Goal: Task Accomplishment & Management: Manage account settings

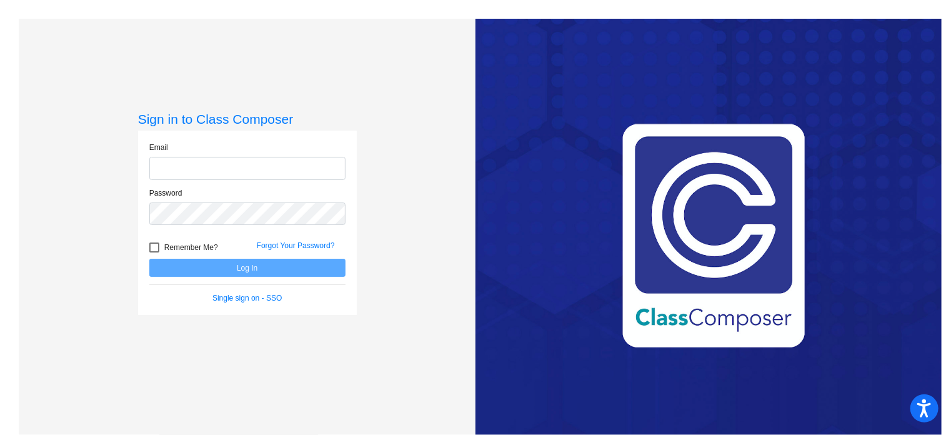
type input "[EMAIL_ADDRESS][DOMAIN_NAME]"
click at [186, 269] on button "Log In" at bounding box center [247, 268] width 196 height 18
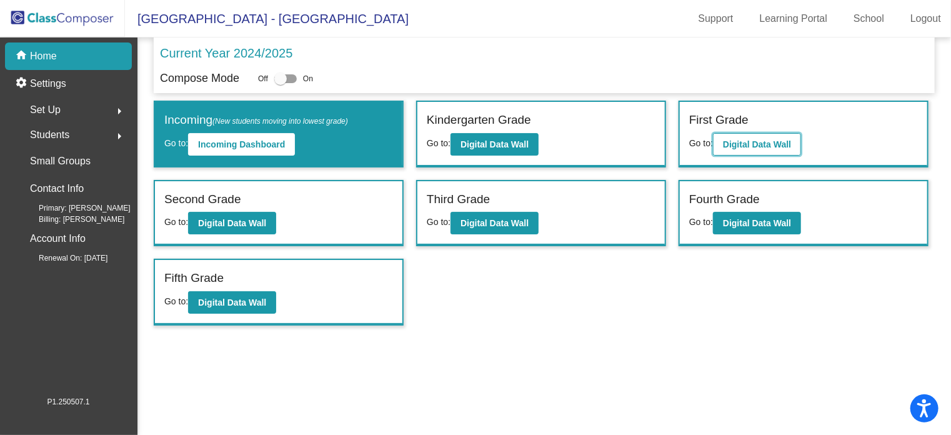
click at [744, 141] on b "Digital Data Wall" at bounding box center [757, 144] width 68 height 10
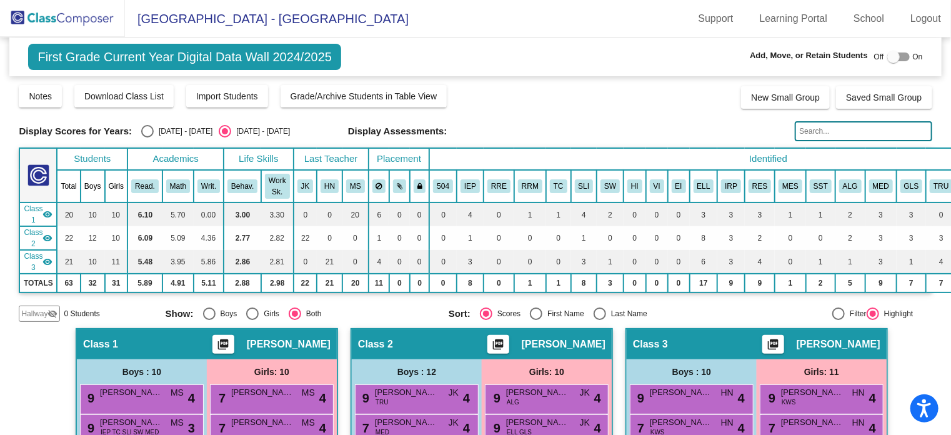
click at [798, 125] on input "text" at bounding box center [863, 131] width 137 height 20
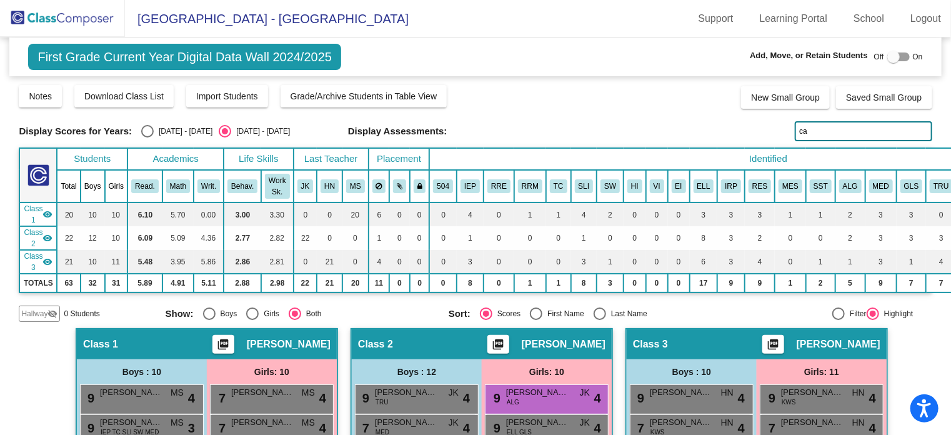
type input "ca"
click at [36, 22] on img at bounding box center [62, 18] width 125 height 37
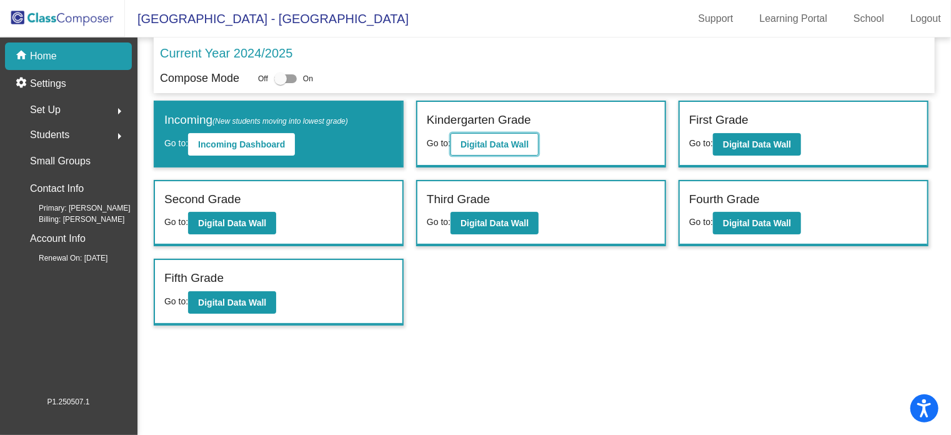
click at [507, 141] on b "Digital Data Wall" at bounding box center [495, 144] width 68 height 10
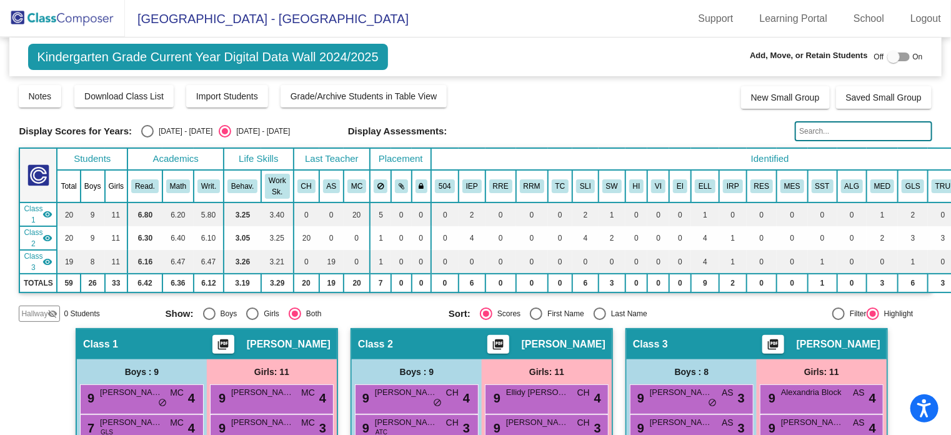
click at [822, 133] on input "text" at bounding box center [863, 131] width 137 height 20
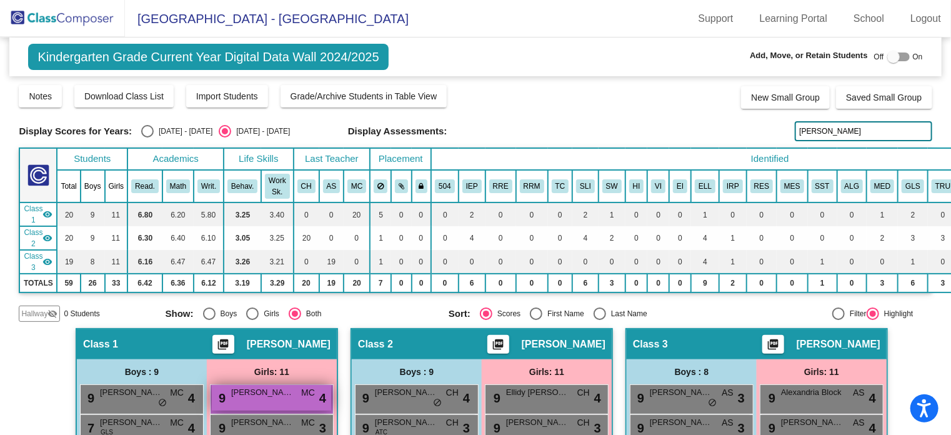
click at [249, 396] on div "9 [PERSON_NAME] MC lock do_not_disturb_alt 4" at bounding box center [271, 398] width 119 height 26
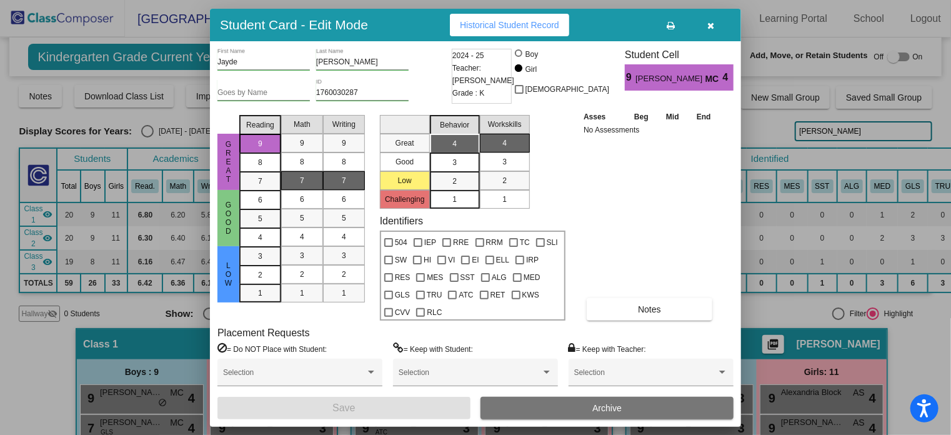
click at [514, 404] on button "Archive" at bounding box center [607, 408] width 253 height 22
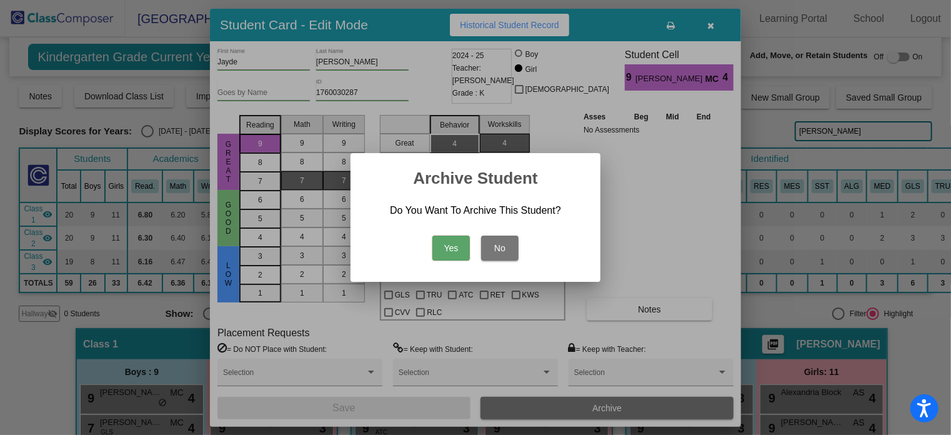
click at [451, 241] on button "Yes" at bounding box center [450, 248] width 37 height 25
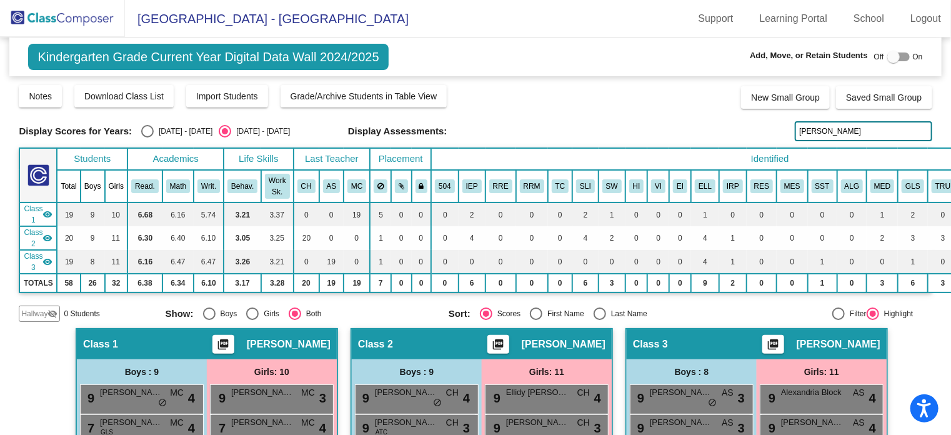
click at [834, 134] on input "[PERSON_NAME]" at bounding box center [863, 131] width 137 height 20
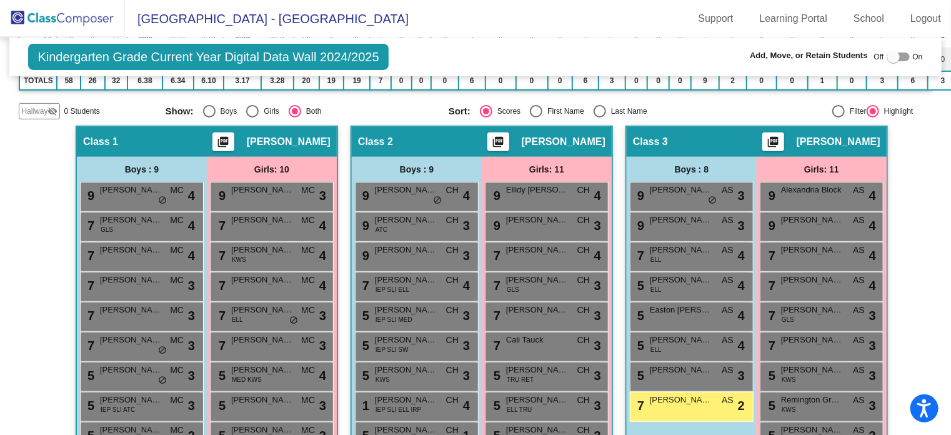
scroll to position [302, 0]
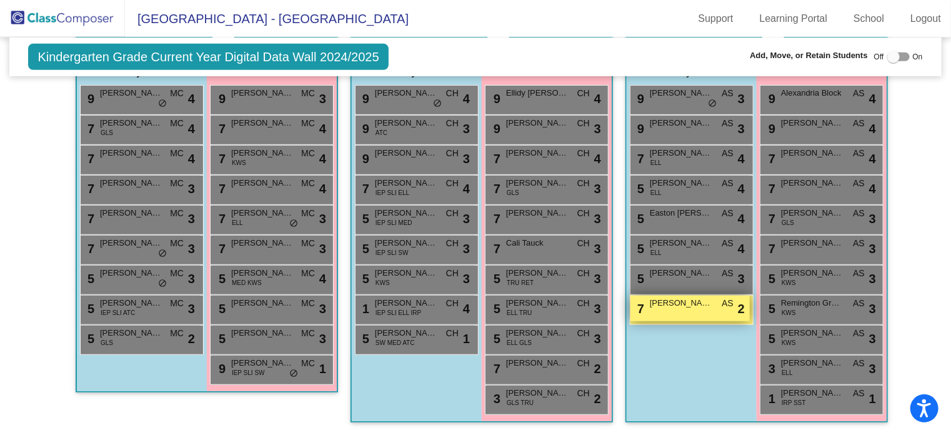
click at [658, 299] on span "[PERSON_NAME]" at bounding box center [681, 303] width 62 height 12
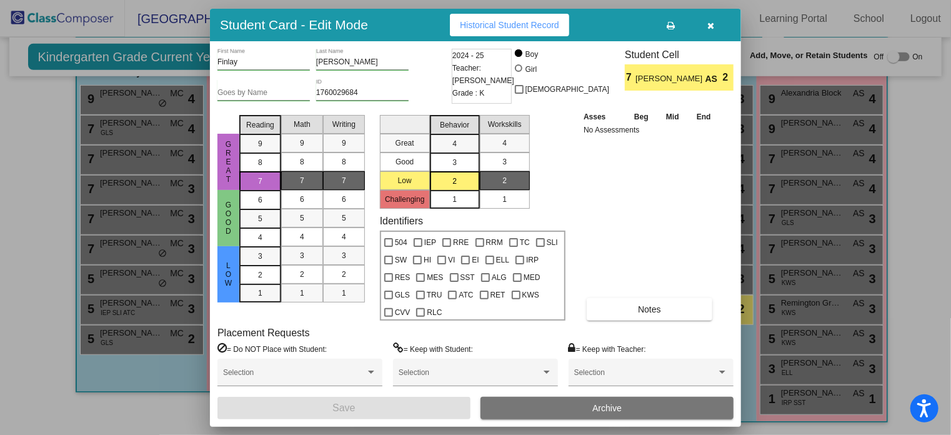
click at [572, 414] on button "Archive" at bounding box center [607, 408] width 253 height 22
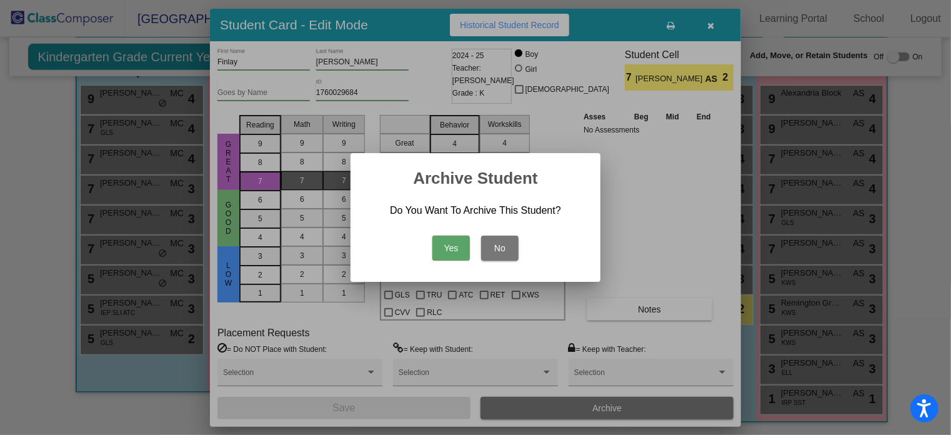
click at [452, 251] on button "Yes" at bounding box center [450, 248] width 37 height 25
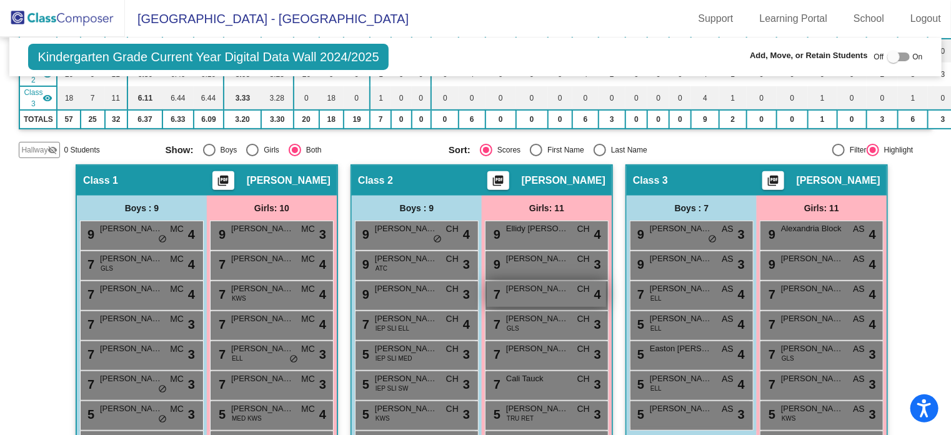
scroll to position [0, 0]
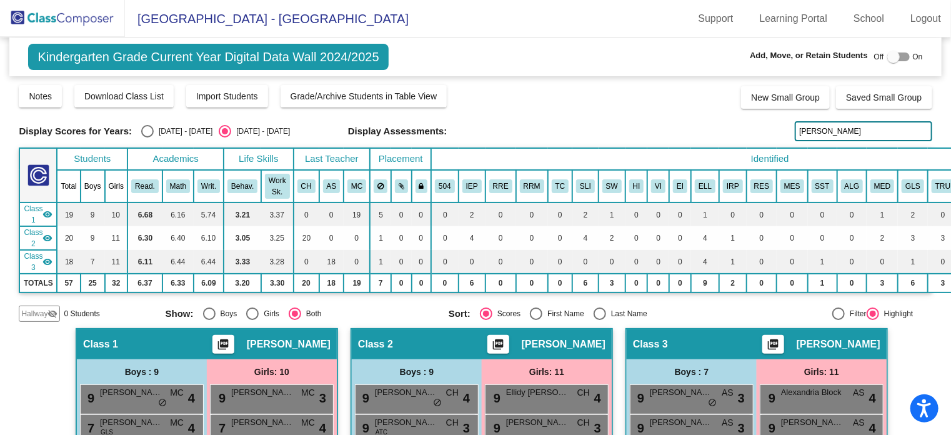
click at [817, 127] on input "[PERSON_NAME]" at bounding box center [863, 131] width 137 height 20
click at [827, 136] on input "[PERSON_NAME]" at bounding box center [863, 131] width 137 height 20
type input "v"
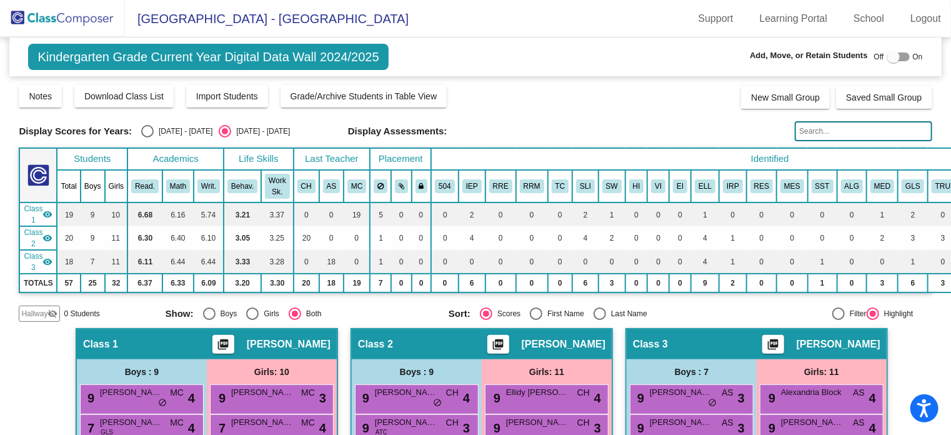
click at [61, 21] on img at bounding box center [62, 18] width 125 height 37
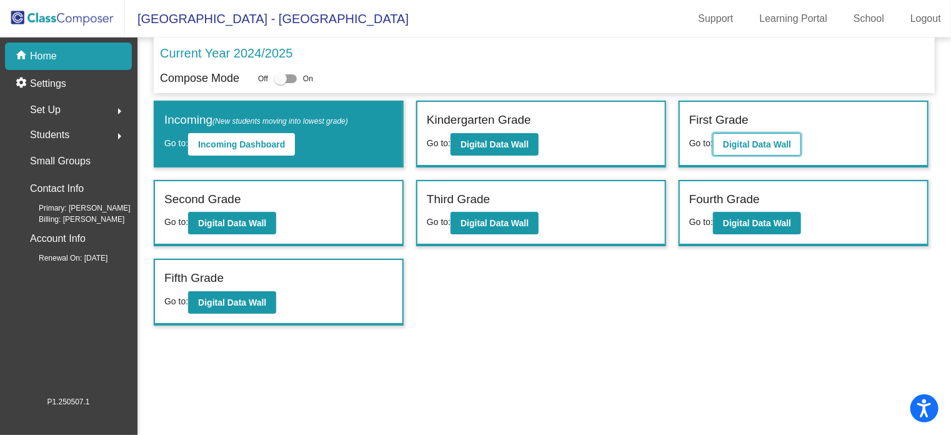
click at [745, 139] on b "Digital Data Wall" at bounding box center [757, 144] width 68 height 10
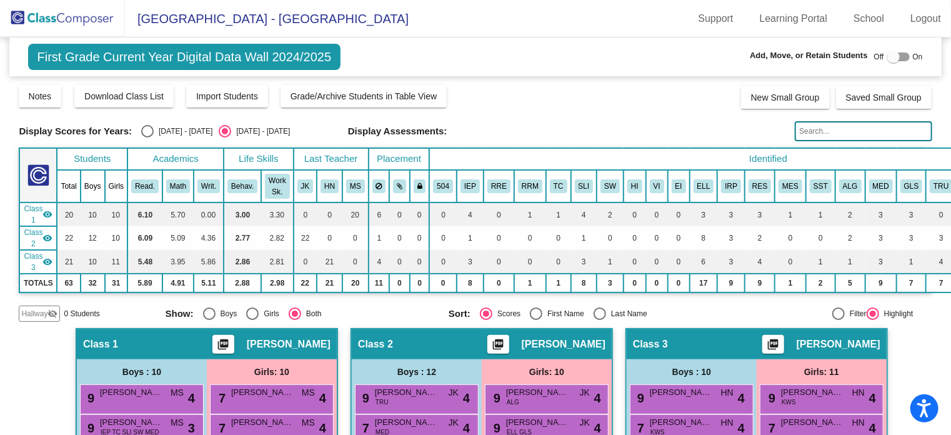
click at [811, 136] on input "text" at bounding box center [863, 131] width 137 height 20
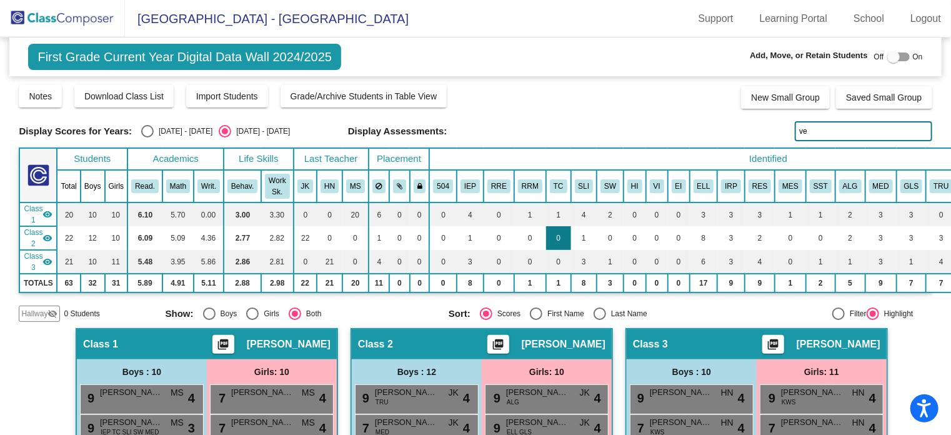
type input "v"
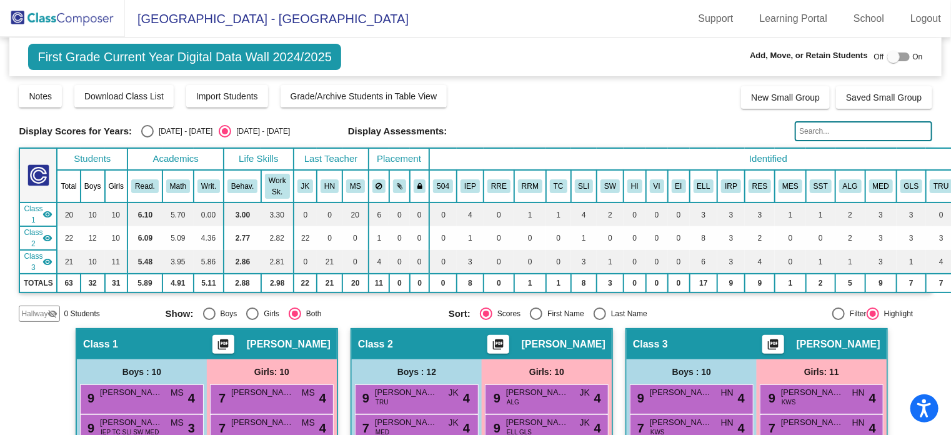
click at [83, 17] on img at bounding box center [62, 18] width 125 height 37
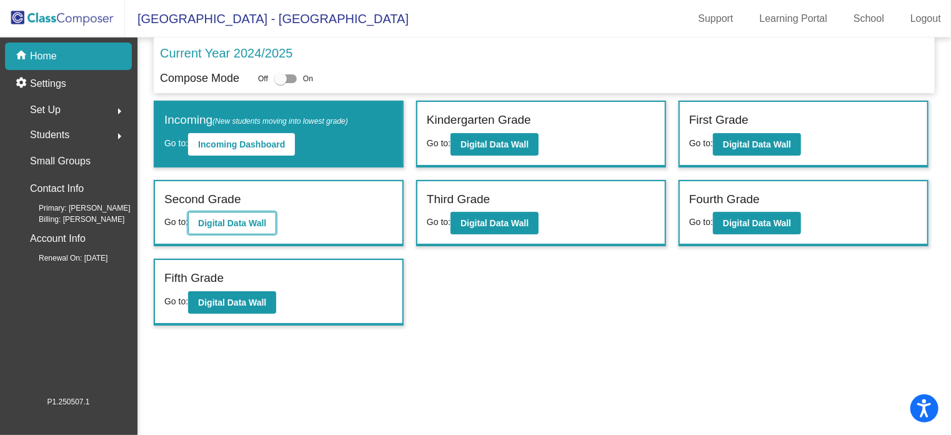
click at [257, 222] on b "Digital Data Wall" at bounding box center [232, 223] width 68 height 10
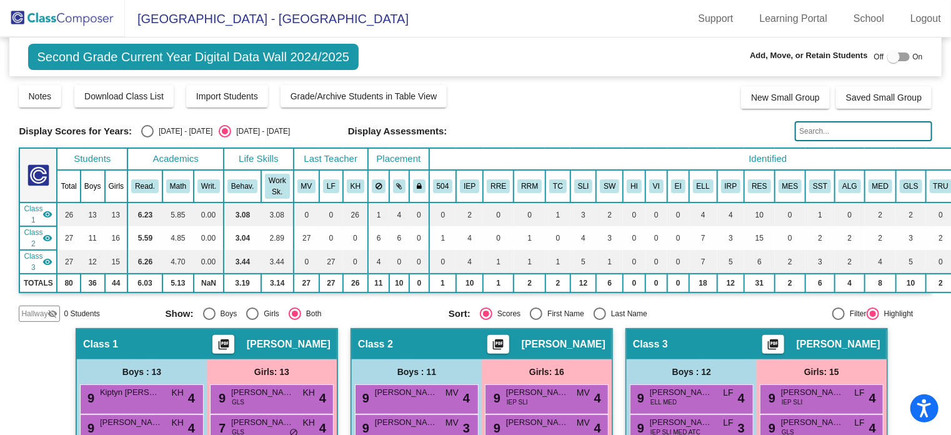
click at [795, 127] on input "text" at bounding box center [863, 131] width 137 height 20
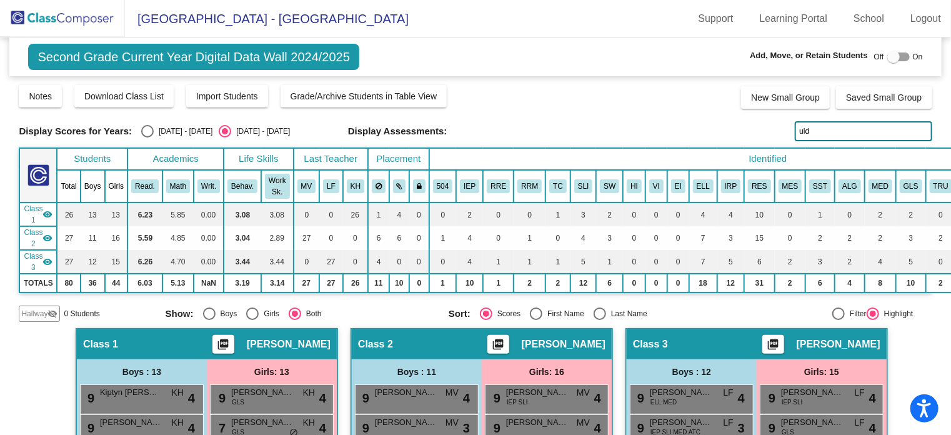
click at [840, 132] on input "uld" at bounding box center [863, 131] width 137 height 20
type input "u"
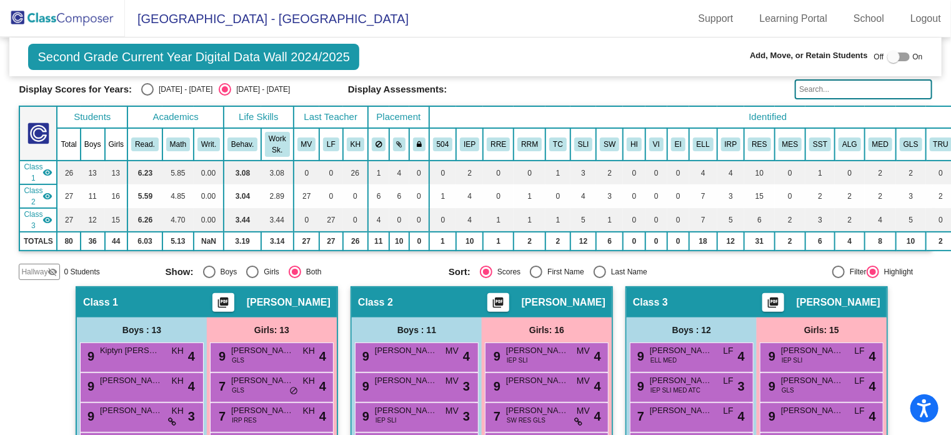
scroll to position [62, 0]
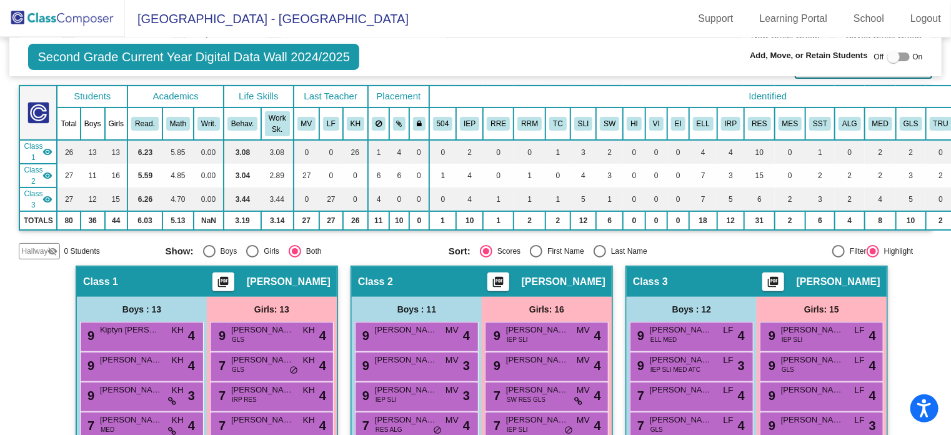
click at [172, 16] on span "[GEOGRAPHIC_DATA] - [GEOGRAPHIC_DATA]" at bounding box center [267, 19] width 284 height 20
click at [69, 21] on img at bounding box center [62, 18] width 125 height 37
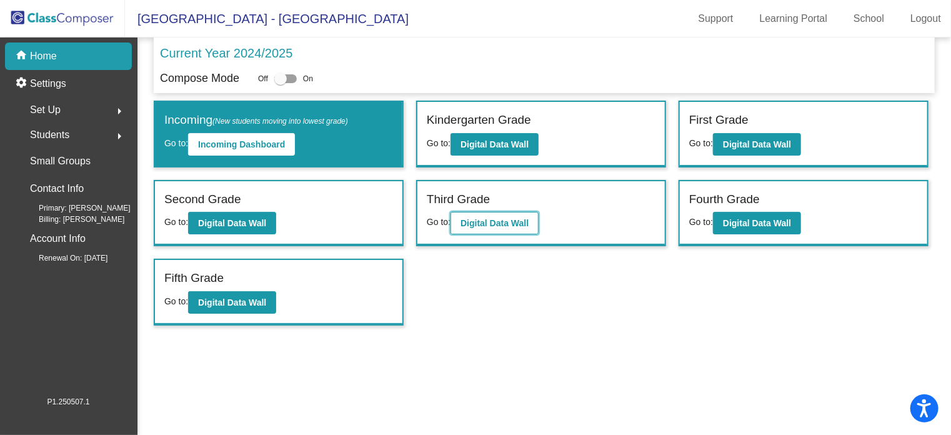
click at [461, 221] on button "Digital Data Wall" at bounding box center [495, 223] width 88 height 22
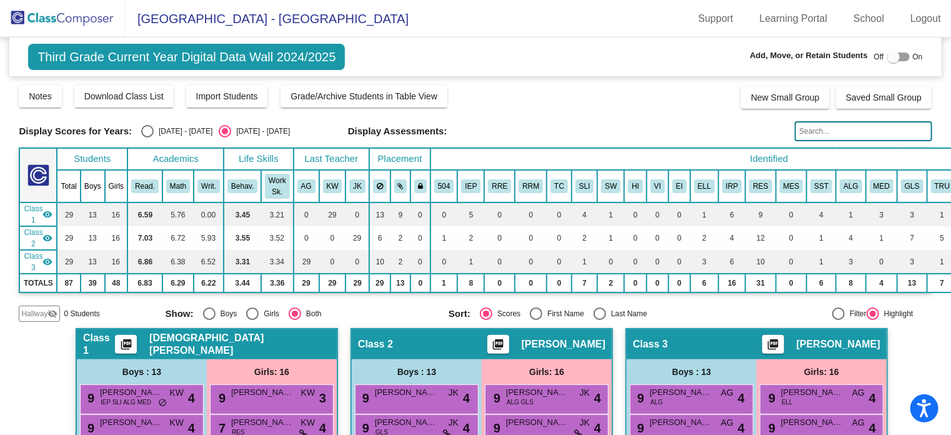
click at [805, 136] on input "text" at bounding box center [863, 131] width 137 height 20
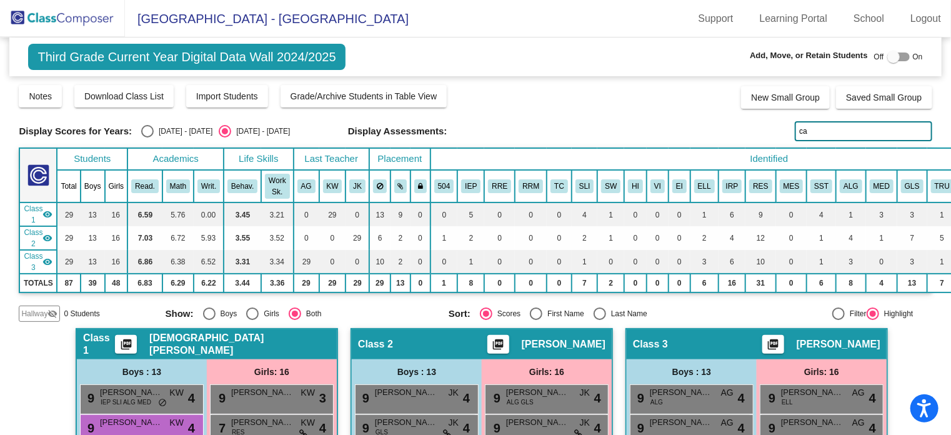
type input "c"
type input "d"
type input "u"
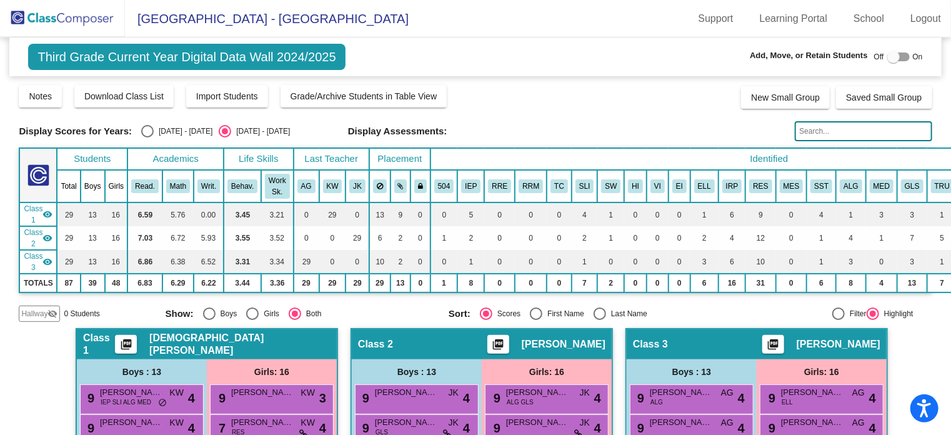
click at [56, 24] on img at bounding box center [62, 18] width 125 height 37
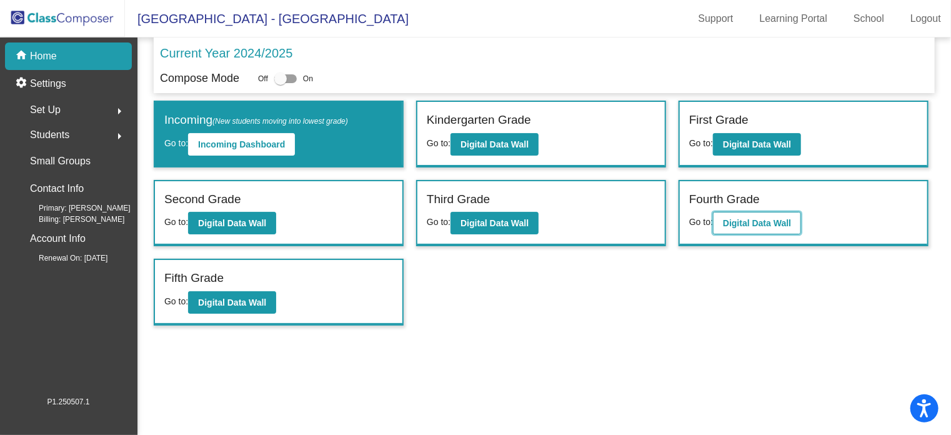
click at [738, 214] on button "Digital Data Wall" at bounding box center [757, 223] width 88 height 22
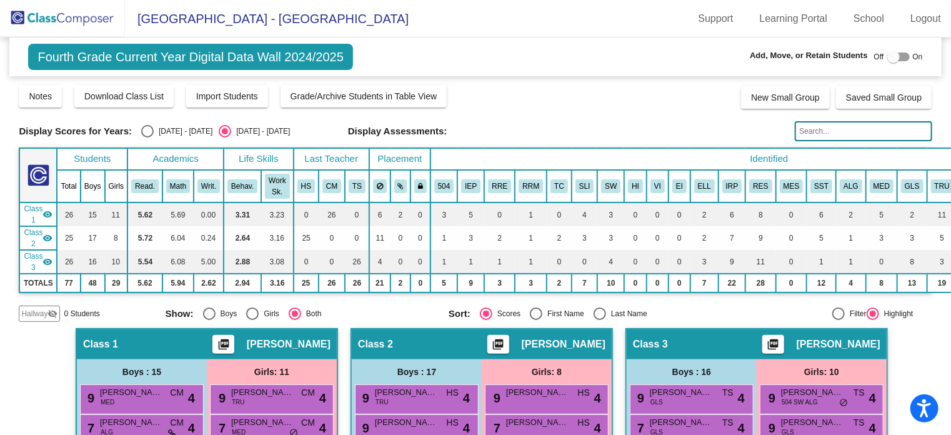
click at [885, 134] on input "text" at bounding box center [863, 131] width 137 height 20
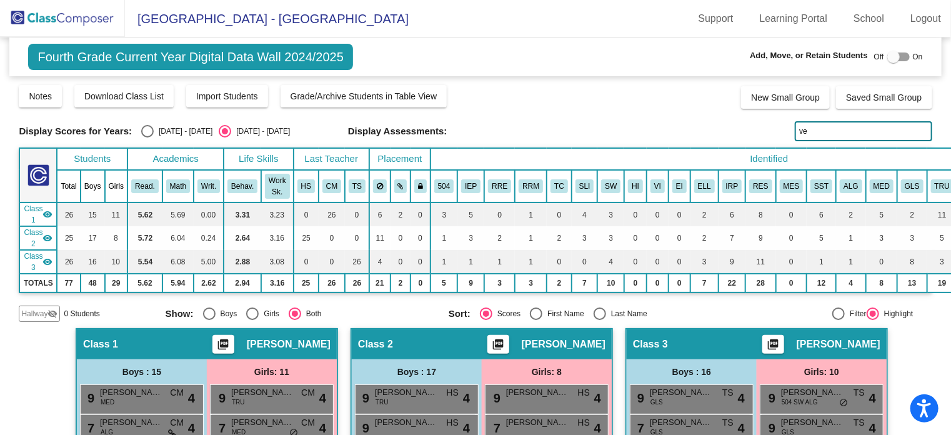
type input "v"
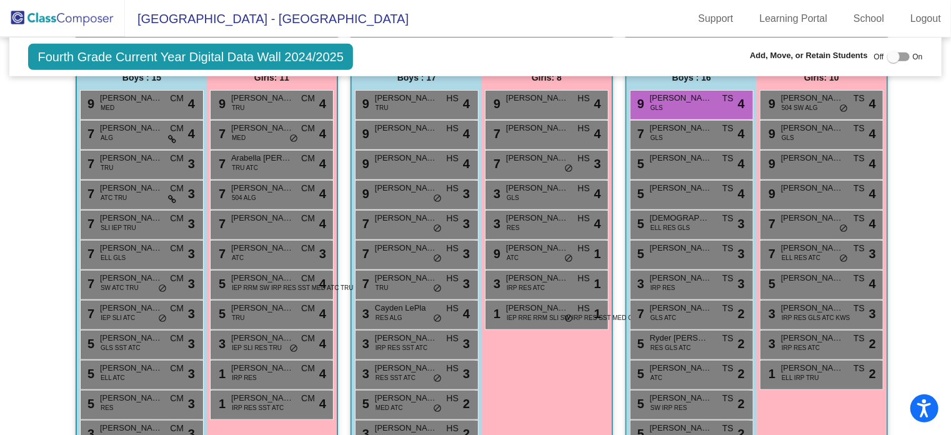
scroll to position [232, 0]
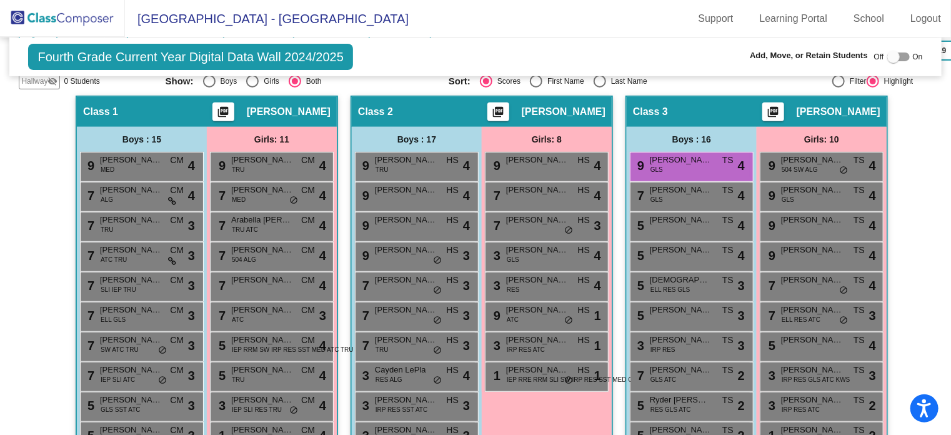
type input "pr"
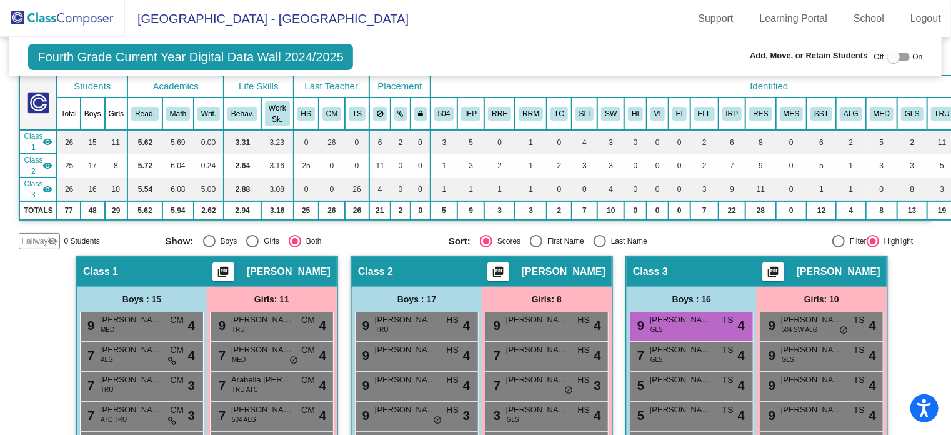
scroll to position [0, 0]
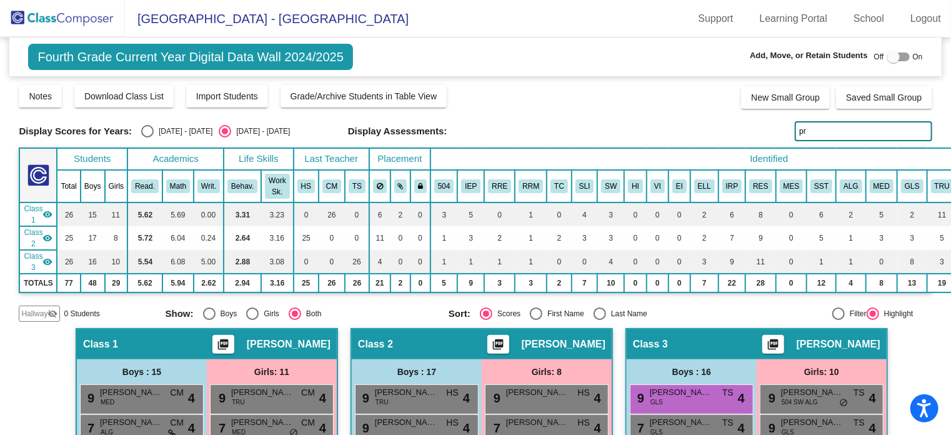
click at [55, 19] on img at bounding box center [62, 18] width 125 height 37
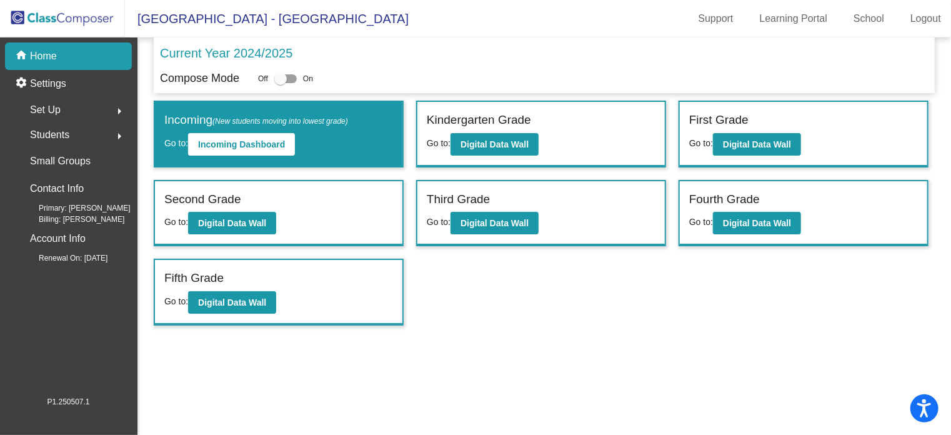
click at [72, 104] on div "Set Up arrow_right" at bounding box center [71, 109] width 119 height 25
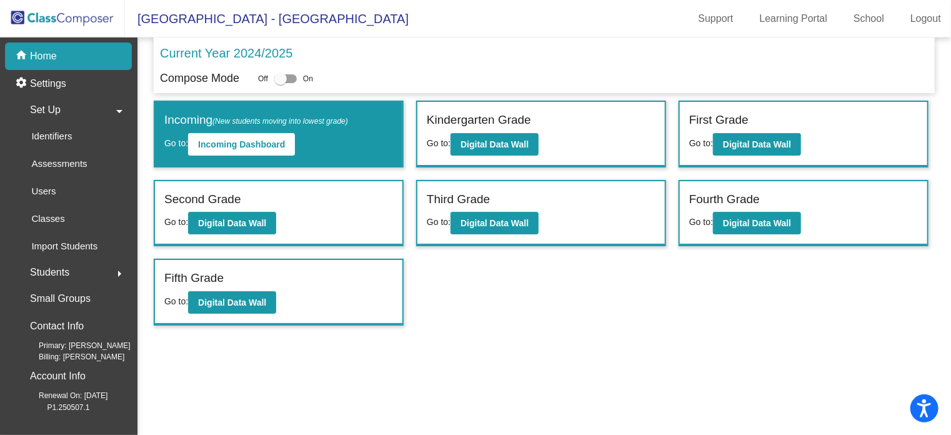
click at [647, 71] on div "Compose Mode Off On" at bounding box center [544, 78] width 769 height 17
click at [421, 50] on div "Current Year 2024/2025" at bounding box center [544, 57] width 769 height 26
drag, startPoint x: 92, startPoint y: 17, endPoint x: 87, endPoint y: 22, distance: 6.6
click at [92, 17] on img at bounding box center [62, 18] width 125 height 37
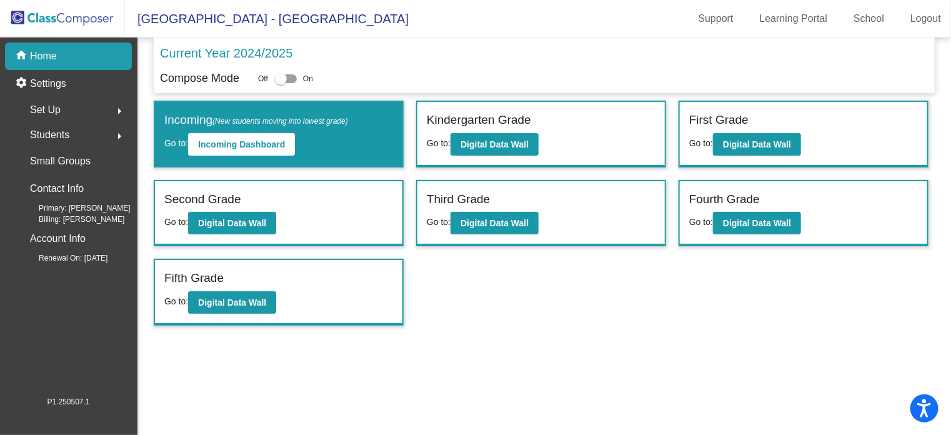
click at [74, 51] on div "home Home" at bounding box center [68, 55] width 127 height 27
click at [120, 104] on mat-icon "arrow_right" at bounding box center [119, 111] width 15 height 15
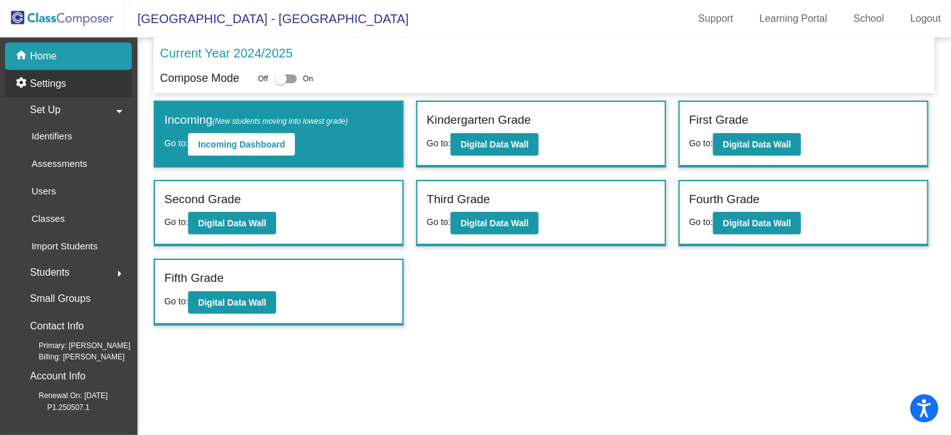
click at [57, 81] on p "Settings" at bounding box center [48, 83] width 36 height 15
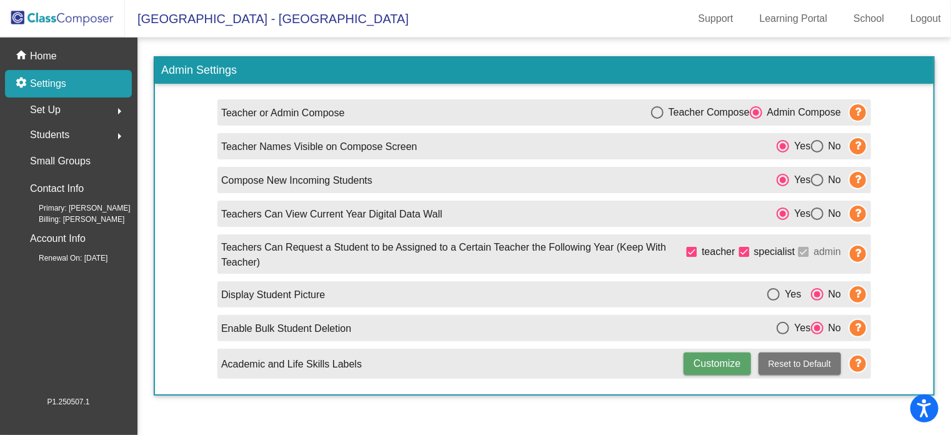
click at [81, 112] on div "Set Up arrow_right" at bounding box center [71, 109] width 119 height 25
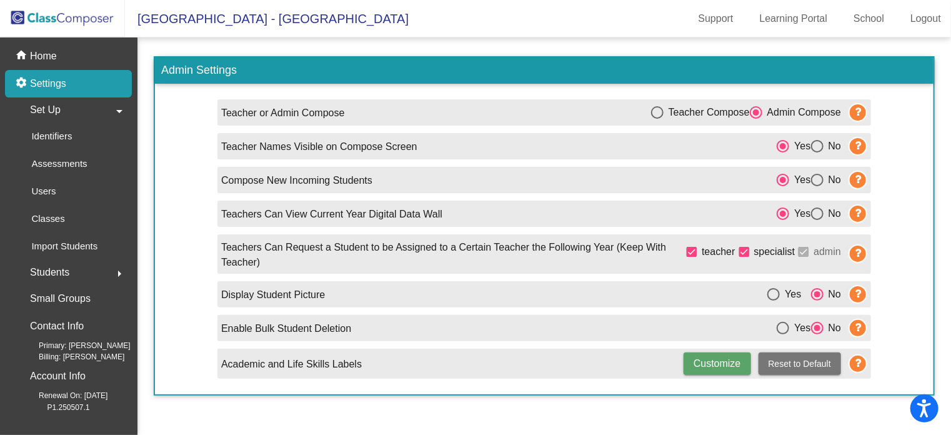
click at [89, 89] on div "settings Settings" at bounding box center [68, 83] width 127 height 27
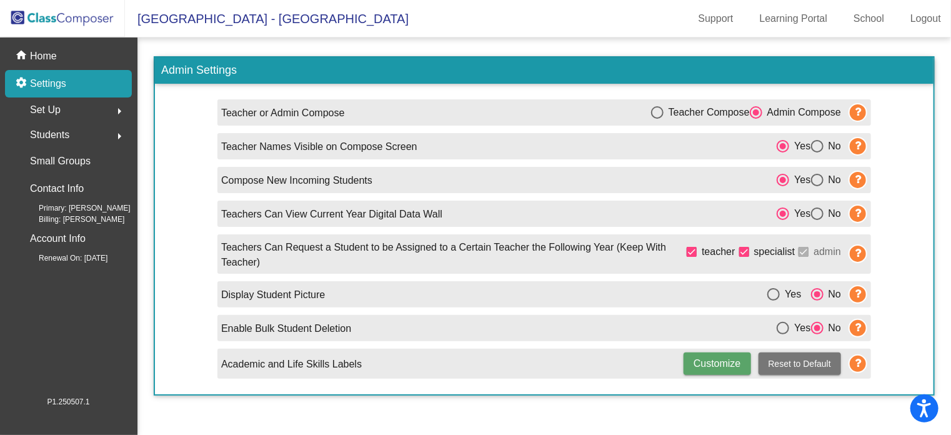
click at [114, 134] on mat-icon "arrow_right" at bounding box center [119, 136] width 15 height 15
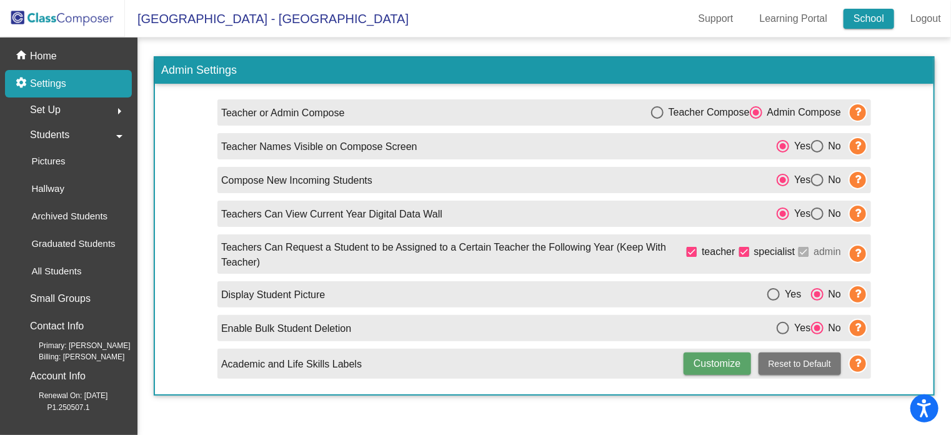
click at [875, 19] on link "School" at bounding box center [869, 19] width 51 height 20
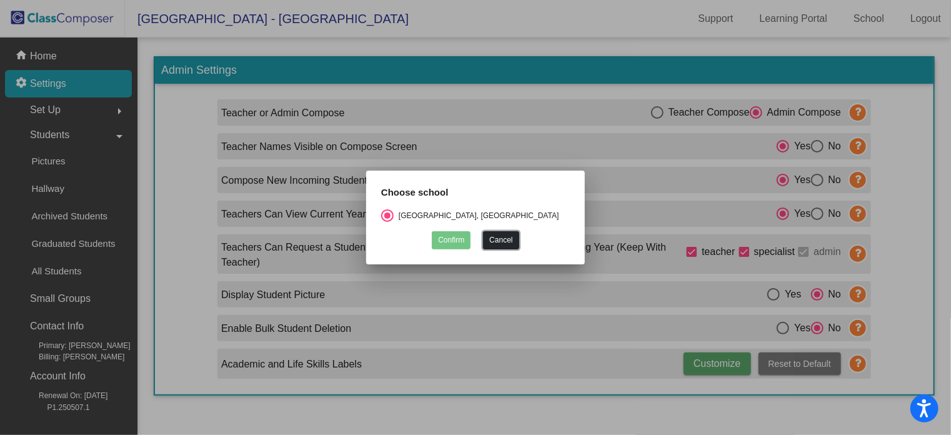
click at [500, 234] on button "Cancel" at bounding box center [501, 240] width 36 height 18
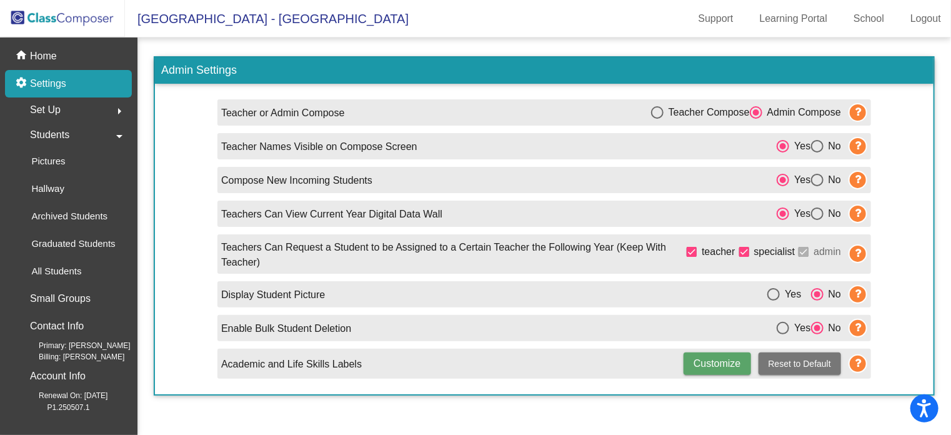
click at [72, 22] on img at bounding box center [62, 18] width 125 height 37
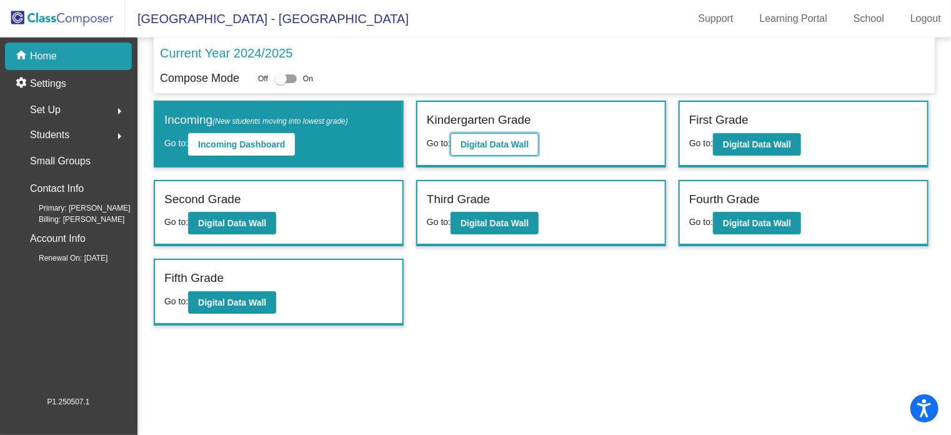
click at [525, 146] on b "Digital Data Wall" at bounding box center [495, 144] width 68 height 10
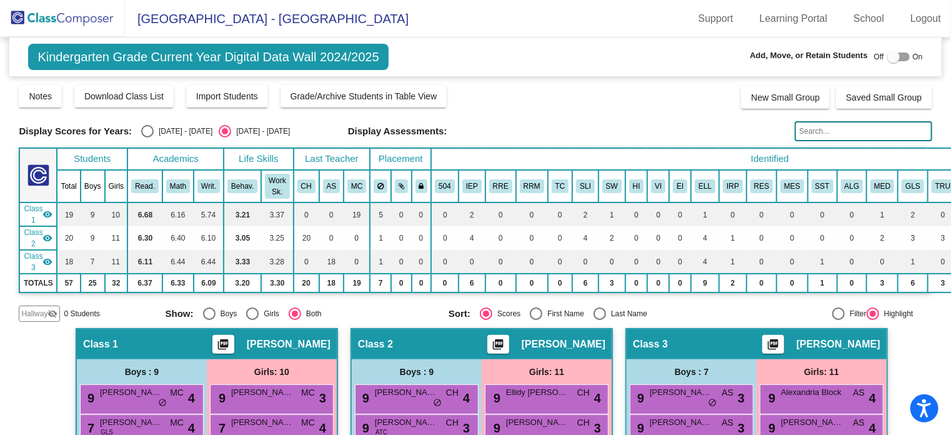
click at [88, 14] on img at bounding box center [62, 18] width 125 height 37
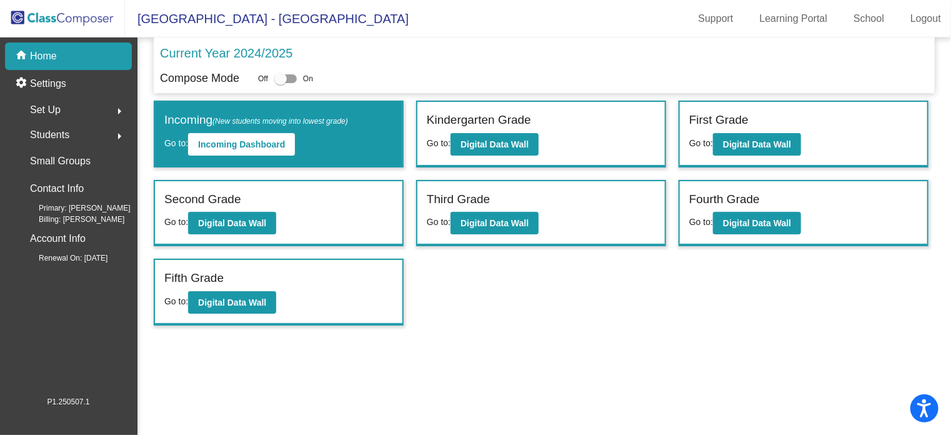
click at [280, 74] on div at bounding box center [280, 78] width 12 height 12
click at [280, 83] on input "checkbox" at bounding box center [280, 83] width 1 height 1
checkbox input "true"
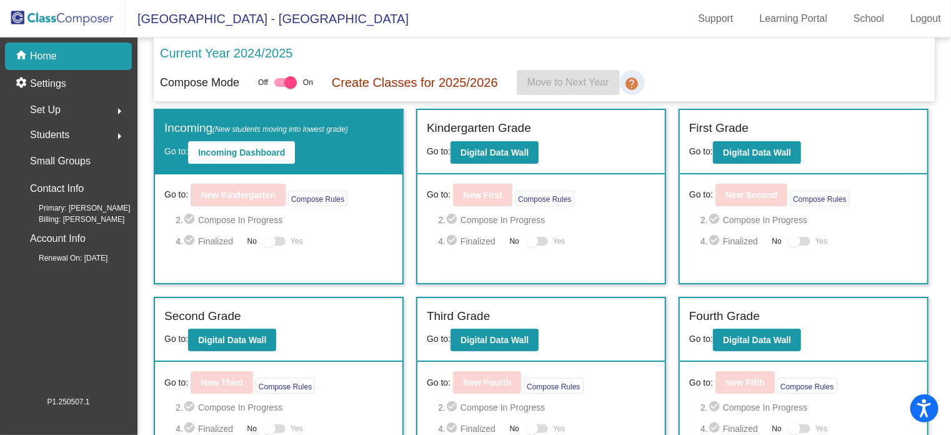
click at [626, 84] on mat-icon "help" at bounding box center [632, 83] width 15 height 15
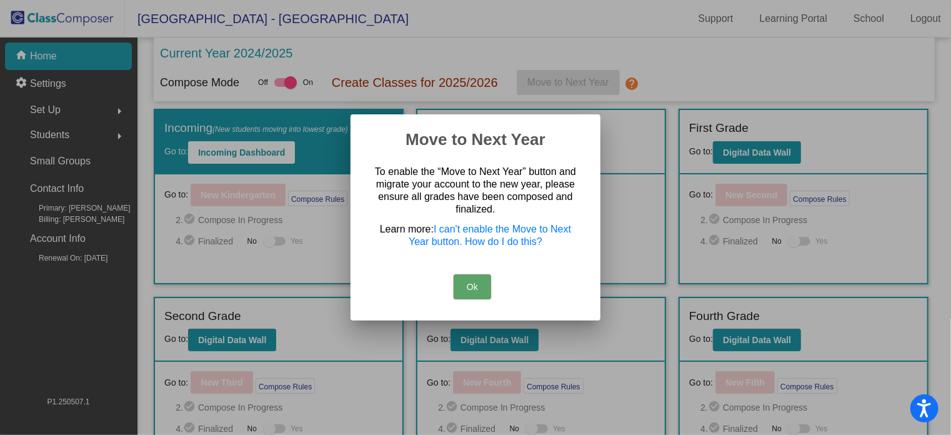
click at [460, 289] on button "Ok" at bounding box center [472, 286] width 37 height 25
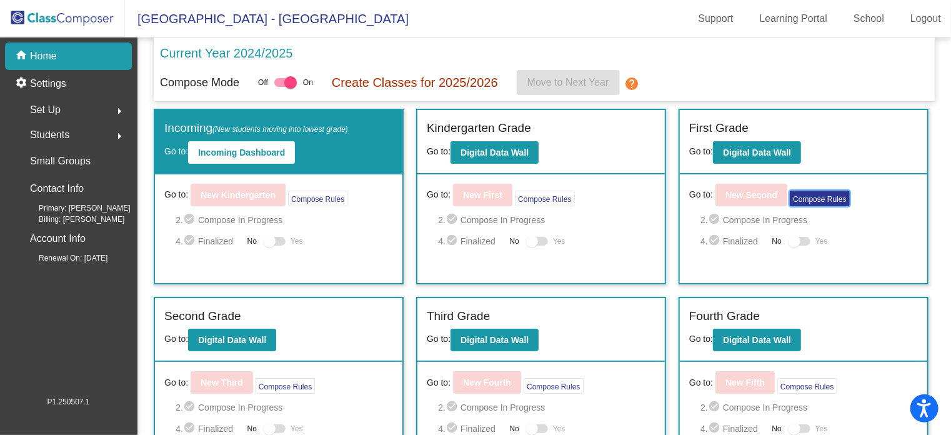
click at [803, 199] on button "Compose Rules" at bounding box center [819, 199] width 59 height 16
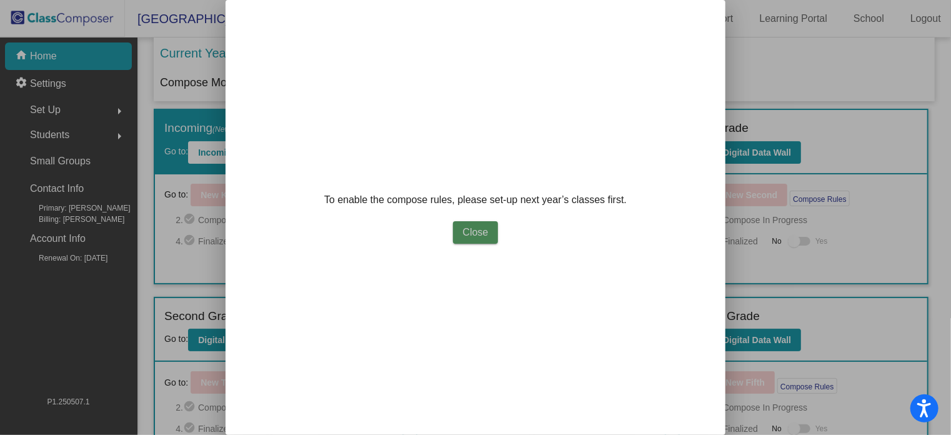
click at [495, 232] on button "Close" at bounding box center [476, 232] width 46 height 22
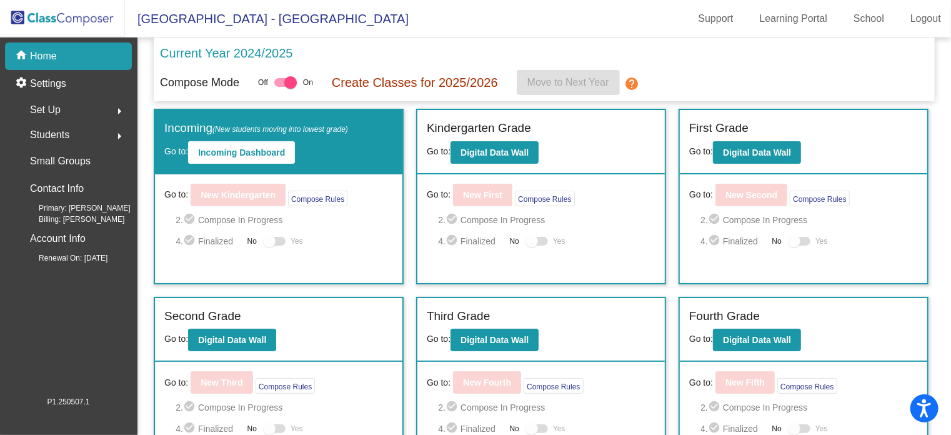
click at [50, 107] on span "Set Up" at bounding box center [45, 109] width 31 height 17
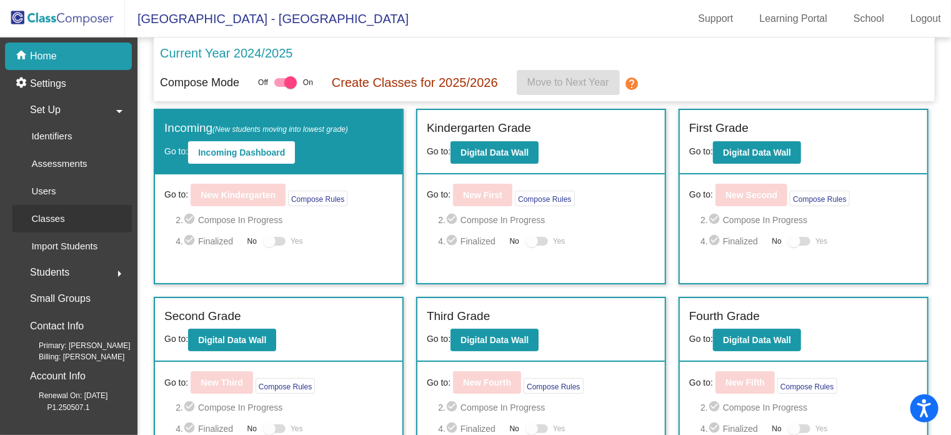
click at [41, 217] on p "Classes" at bounding box center [47, 218] width 33 height 15
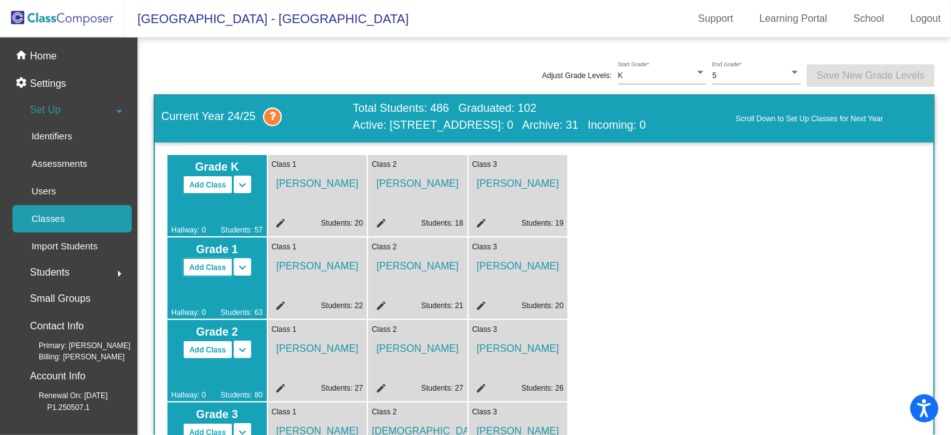
click at [201, 266] on button "Add Class" at bounding box center [207, 267] width 49 height 18
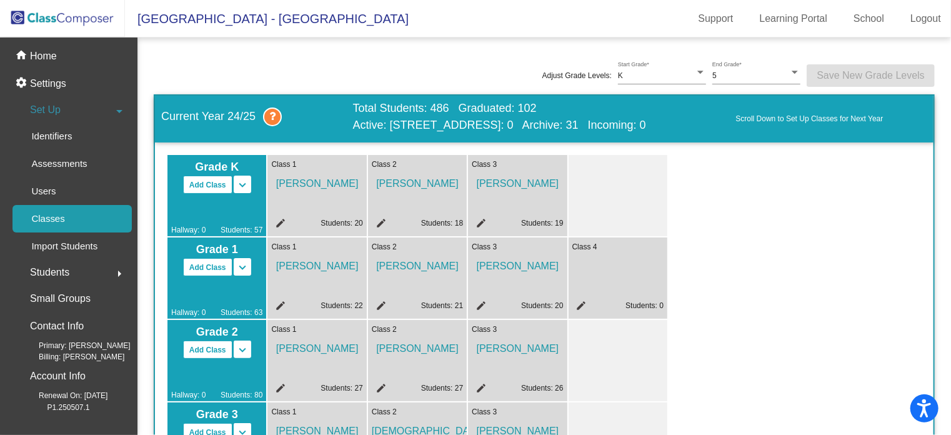
click at [581, 302] on mat-icon "edit" at bounding box center [579, 307] width 15 height 15
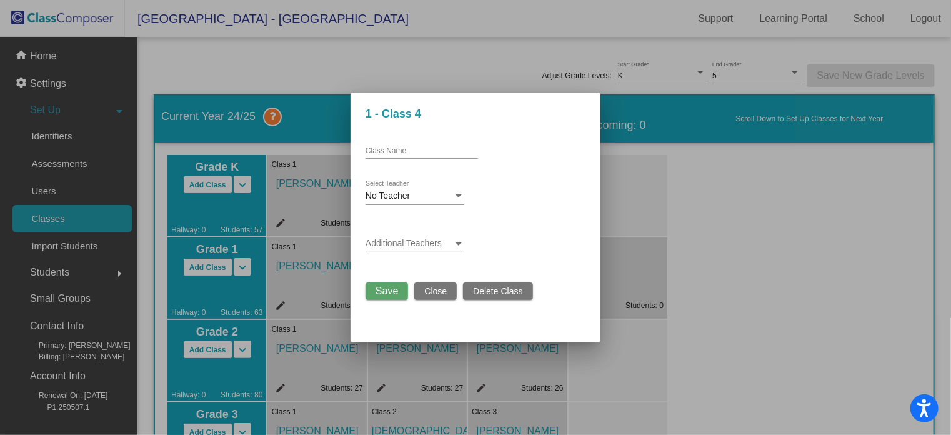
click at [444, 287] on span "Close" at bounding box center [435, 291] width 22 height 10
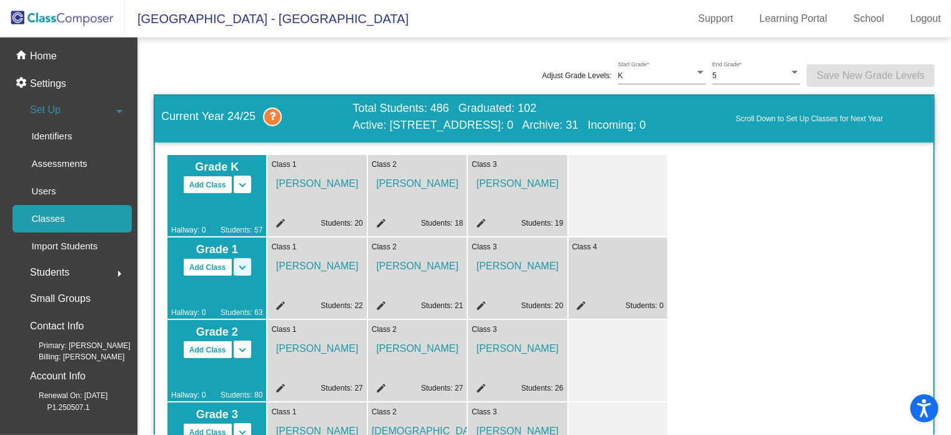
click at [245, 265] on mat-icon "keyboard_arrow_down" at bounding box center [242, 267] width 15 height 15
click at [207, 279] on span "Split 1/2" at bounding box center [203, 281] width 32 height 10
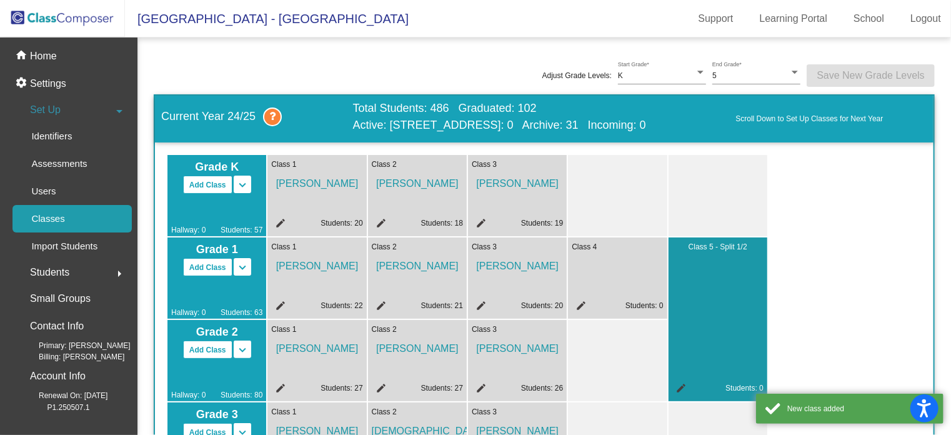
click at [624, 273] on div "Class 4 edit Students: 0" at bounding box center [617, 277] width 99 height 81
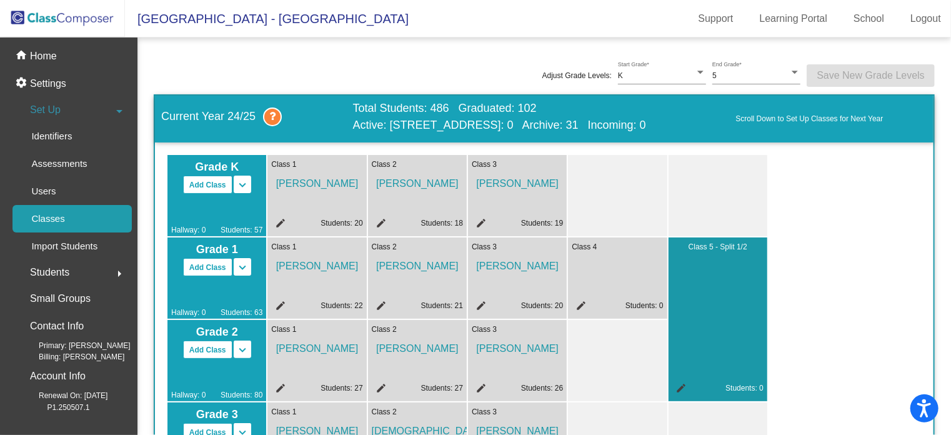
click at [577, 306] on mat-icon "edit" at bounding box center [579, 307] width 15 height 15
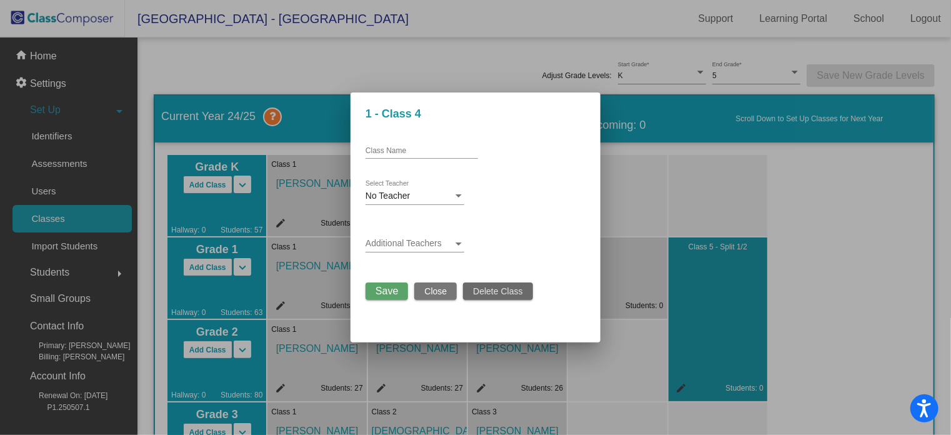
click at [498, 292] on span "Delete Class" at bounding box center [497, 291] width 49 height 10
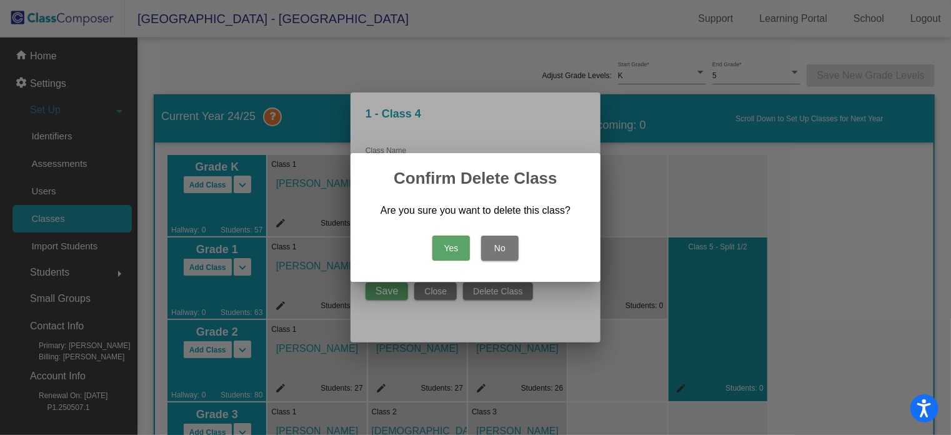
click at [455, 240] on button "Yes" at bounding box center [450, 248] width 37 height 25
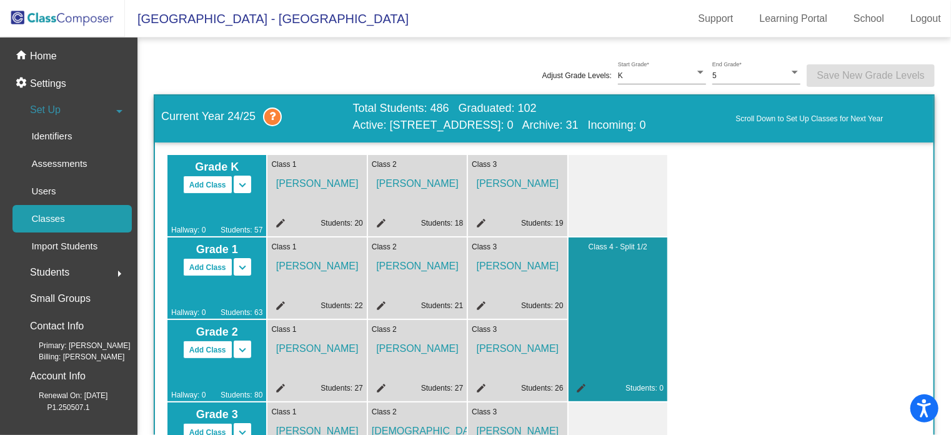
click at [480, 306] on mat-icon "edit" at bounding box center [479, 307] width 15 height 15
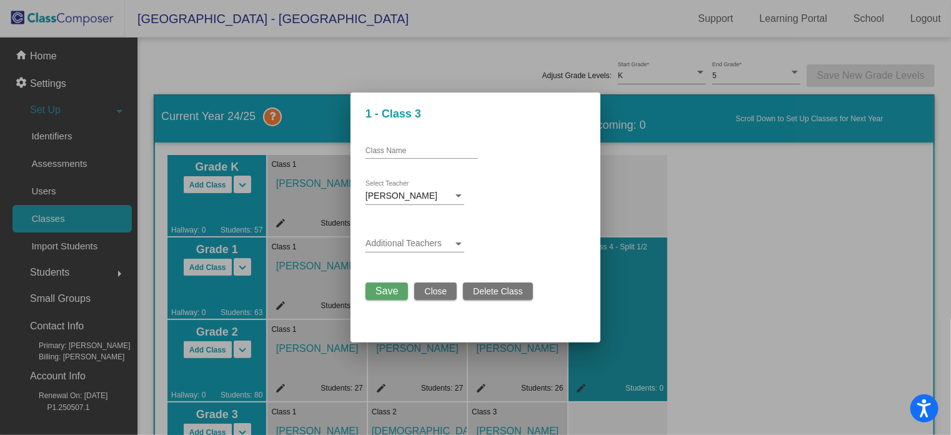
click at [476, 292] on span "Delete Class" at bounding box center [497, 291] width 49 height 10
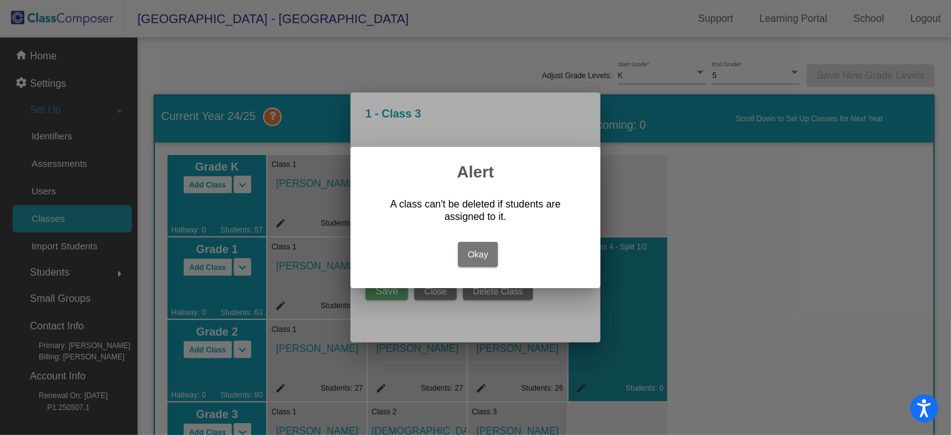
click at [469, 250] on button "Okay" at bounding box center [478, 254] width 41 height 25
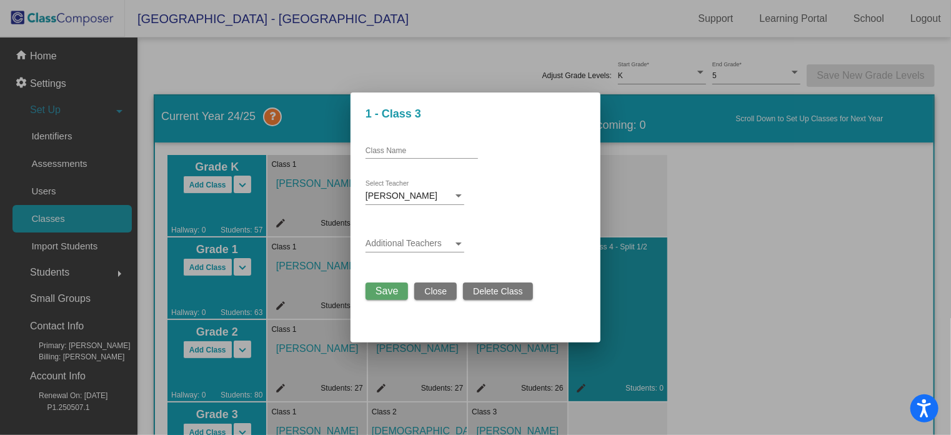
click at [428, 295] on span "Close" at bounding box center [435, 291] width 22 height 10
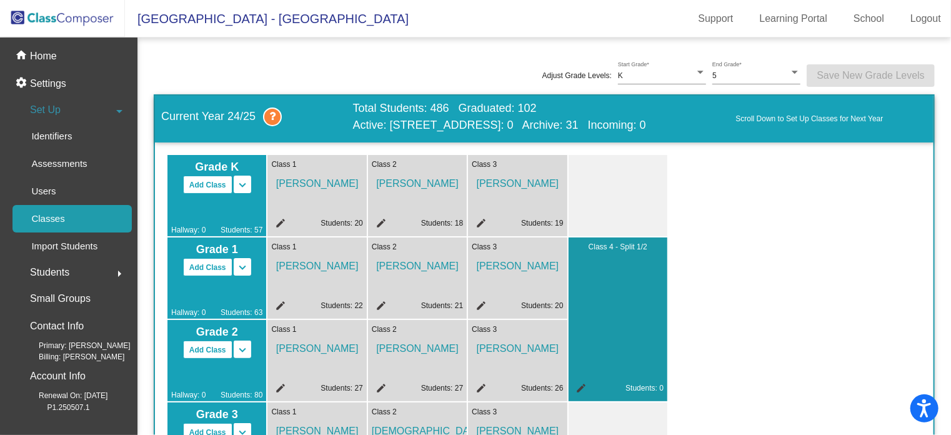
click at [582, 379] on div "Class 4 - Split 1/2 edit Students: 0" at bounding box center [618, 319] width 99 height 164
click at [577, 384] on mat-icon "edit" at bounding box center [579, 389] width 15 height 15
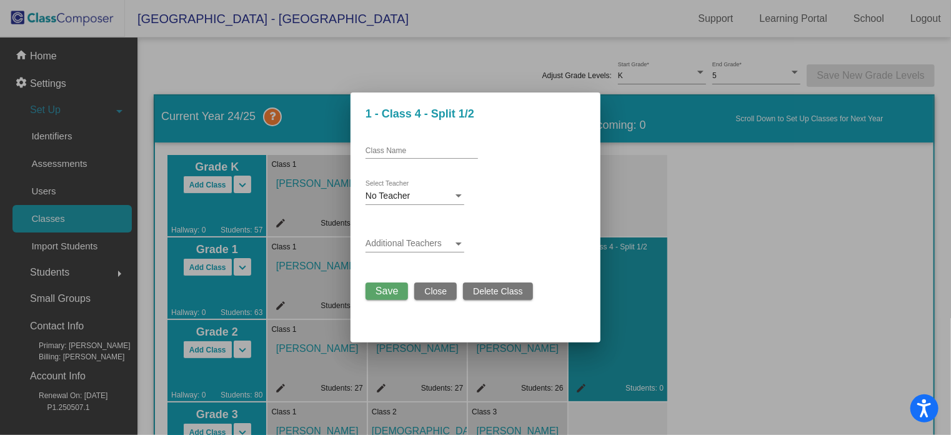
click at [476, 289] on span "Delete Class" at bounding box center [497, 291] width 49 height 10
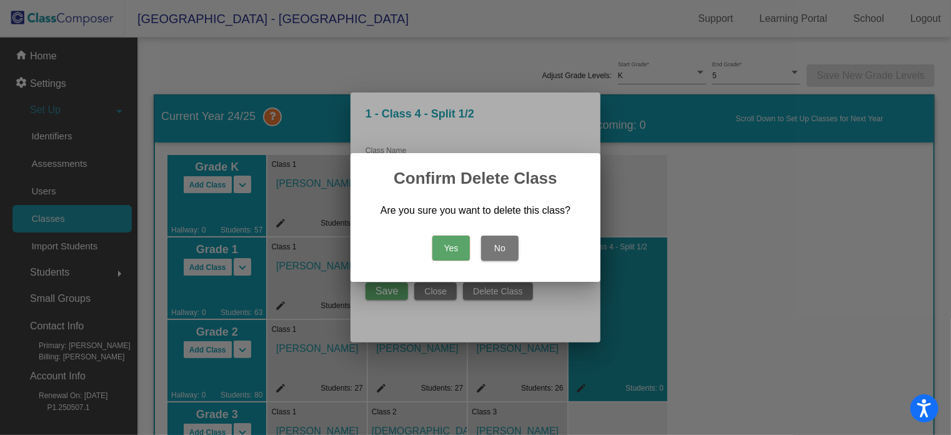
click at [455, 252] on button "Yes" at bounding box center [450, 248] width 37 height 25
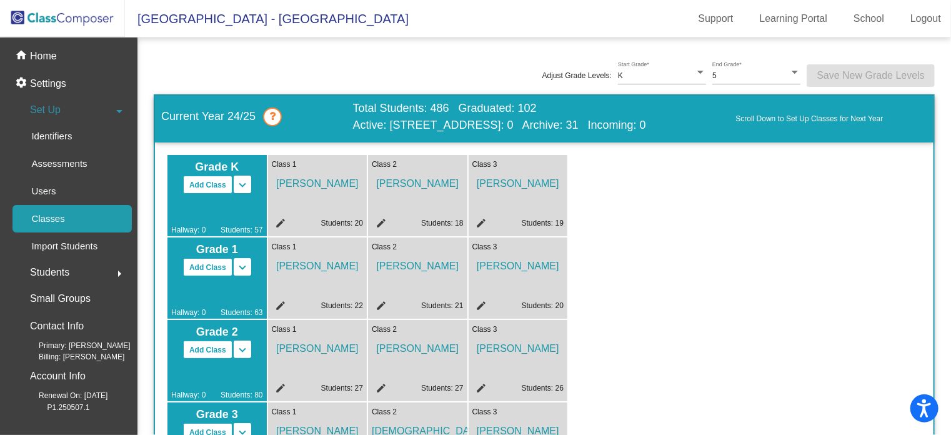
click at [275, 111] on icon at bounding box center [272, 116] width 19 height 19
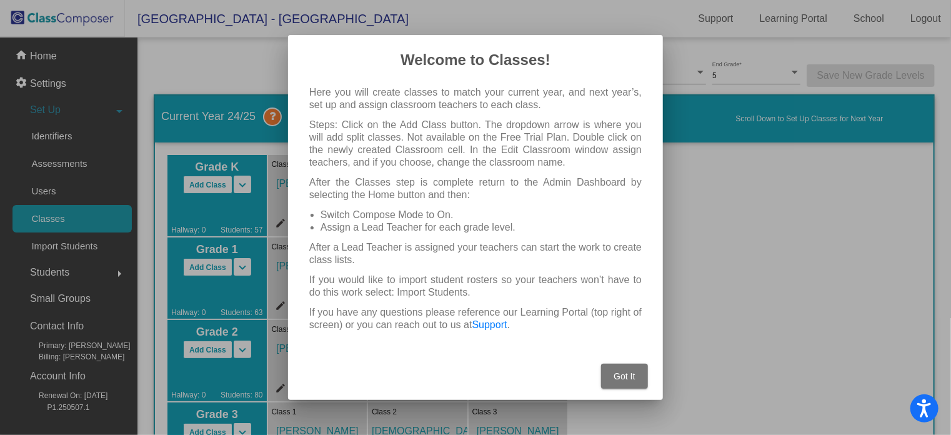
click at [626, 376] on span "Got It" at bounding box center [624, 376] width 21 height 10
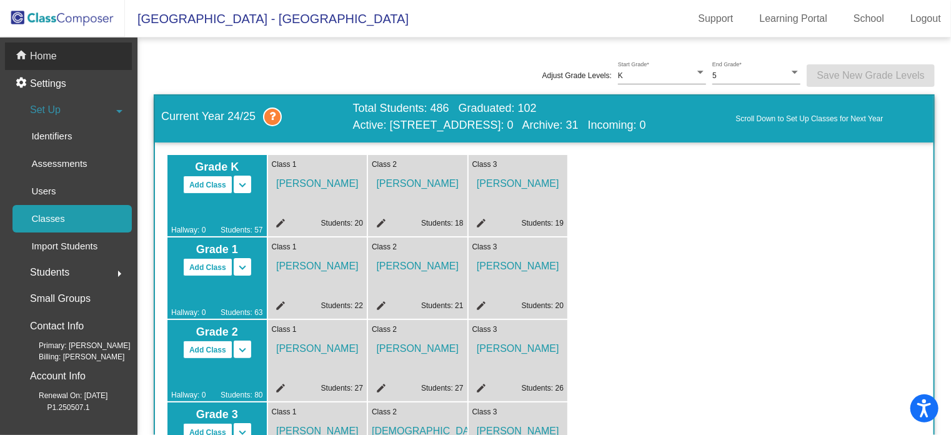
click at [26, 56] on mat-icon "home" at bounding box center [22, 56] width 15 height 15
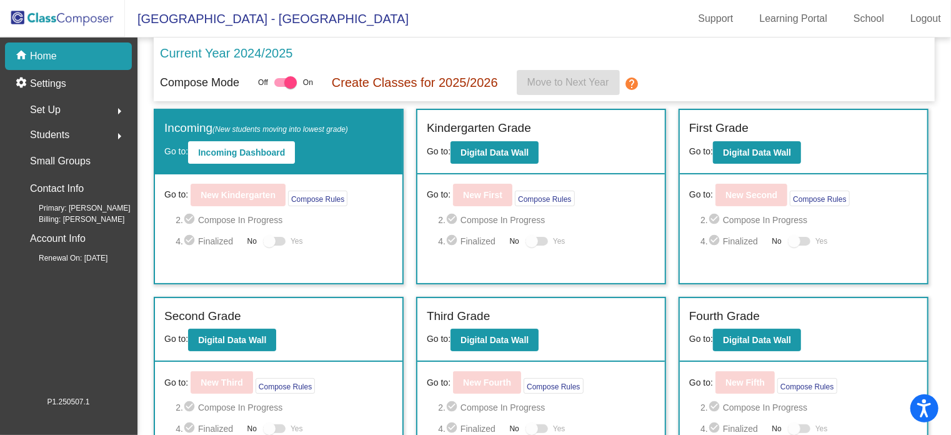
click at [236, 51] on p "Current Year 2024/2025" at bounding box center [226, 53] width 132 height 19
click at [287, 76] on div at bounding box center [290, 82] width 12 height 12
click at [281, 87] on input "checkbox" at bounding box center [280, 87] width 1 height 1
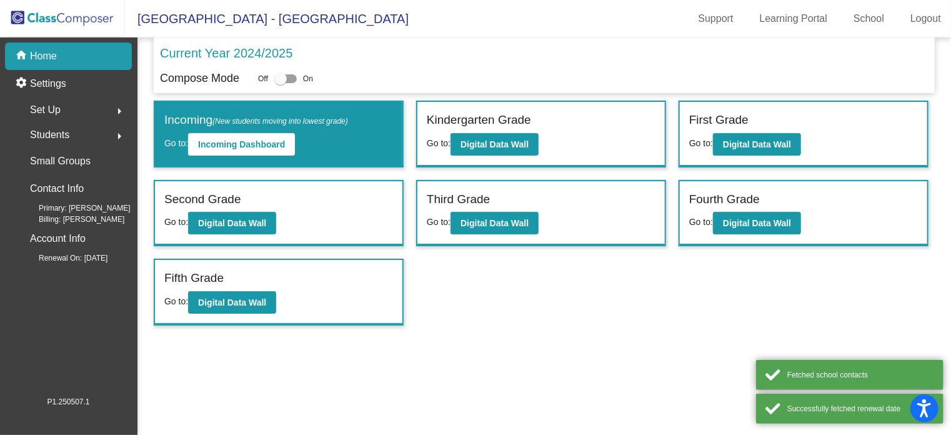
click at [283, 76] on div at bounding box center [280, 78] width 12 height 12
click at [281, 83] on input "checkbox" at bounding box center [280, 83] width 1 height 1
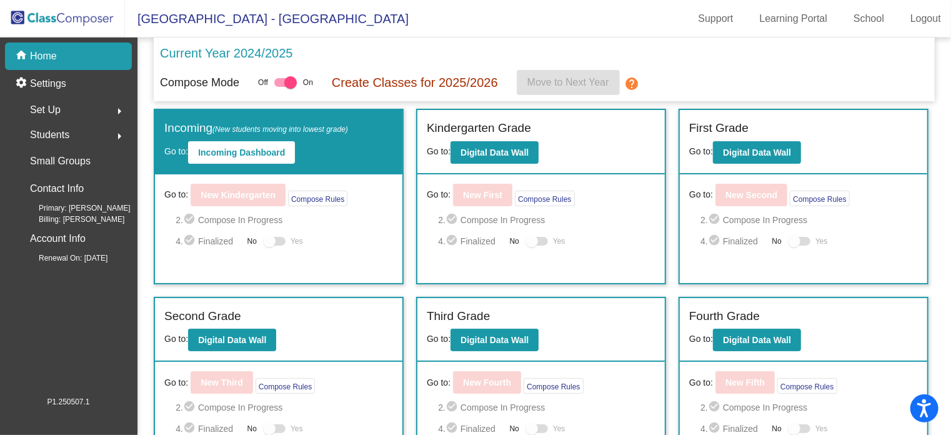
click at [285, 77] on div at bounding box center [290, 82] width 12 height 12
click at [281, 87] on input "checkbox" at bounding box center [280, 87] width 1 height 1
checkbox input "false"
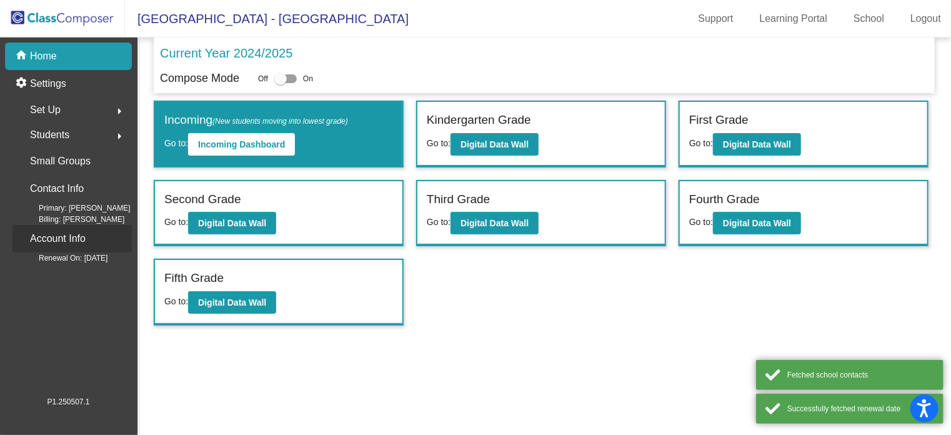
click at [79, 233] on p "Account Info" at bounding box center [58, 238] width 56 height 17
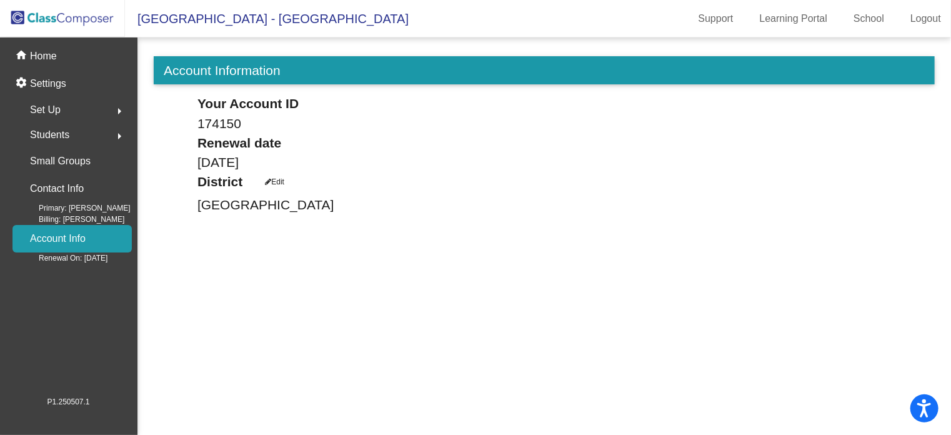
click at [66, 136] on span "Students" at bounding box center [49, 134] width 39 height 17
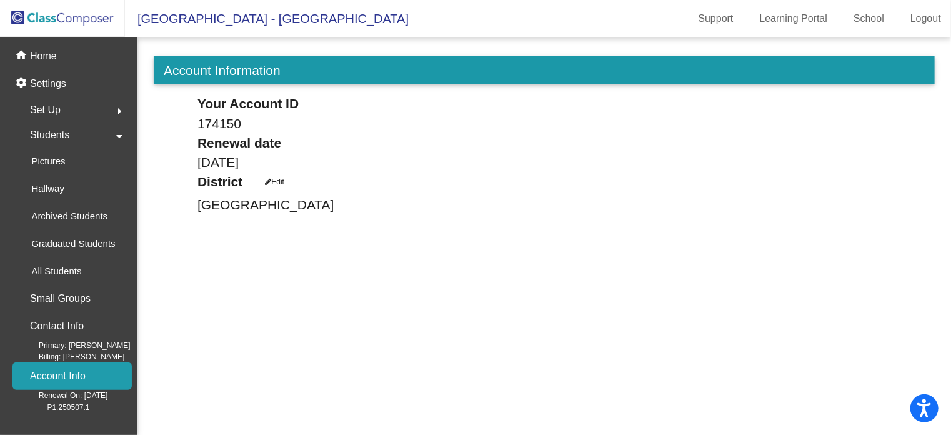
click at [64, 107] on div "Set Up arrow_right" at bounding box center [71, 109] width 119 height 25
click at [58, 219] on p "Classes" at bounding box center [47, 218] width 33 height 15
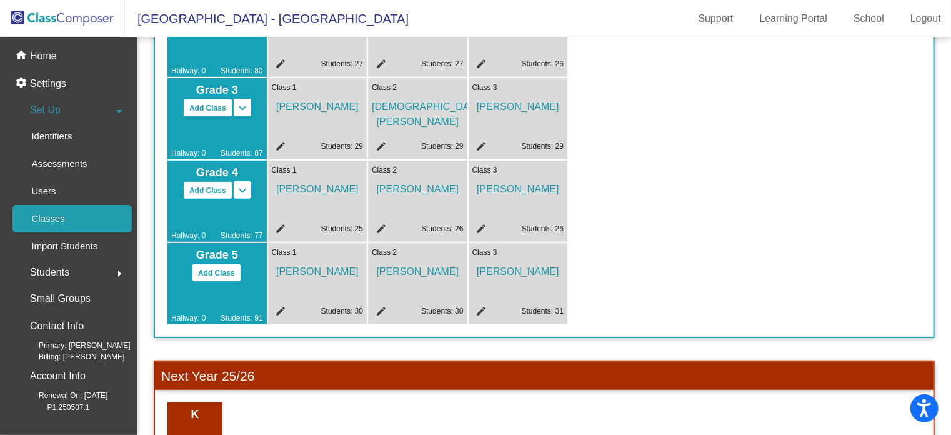
scroll to position [637, 0]
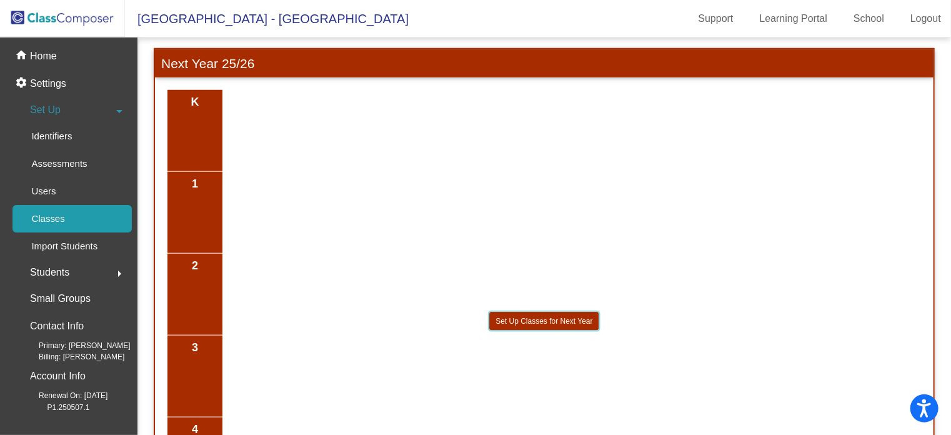
click at [496, 316] on button "Set Up Classes for Next Year" at bounding box center [543, 321] width 109 height 18
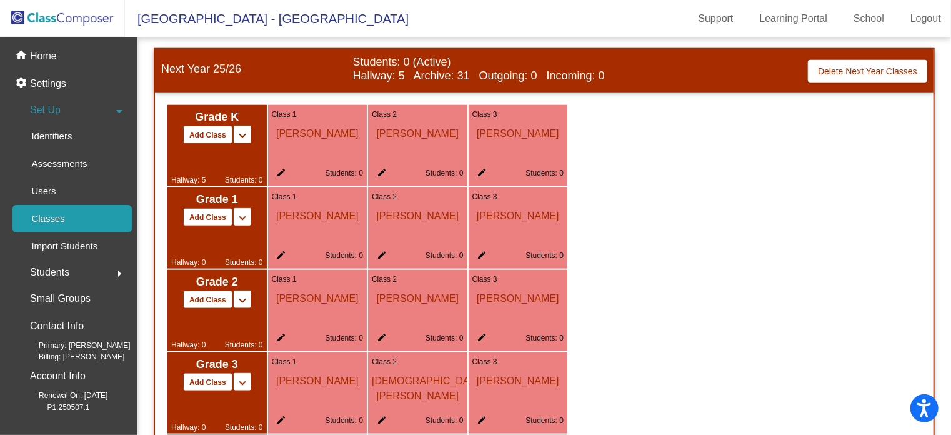
click at [482, 254] on mat-icon "edit" at bounding box center [479, 257] width 15 height 15
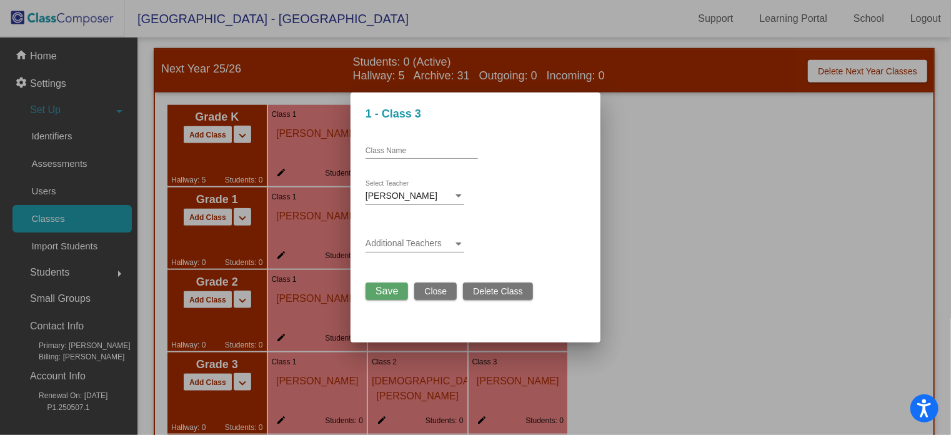
click at [472, 287] on button "Delete Class" at bounding box center [497, 290] width 69 height 17
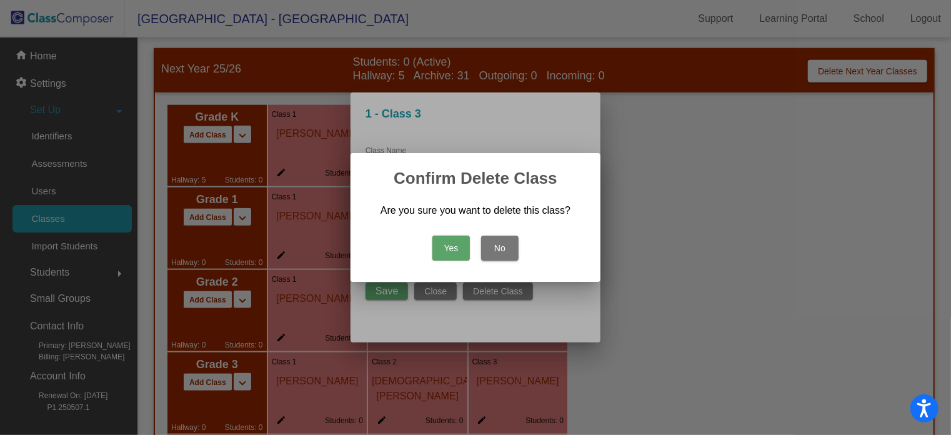
click at [506, 244] on button "No" at bounding box center [499, 248] width 37 height 25
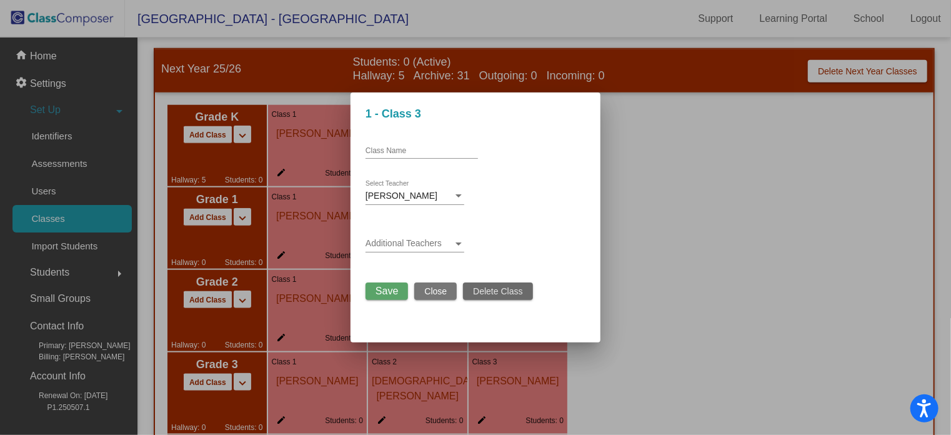
click at [485, 286] on span "Delete Class" at bounding box center [497, 291] width 49 height 10
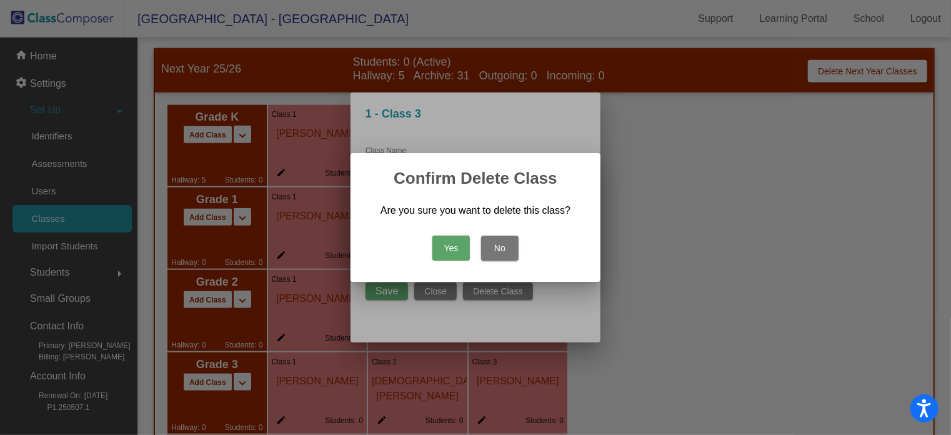
click at [452, 242] on button "Yes" at bounding box center [450, 248] width 37 height 25
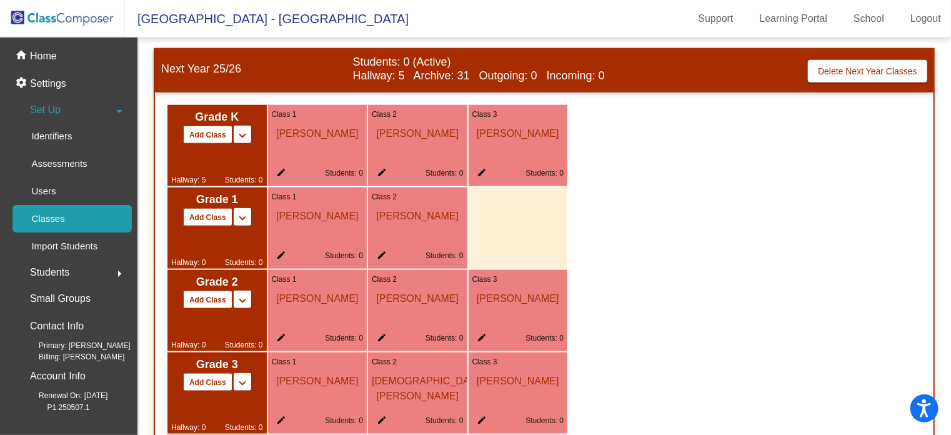
click at [279, 336] on mat-icon "edit" at bounding box center [279, 339] width 15 height 15
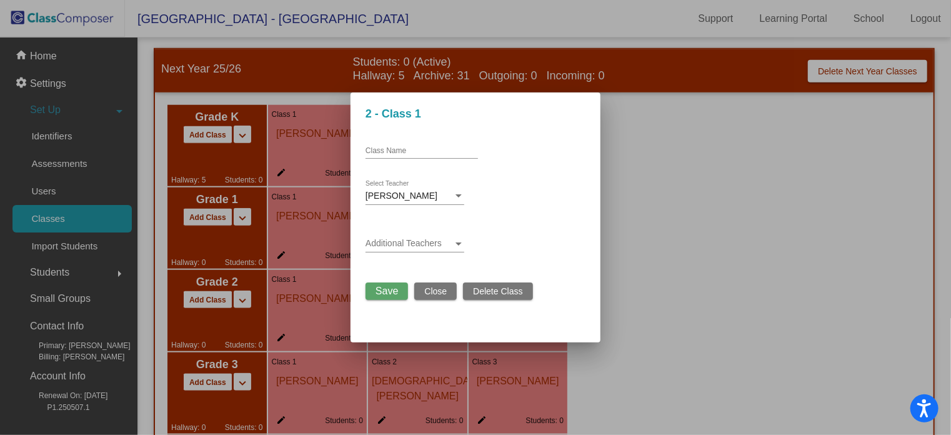
click at [481, 287] on span "Delete Class" at bounding box center [497, 291] width 49 height 10
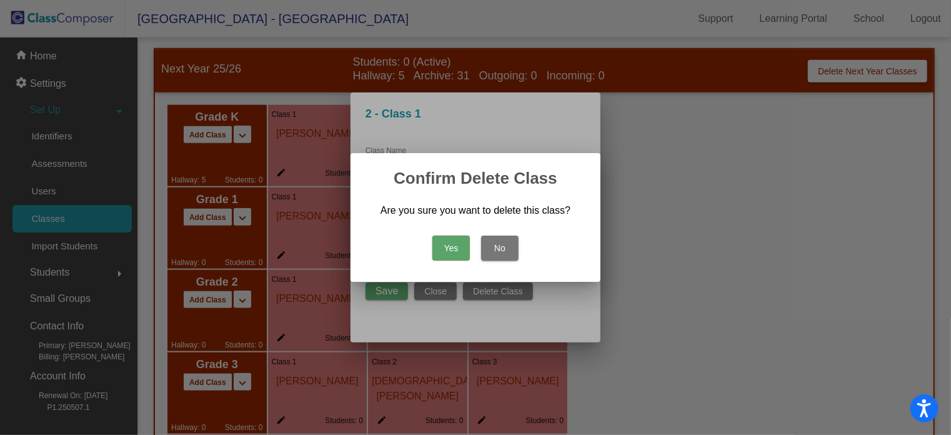
click at [459, 247] on button "Yes" at bounding box center [450, 248] width 37 height 25
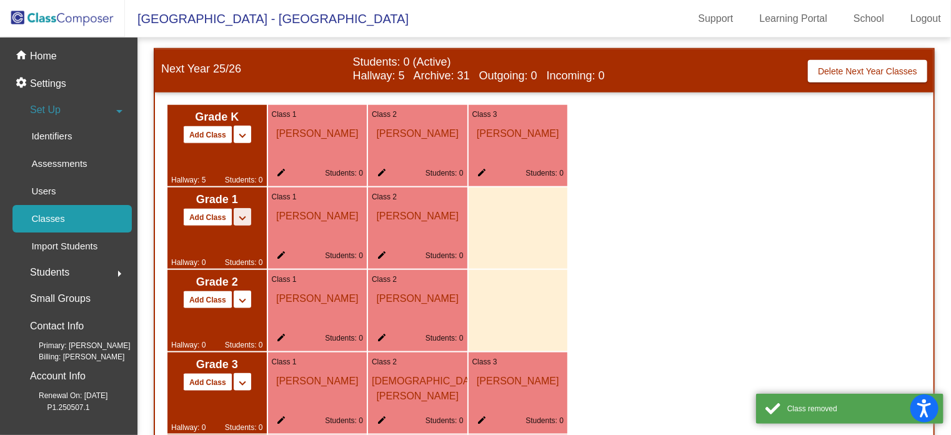
click at [241, 215] on mat-icon "keyboard_arrow_down" at bounding box center [242, 218] width 15 height 15
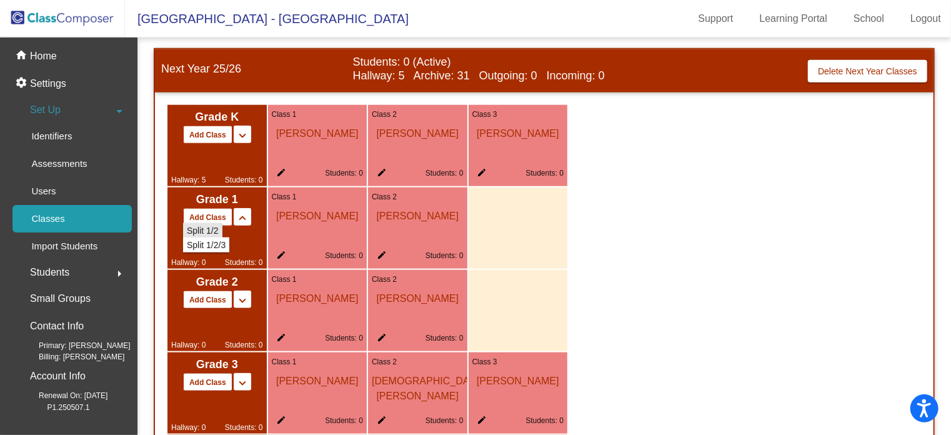
click at [213, 227] on span "Split 1/2" at bounding box center [203, 231] width 32 height 10
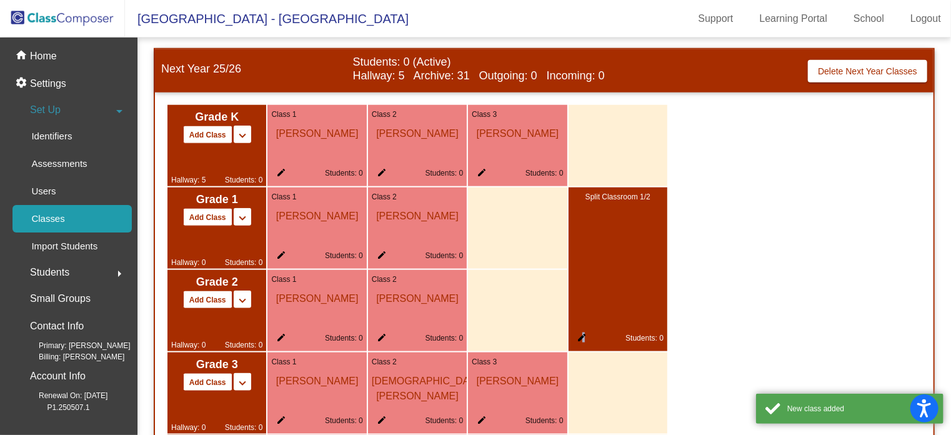
click at [583, 337] on mat-icon "edit" at bounding box center [579, 339] width 15 height 15
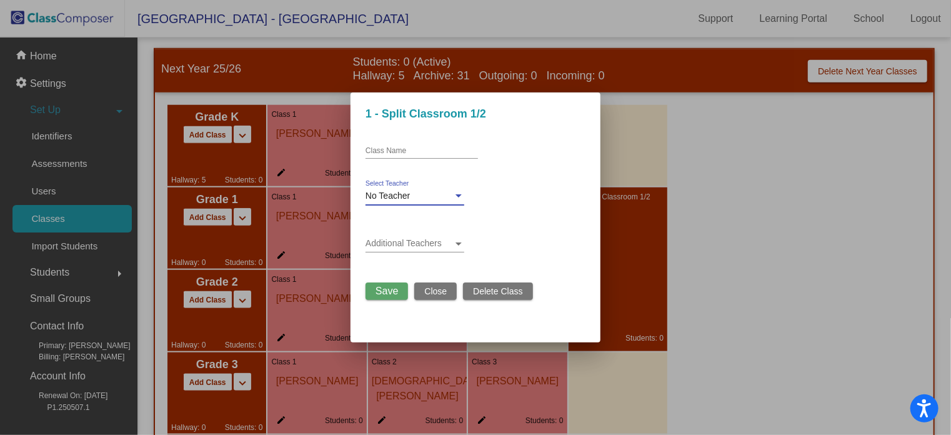
click at [421, 197] on div "No Teacher" at bounding box center [409, 196] width 87 height 10
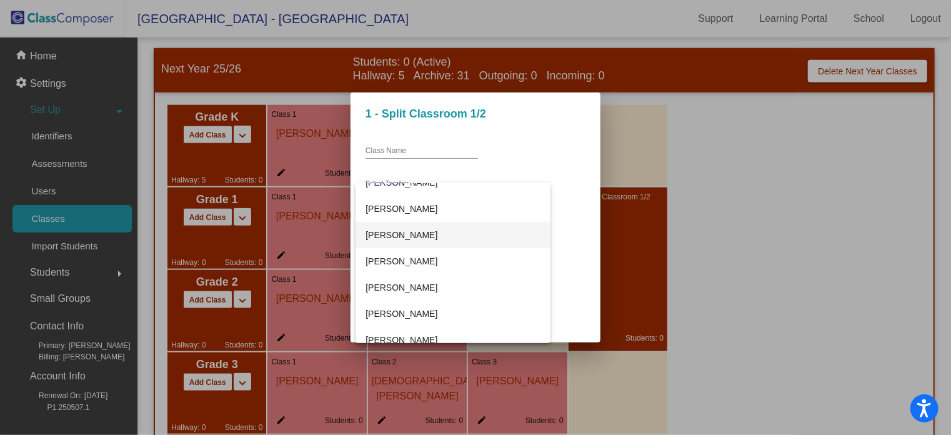
scroll to position [617, 0]
click at [404, 260] on span "[PERSON_NAME]" at bounding box center [453, 261] width 175 height 26
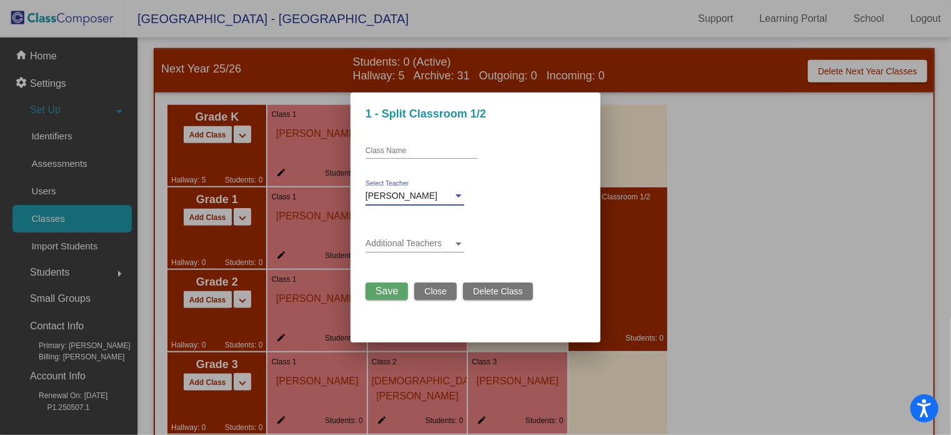
click at [376, 246] on span at bounding box center [409, 244] width 87 height 10
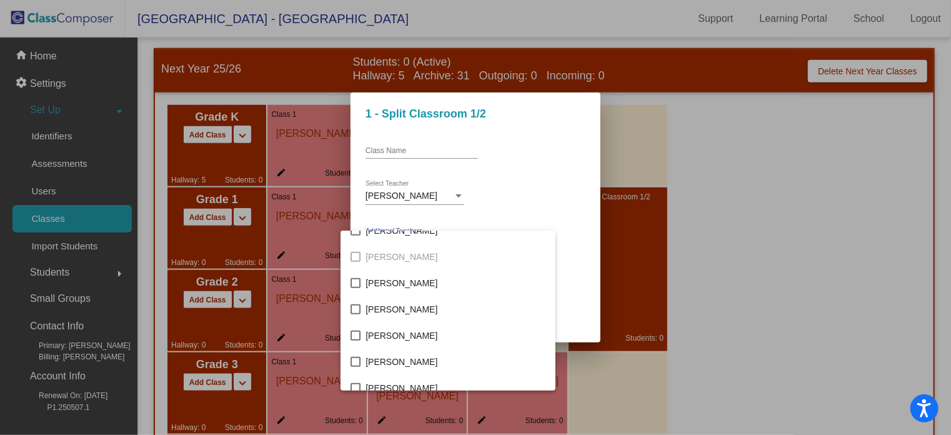
scroll to position [653, 0]
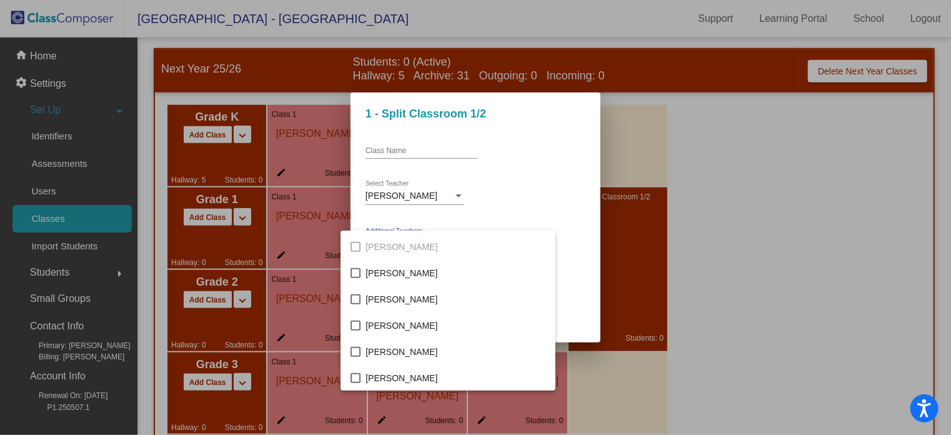
click at [800, 304] on div at bounding box center [475, 217] width 951 height 435
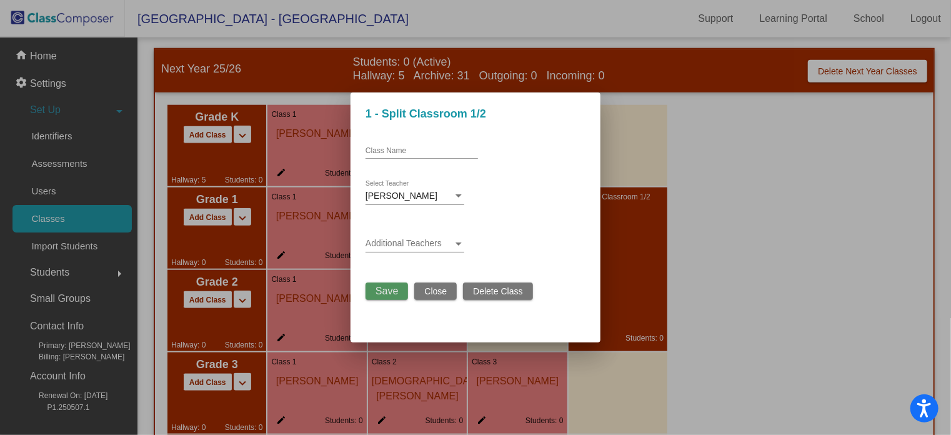
click at [392, 292] on span "Save" at bounding box center [387, 291] width 22 height 11
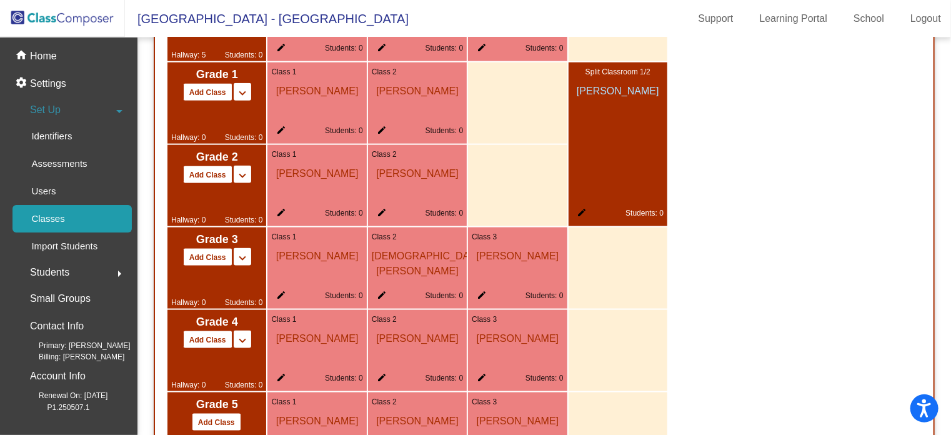
scroll to position [824, 0]
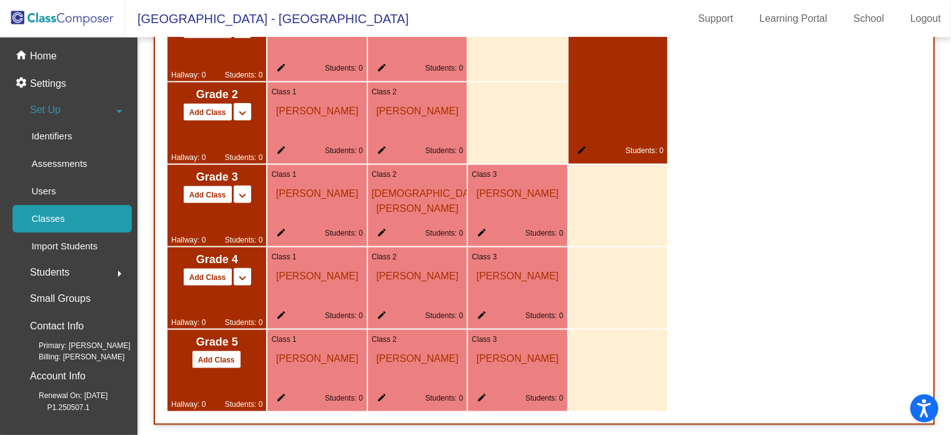
click at [381, 394] on mat-icon "edit" at bounding box center [379, 399] width 15 height 15
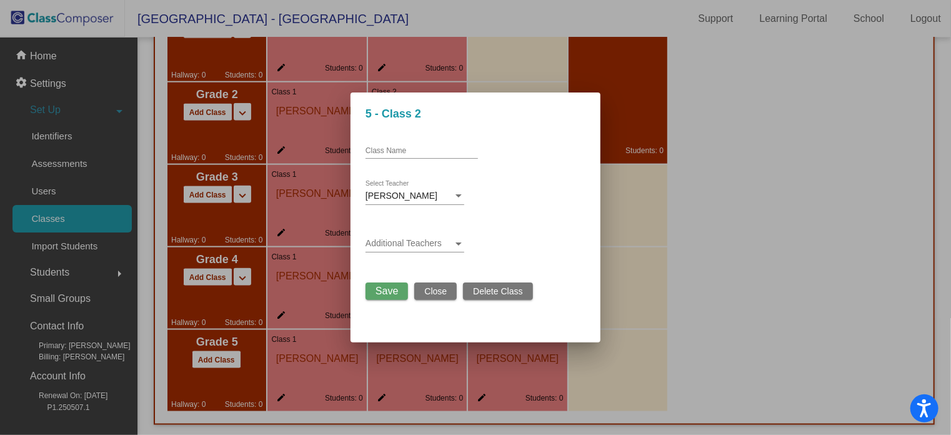
click at [372, 189] on div "[PERSON_NAME] Select Teacher" at bounding box center [415, 193] width 99 height 24
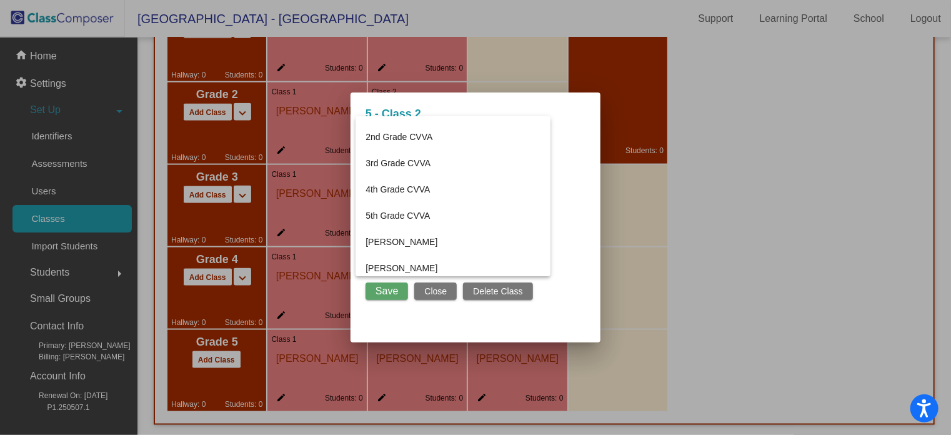
scroll to position [0, 0]
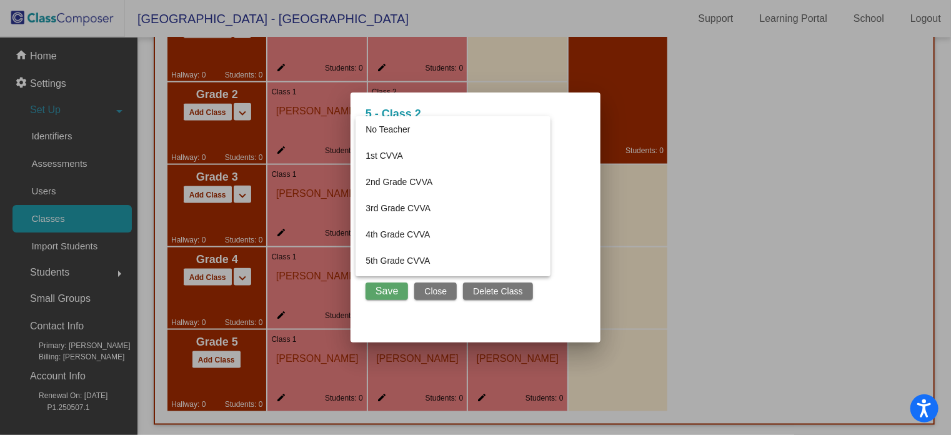
click at [730, 256] on div at bounding box center [475, 217] width 951 height 435
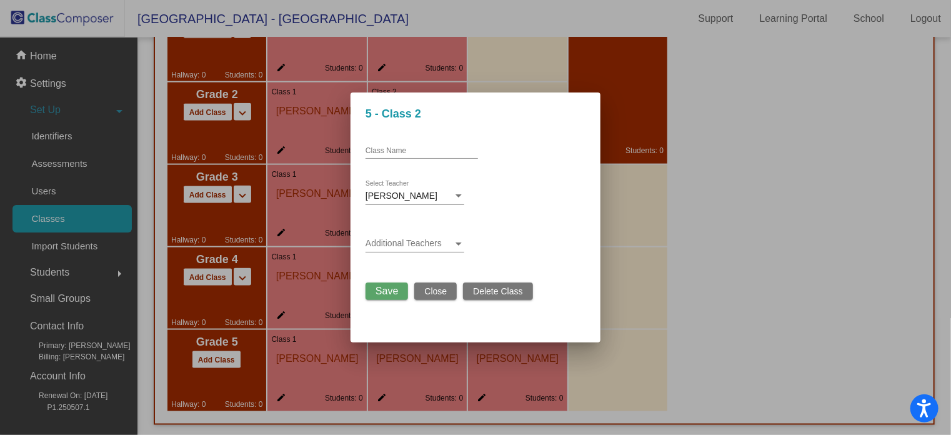
click at [442, 241] on span at bounding box center [409, 244] width 87 height 10
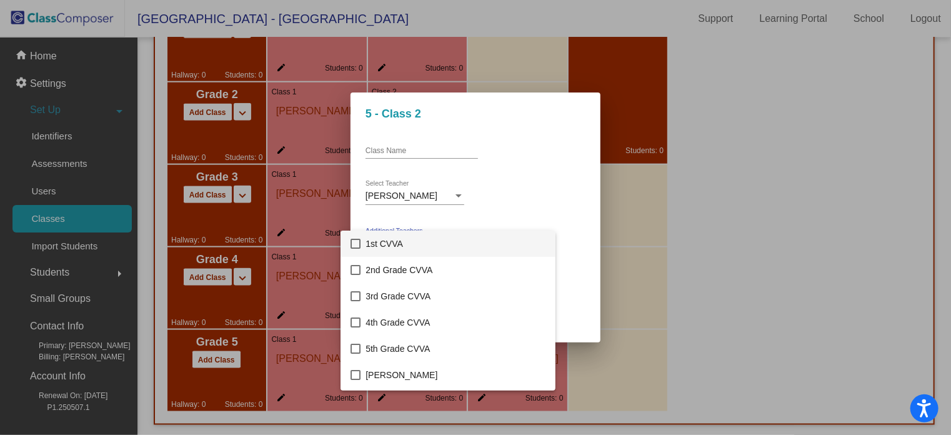
click at [526, 294] on div at bounding box center [475, 217] width 951 height 435
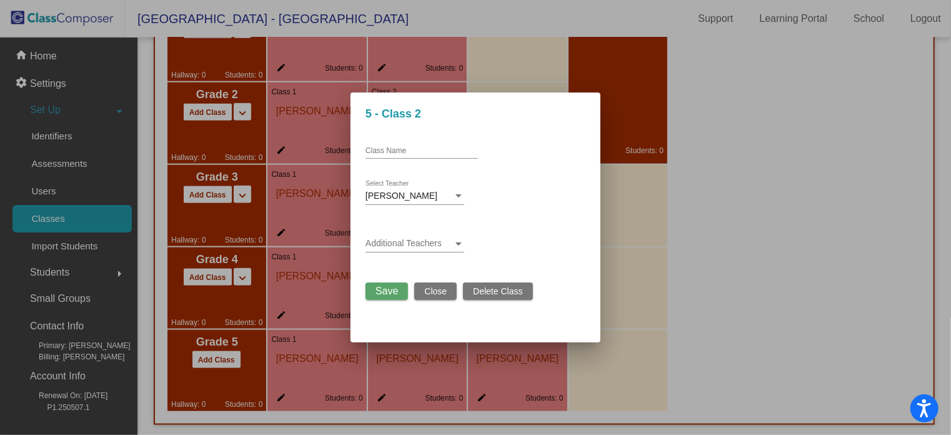
click at [427, 194] on span "[PERSON_NAME]" at bounding box center [402, 196] width 72 height 10
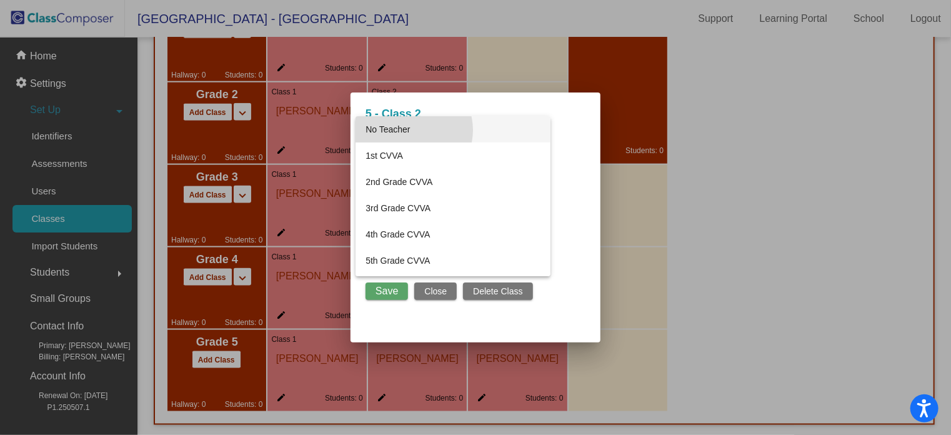
click at [412, 130] on span "No Teacher" at bounding box center [453, 129] width 175 height 26
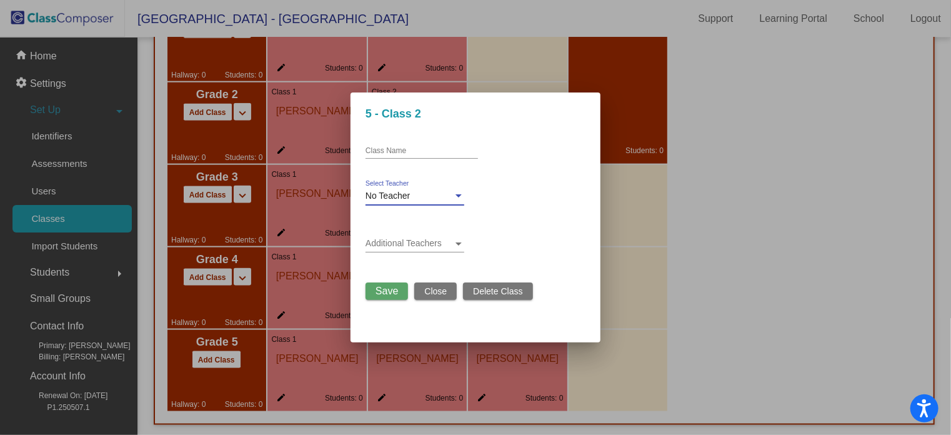
click at [392, 292] on span "Save" at bounding box center [387, 291] width 22 height 11
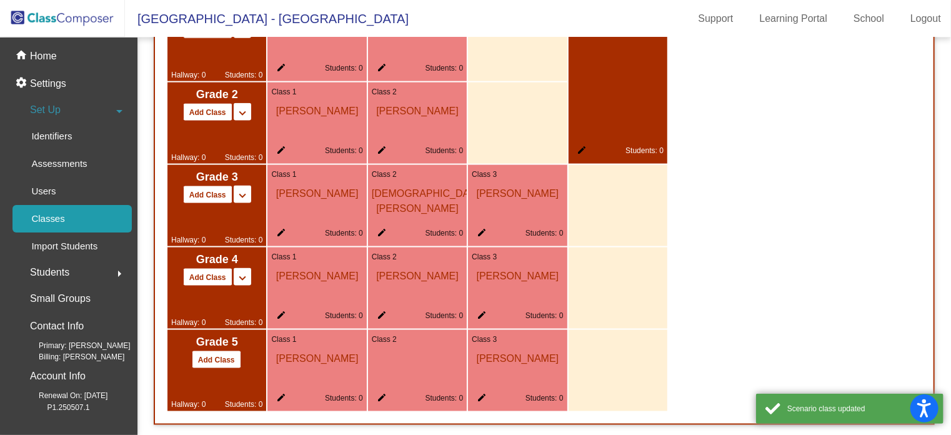
click at [480, 393] on mat-icon "edit" at bounding box center [479, 399] width 15 height 15
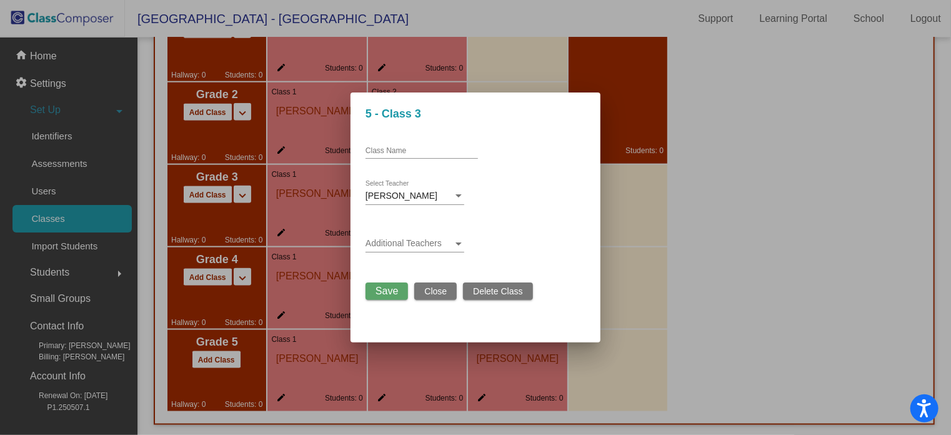
click at [409, 197] on span "[PERSON_NAME]" at bounding box center [402, 196] width 72 height 10
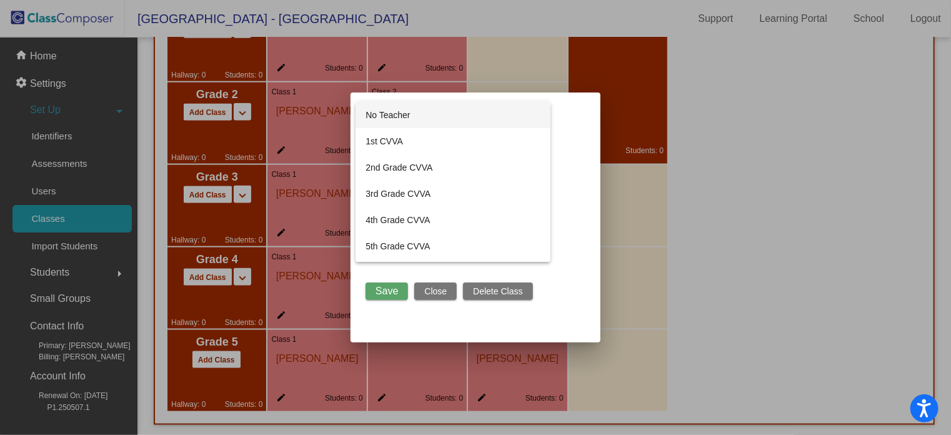
click at [418, 119] on span "No Teacher" at bounding box center [453, 115] width 175 height 26
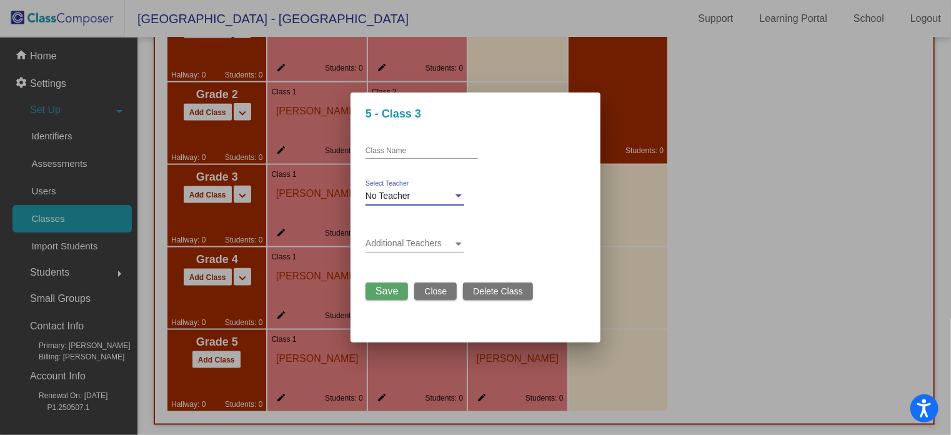
click at [409, 200] on span "No Teacher" at bounding box center [388, 196] width 44 height 10
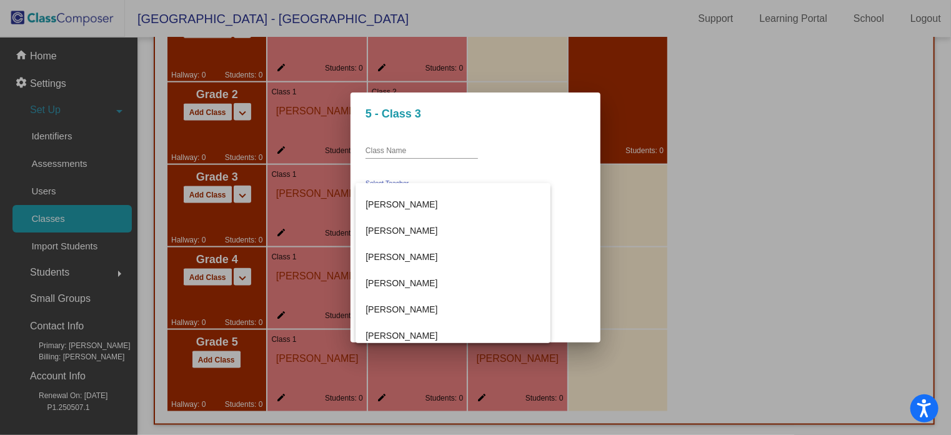
scroll to position [625, 0]
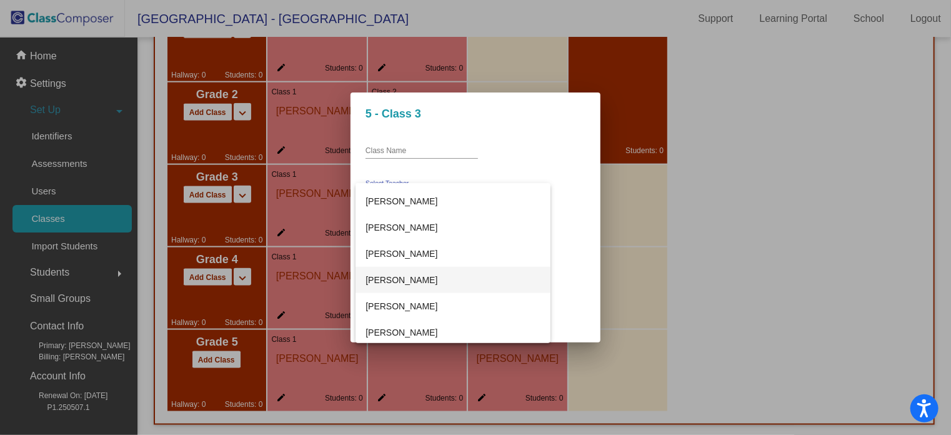
click at [392, 271] on span "[PERSON_NAME]" at bounding box center [453, 280] width 175 height 26
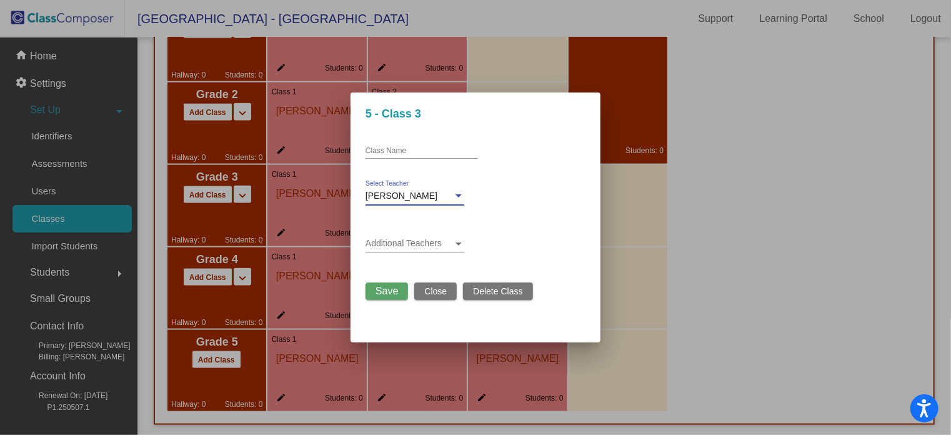
click at [387, 295] on span "Save" at bounding box center [387, 291] width 22 height 11
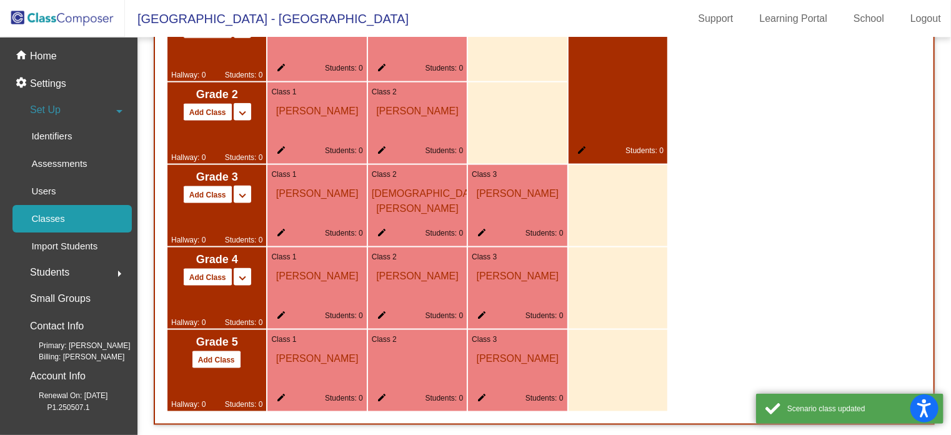
click at [731, 244] on div "Grade K Add Class Split K/1 Split K/1/2 keyboard_arrow_down keyboard_arrow_up H…" at bounding box center [544, 164] width 779 height 519
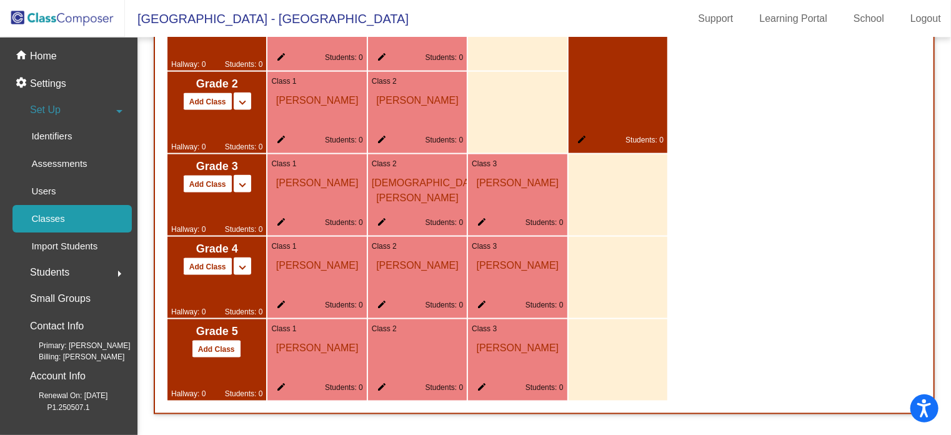
scroll to position [460, 0]
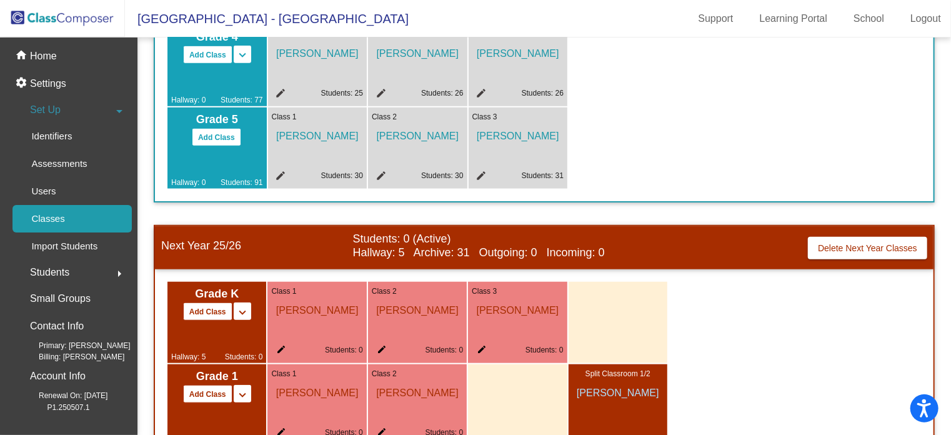
click at [52, 273] on span "Students" at bounding box center [49, 272] width 39 height 17
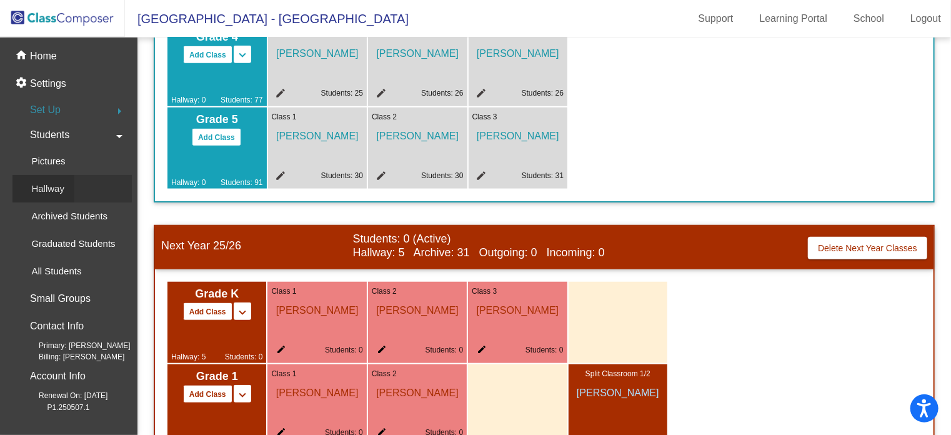
click at [69, 187] on div "Hallway" at bounding box center [43, 188] width 62 height 27
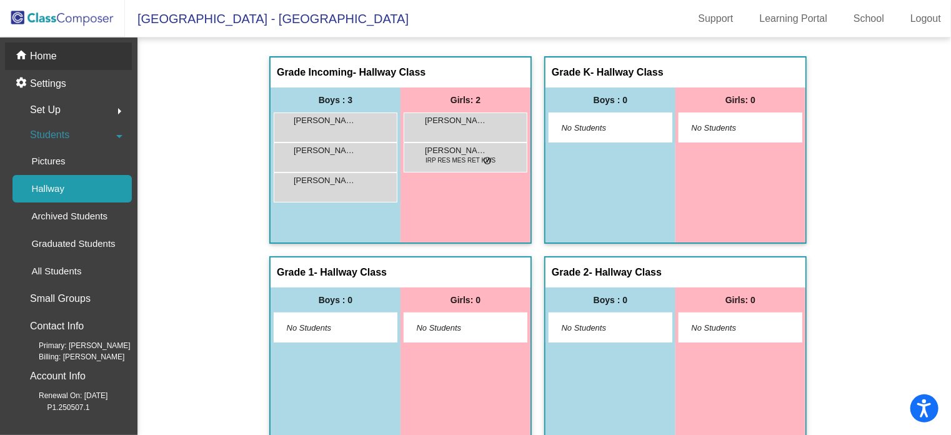
click at [64, 54] on div "home Home" at bounding box center [68, 55] width 127 height 27
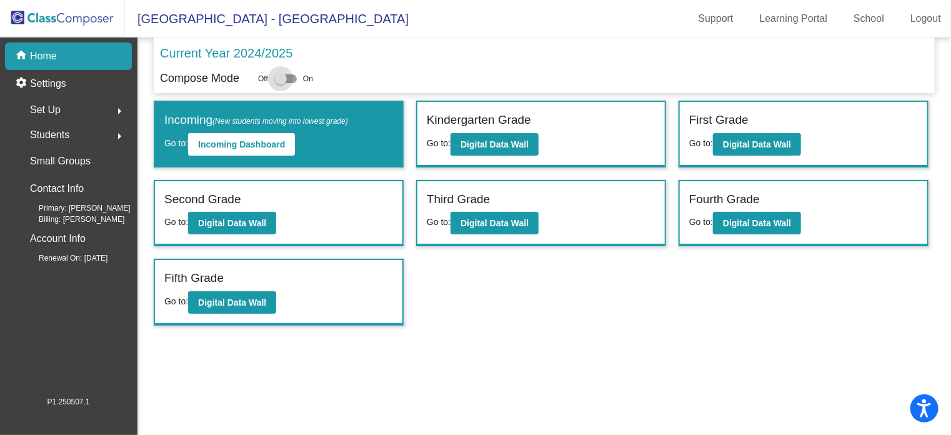
click at [281, 77] on div at bounding box center [280, 78] width 12 height 12
click at [281, 83] on input "checkbox" at bounding box center [280, 83] width 1 height 1
checkbox input "true"
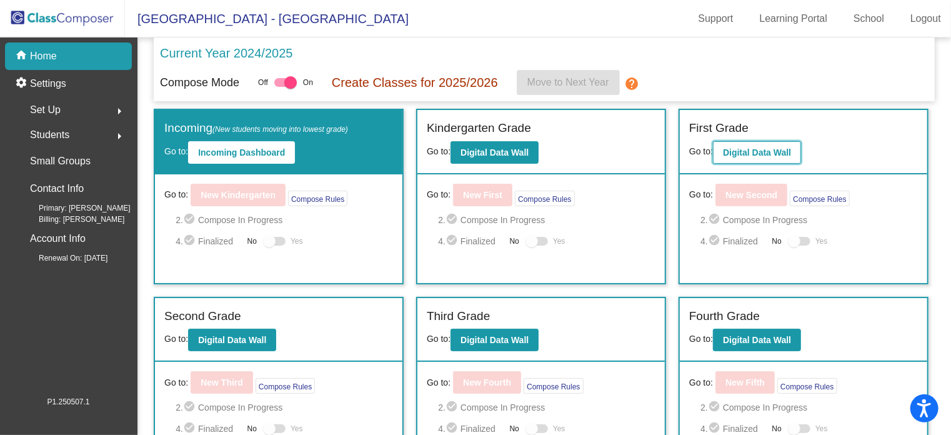
click at [723, 154] on b "Digital Data Wall" at bounding box center [757, 152] width 68 height 10
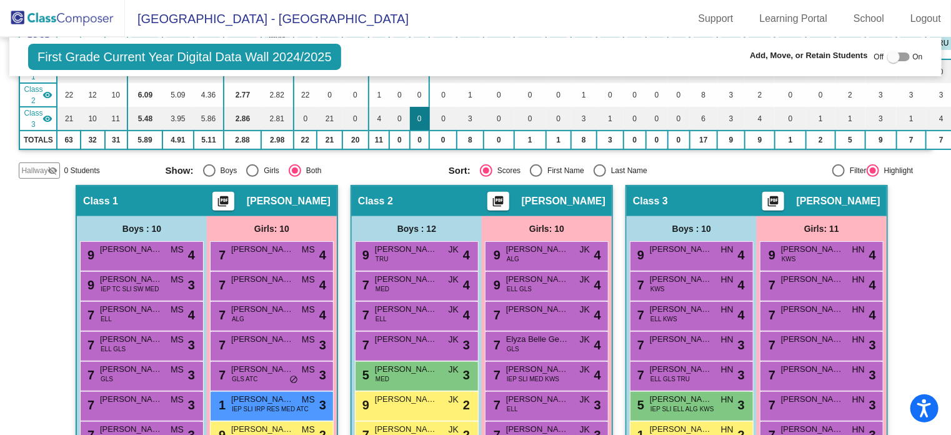
scroll to position [187, 0]
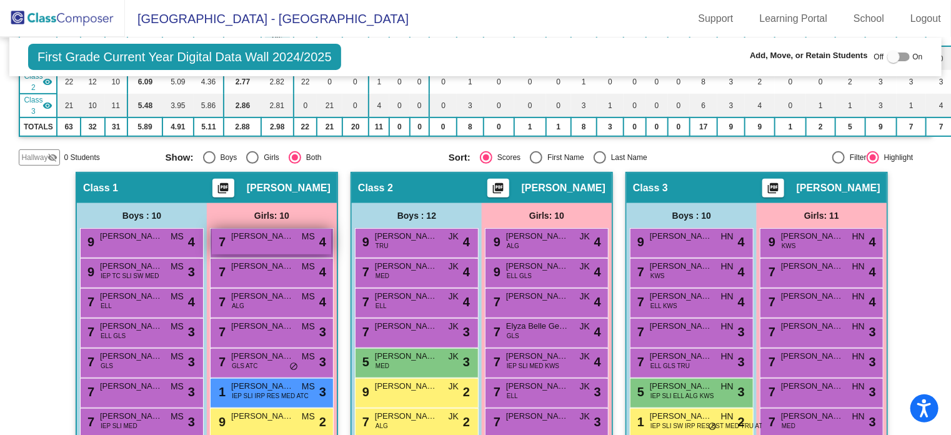
click at [263, 247] on div "7 [PERSON_NAME] MS lock do_not_disturb_alt 4" at bounding box center [271, 242] width 119 height 26
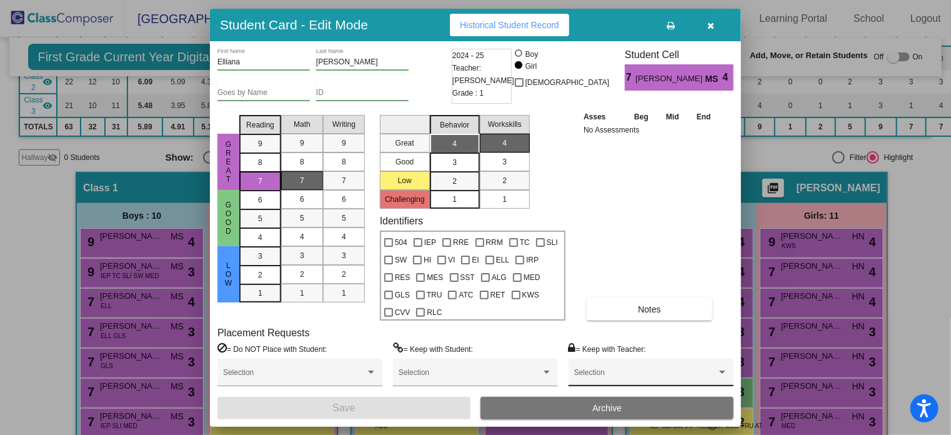
click at [581, 367] on div "Selection" at bounding box center [651, 375] width 154 height 22
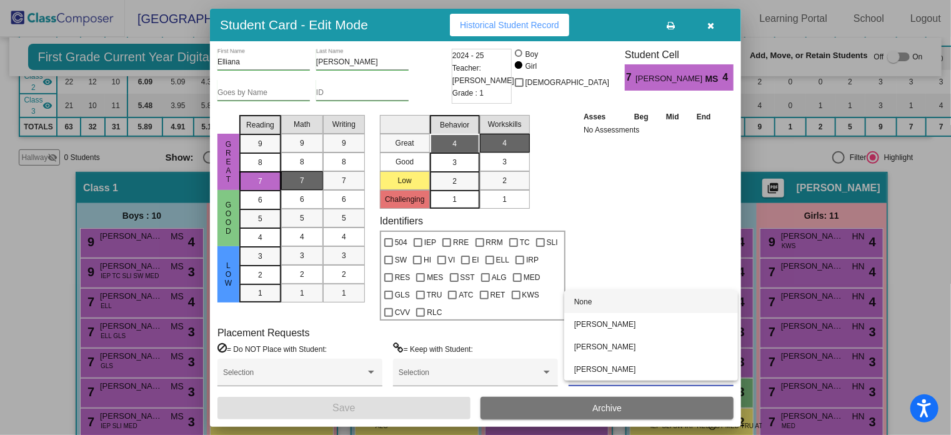
click at [898, 222] on div at bounding box center [475, 217] width 951 height 435
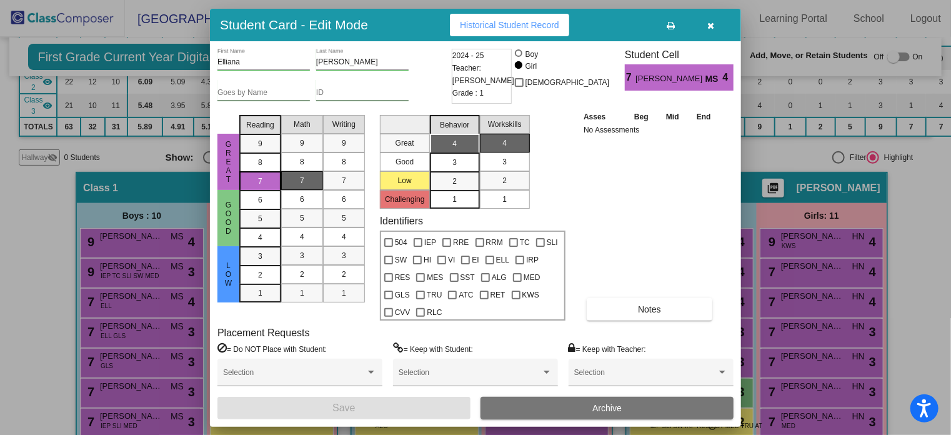
click at [710, 21] on icon "button" at bounding box center [711, 25] width 7 height 9
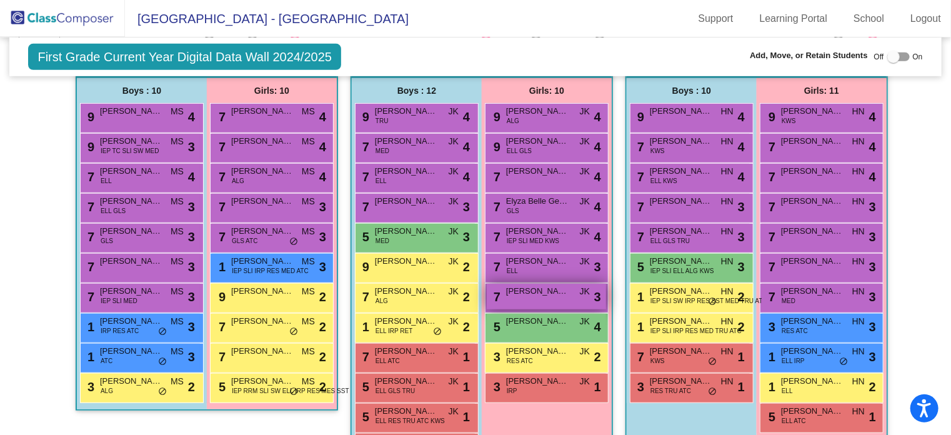
scroll to position [62, 0]
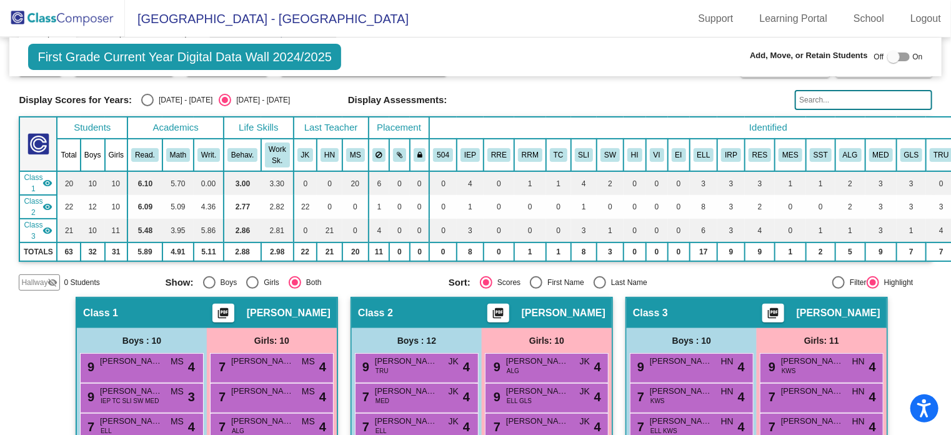
click at [814, 95] on input "text" at bounding box center [863, 100] width 137 height 20
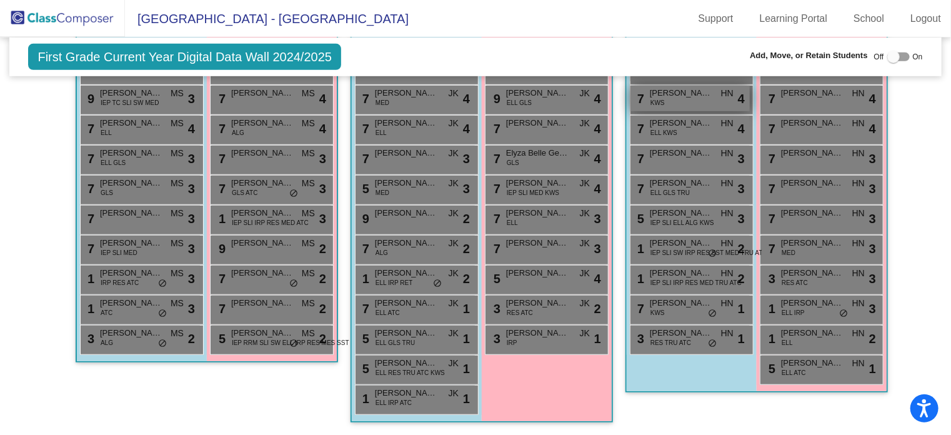
scroll to position [113, 0]
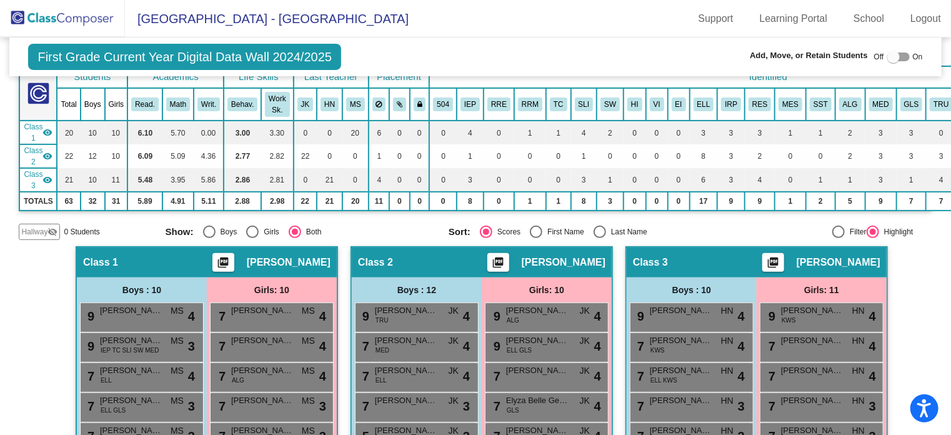
type input "med"
click at [14, 14] on img at bounding box center [62, 18] width 125 height 37
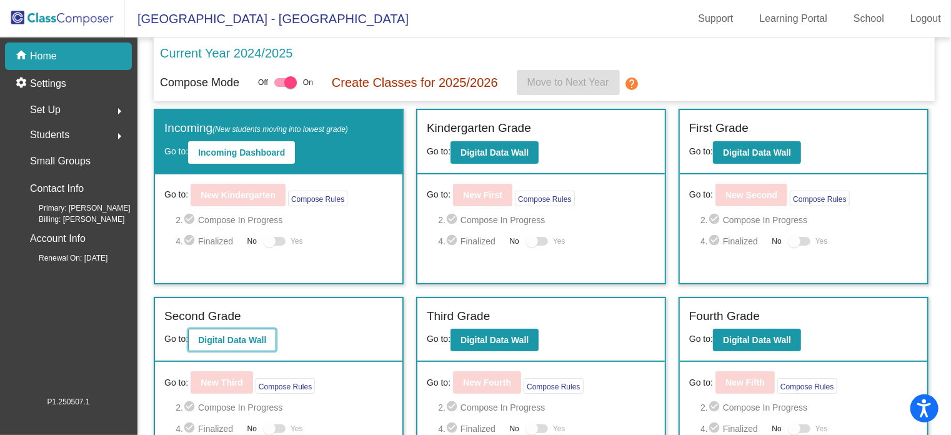
click at [244, 342] on b "Digital Data Wall" at bounding box center [232, 340] width 68 height 10
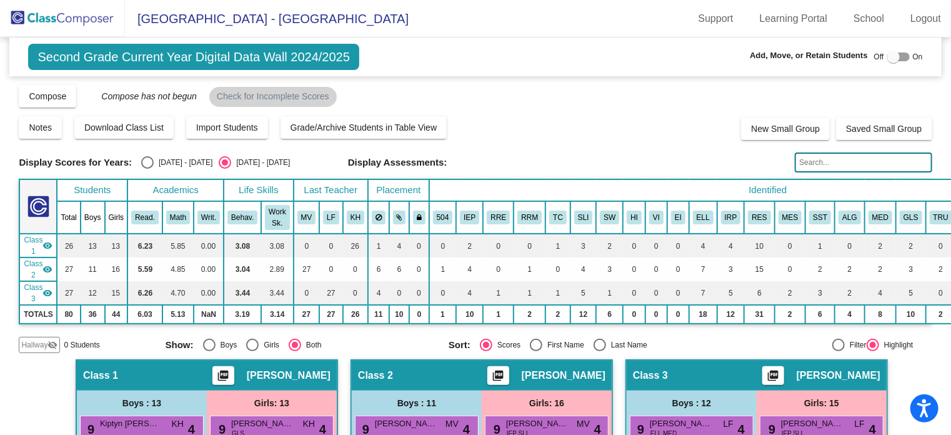
click at [860, 164] on input "text" at bounding box center [863, 162] width 137 height 20
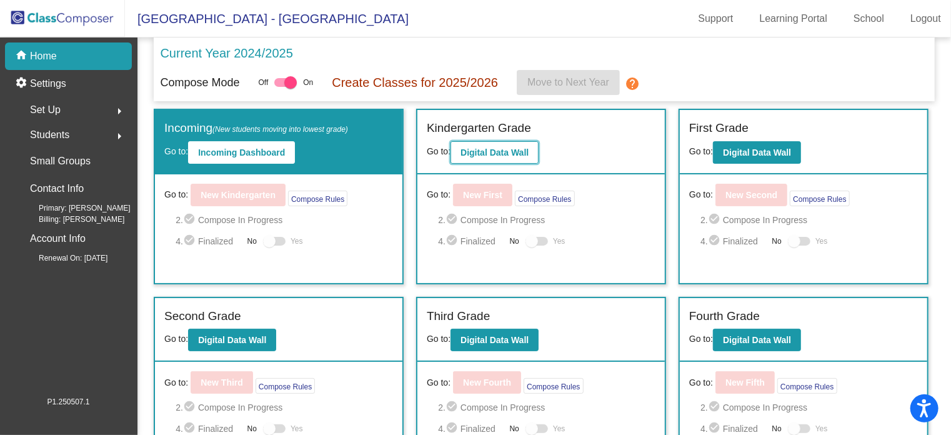
click at [482, 151] on b "Digital Data Wall" at bounding box center [495, 152] width 68 height 10
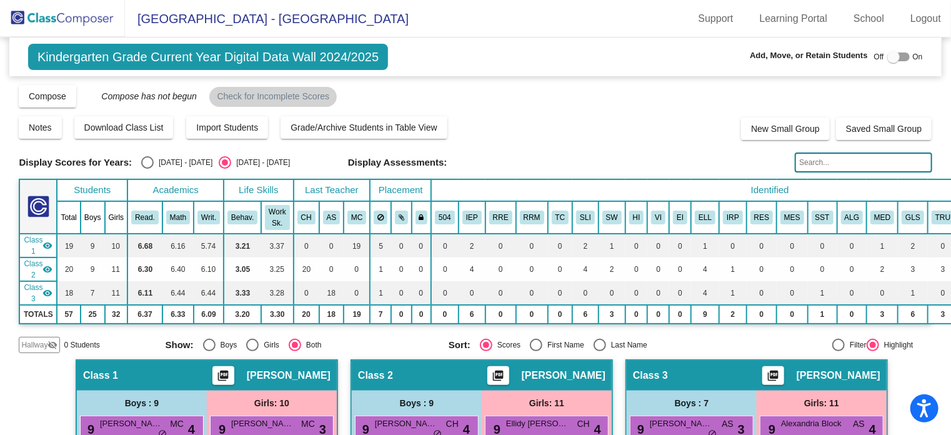
click at [834, 162] on input "text" at bounding box center [863, 162] width 137 height 20
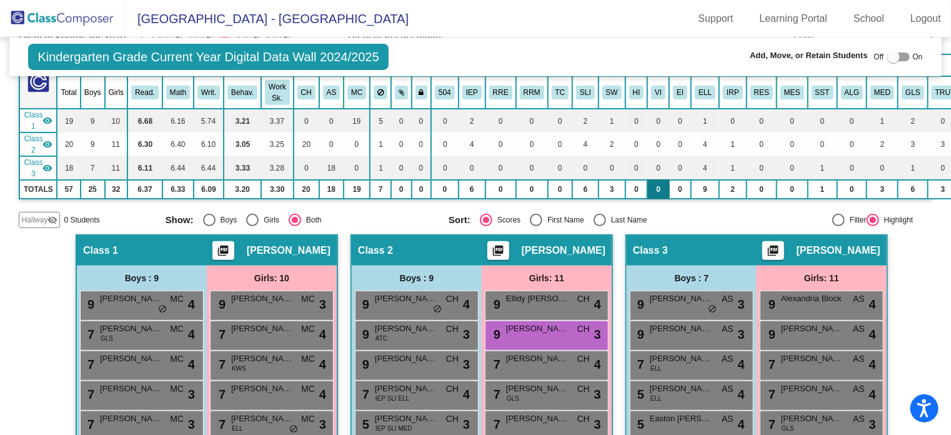
scroll to position [187, 0]
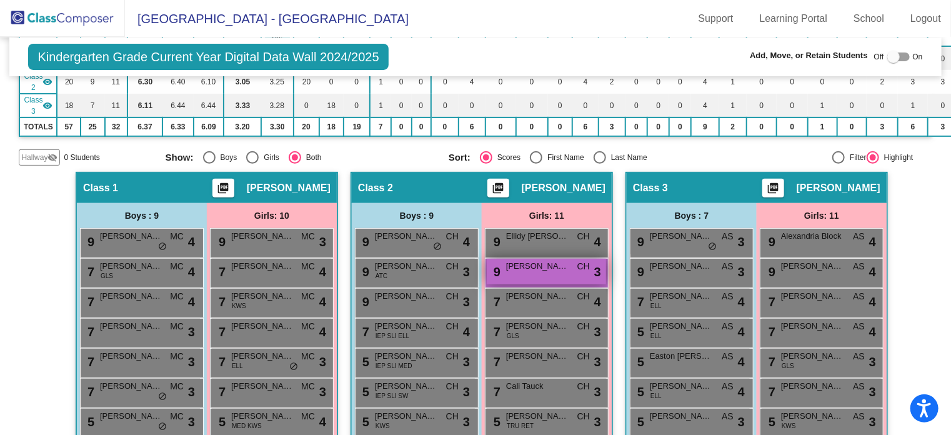
click at [525, 274] on div "9 [PERSON_NAME] CH lock do_not_disturb_alt 3" at bounding box center [546, 272] width 119 height 26
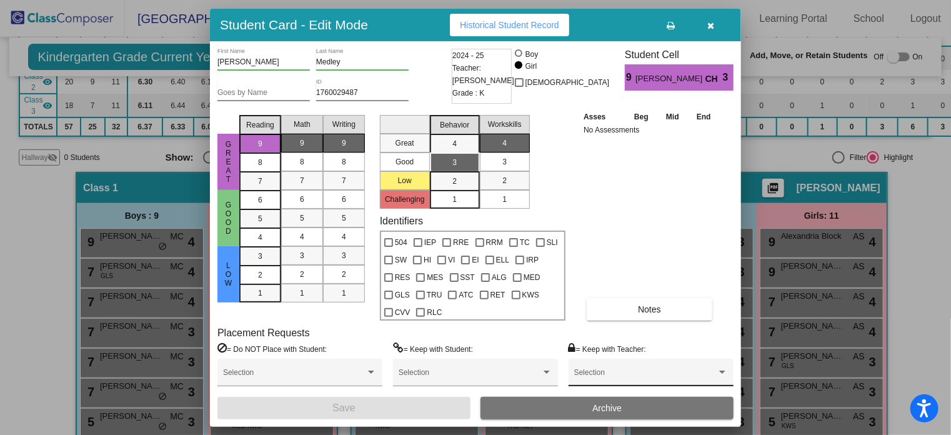
click at [601, 369] on div "Selection" at bounding box center [651, 375] width 154 height 22
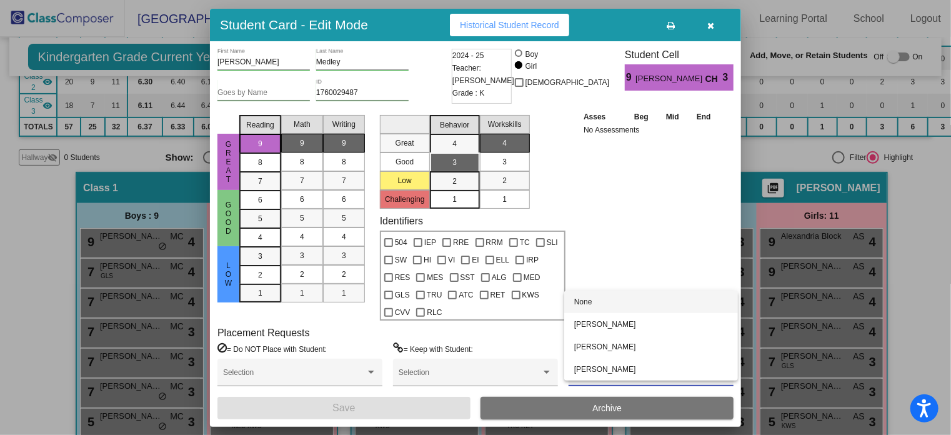
click at [924, 263] on div at bounding box center [475, 217] width 951 height 435
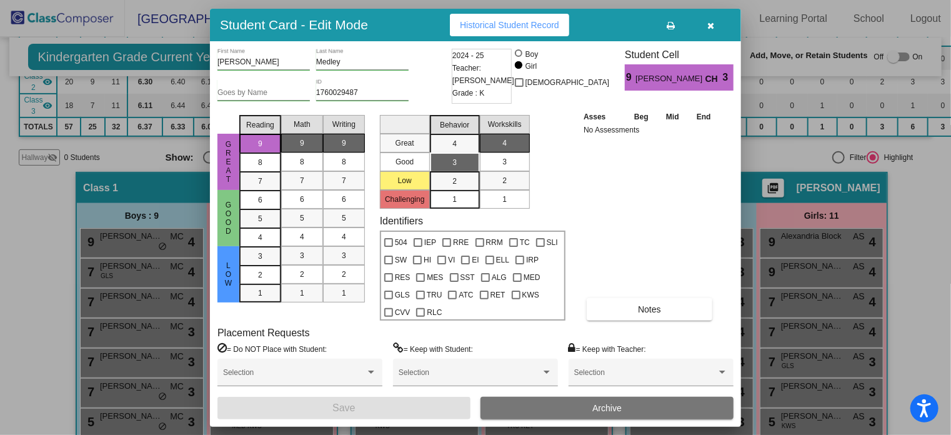
click at [902, 273] on div at bounding box center [475, 217] width 951 height 435
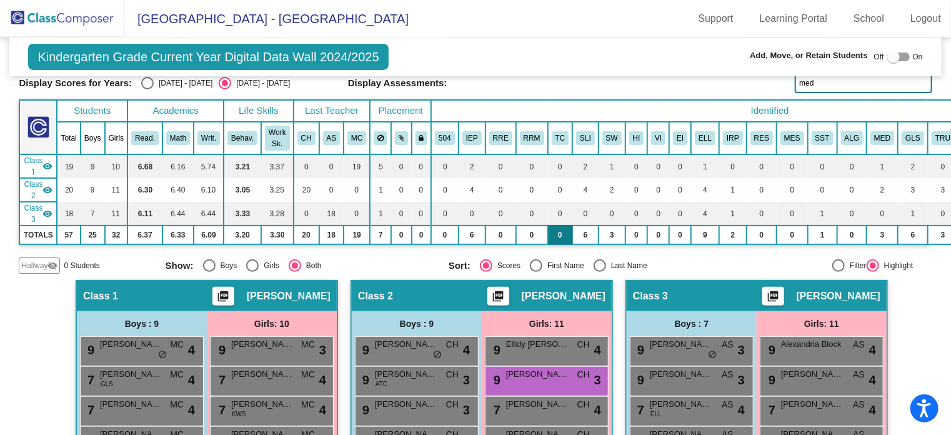
scroll to position [0, 0]
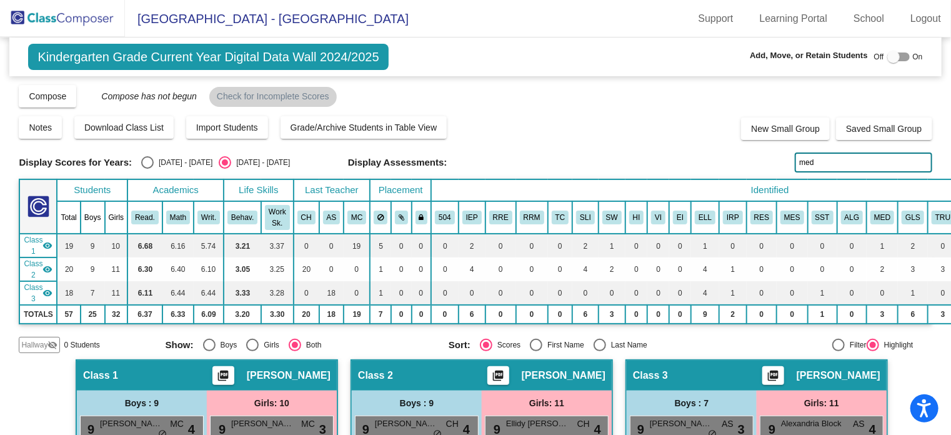
click at [811, 163] on input "med" at bounding box center [863, 162] width 137 height 20
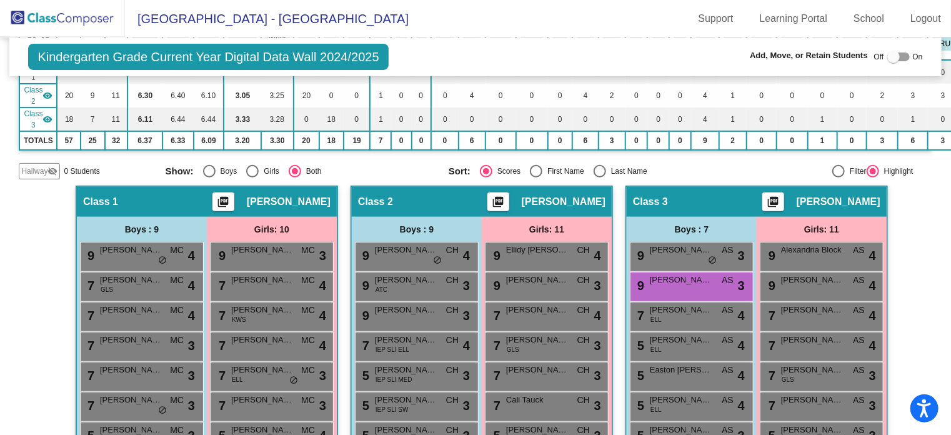
scroll to position [250, 0]
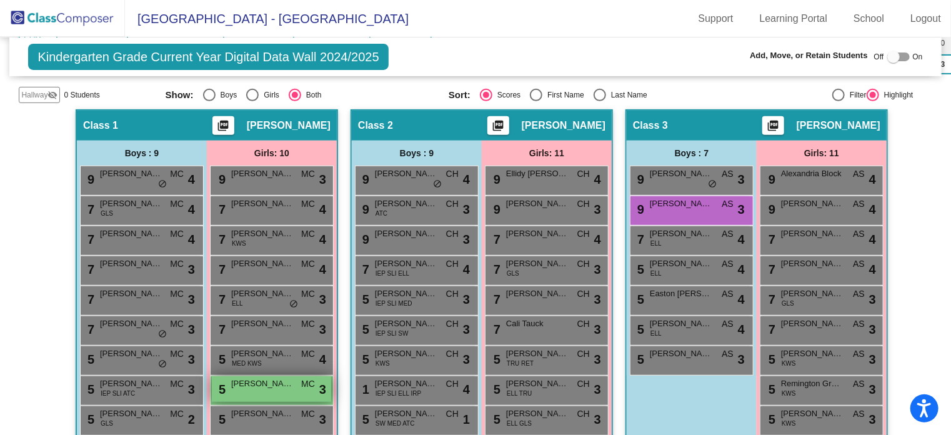
click at [250, 380] on span "[PERSON_NAME]" at bounding box center [262, 383] width 62 height 12
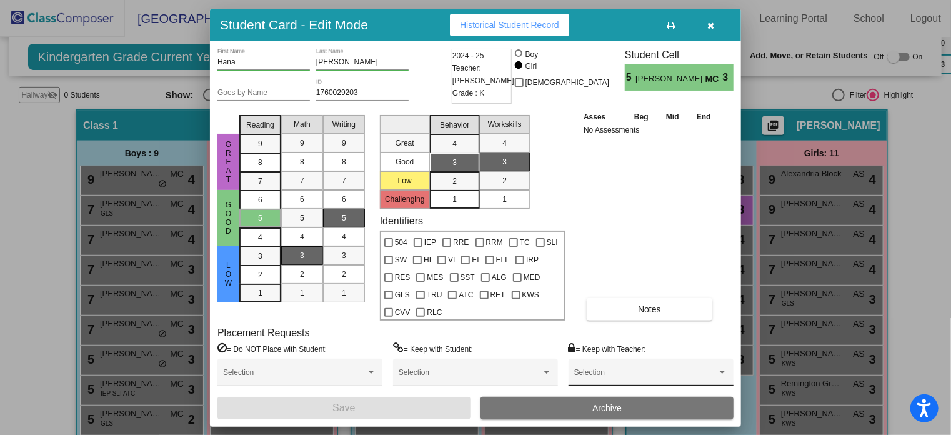
click at [608, 371] on div "Selection" at bounding box center [651, 375] width 154 height 22
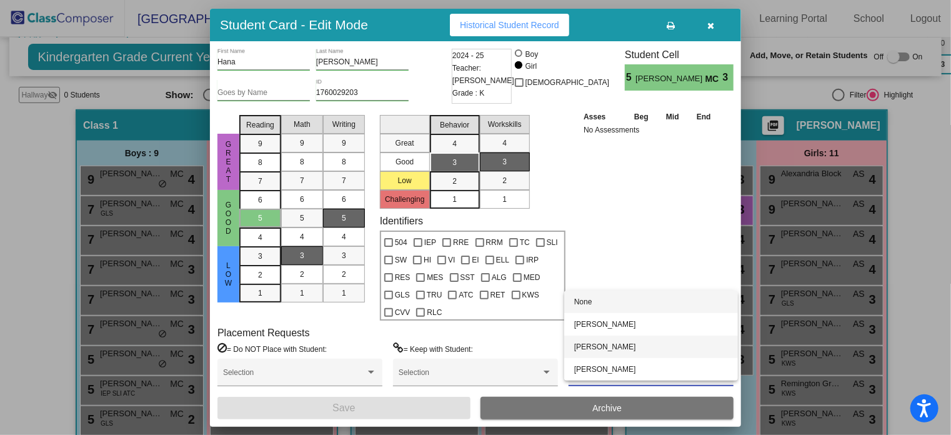
click at [607, 352] on span "[PERSON_NAME]" at bounding box center [651, 347] width 154 height 22
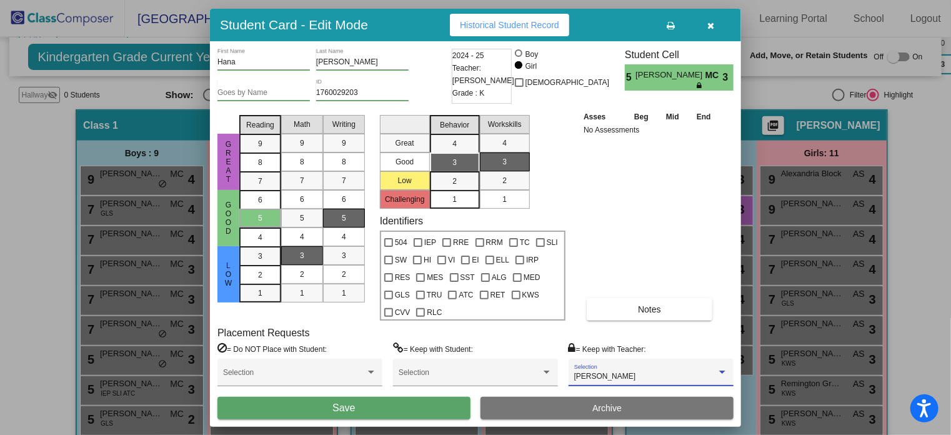
click at [411, 410] on button "Save" at bounding box center [343, 408] width 253 height 22
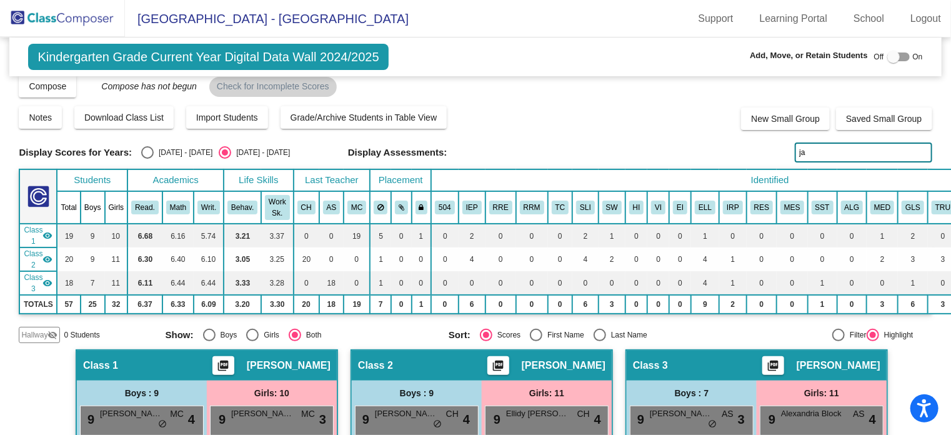
scroll to position [0, 0]
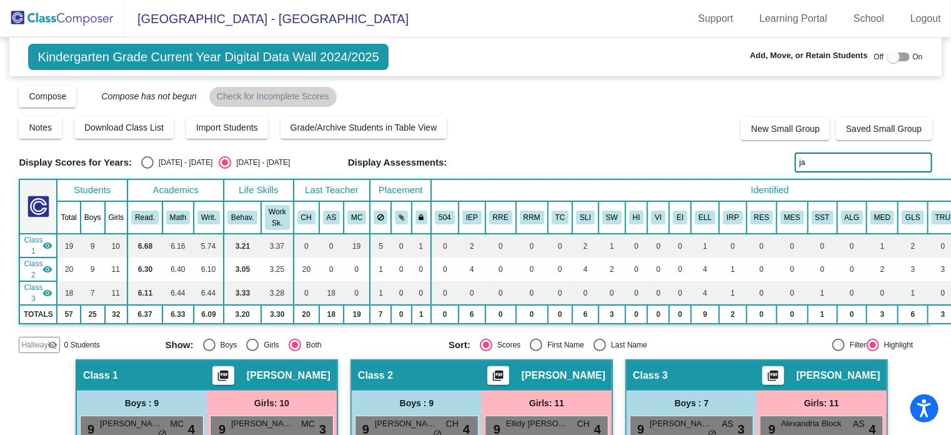
click at [804, 158] on input "ja" at bounding box center [863, 162] width 137 height 20
type input "j"
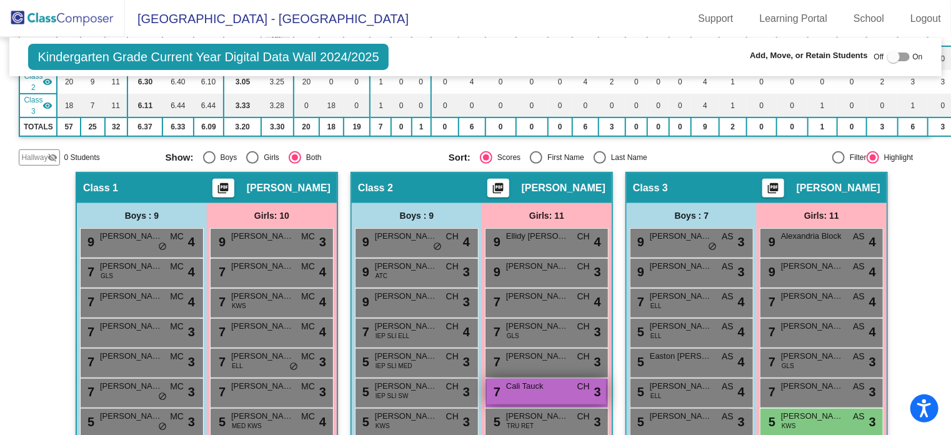
type input "ta"
click at [556, 392] on div "7 Cali Tauck CH lock do_not_disturb_alt 3" at bounding box center [546, 392] width 119 height 26
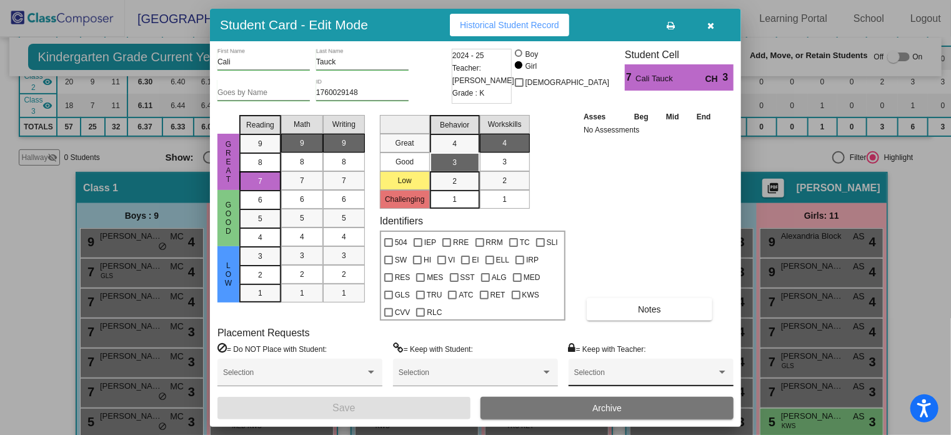
click at [607, 367] on div "Selection" at bounding box center [651, 375] width 154 height 22
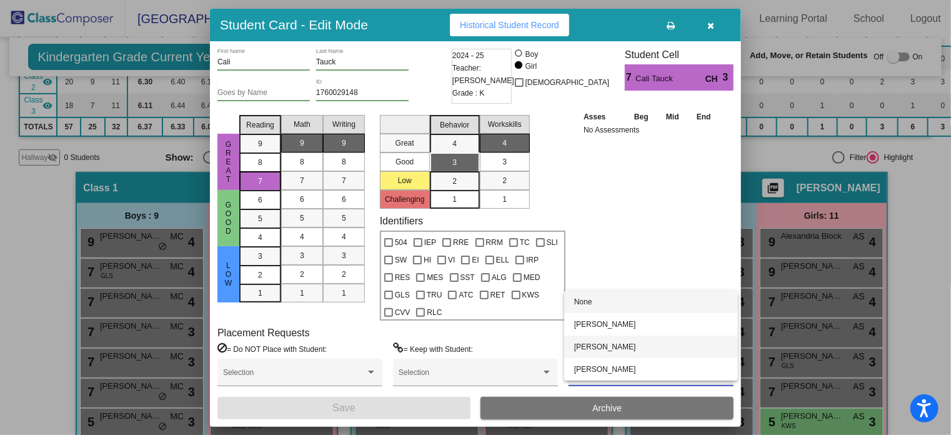
click at [603, 351] on span "[PERSON_NAME]" at bounding box center [651, 347] width 154 height 22
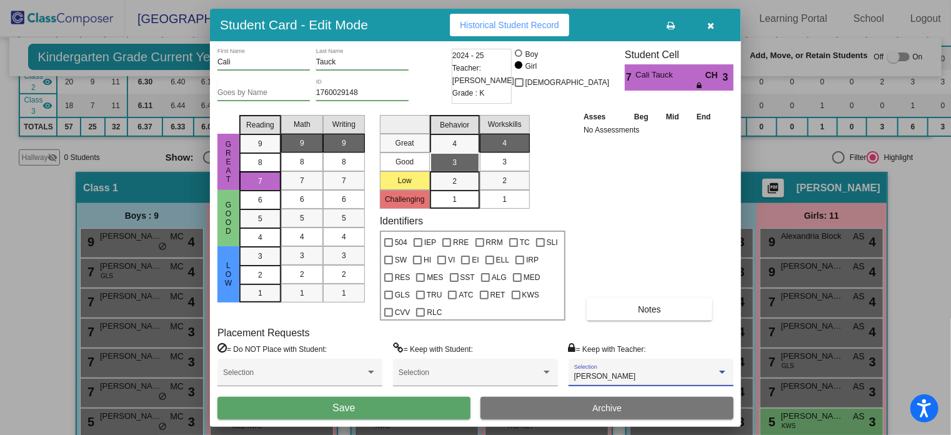
click at [421, 409] on button "Save" at bounding box center [343, 408] width 253 height 22
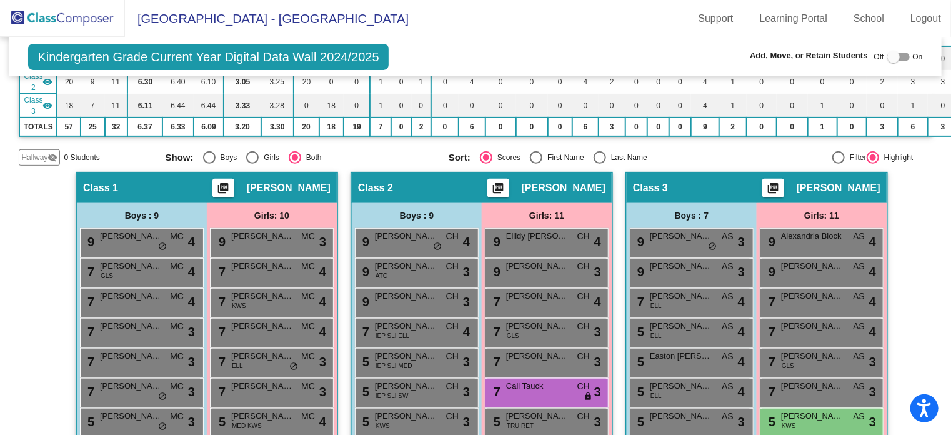
click at [49, 17] on img at bounding box center [62, 18] width 125 height 37
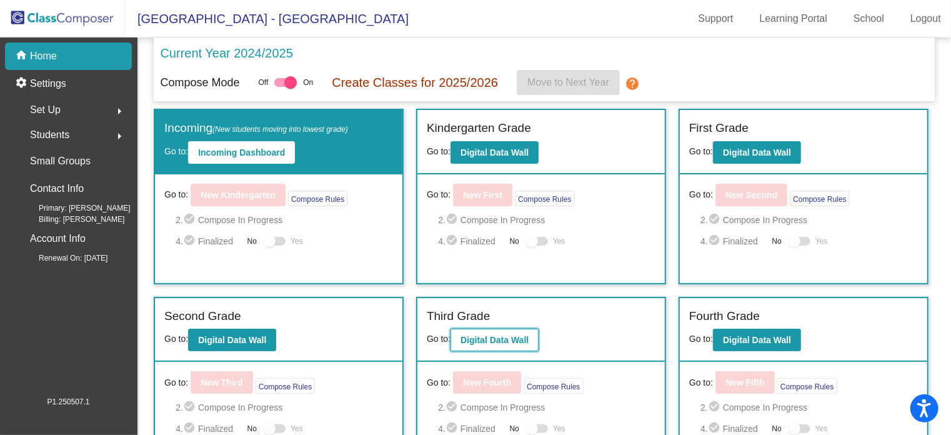
click at [493, 331] on button "Digital Data Wall" at bounding box center [495, 340] width 88 height 22
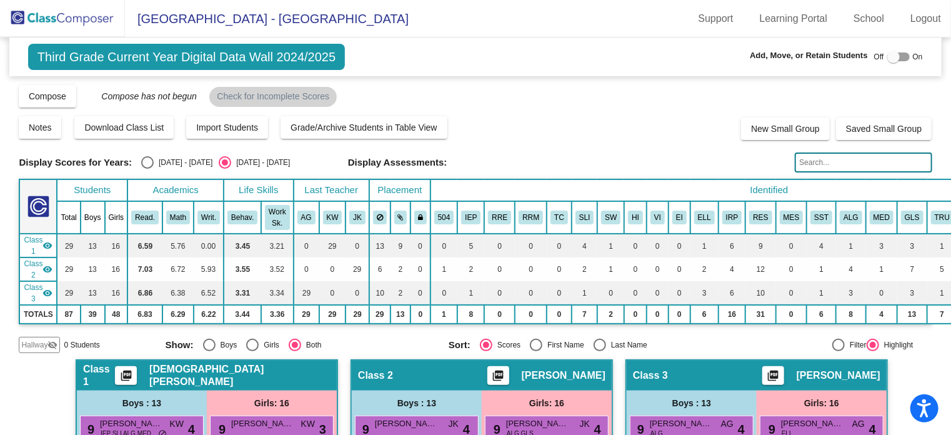
click at [807, 172] on input "text" at bounding box center [863, 162] width 137 height 20
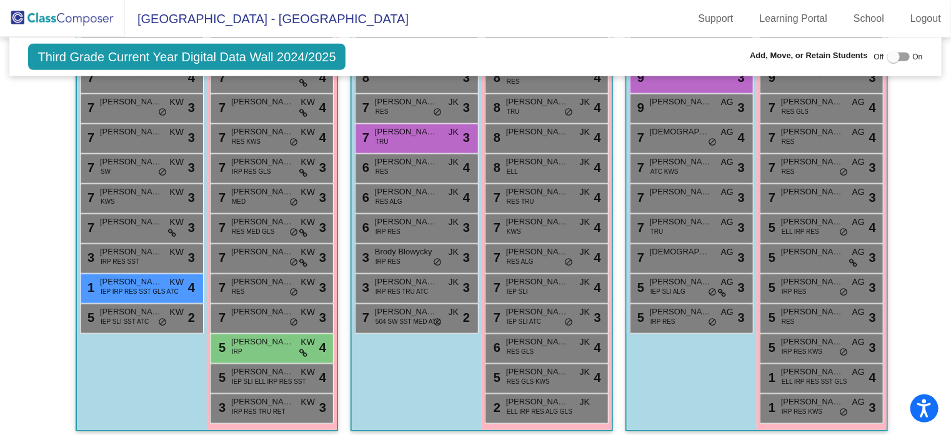
scroll to position [483, 0]
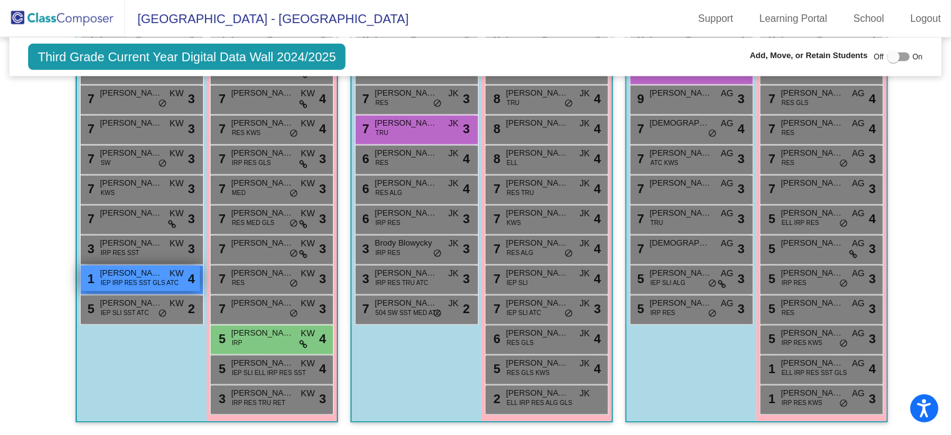
type input "ber"
click at [125, 278] on span "IEP IRP RES SST GLS ATC" at bounding box center [140, 282] width 78 height 9
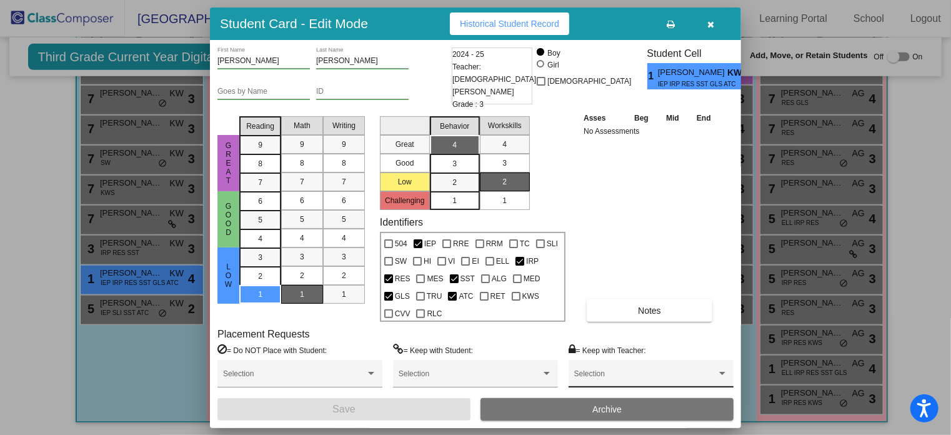
click at [604, 367] on div "Selection" at bounding box center [651, 377] width 154 height 22
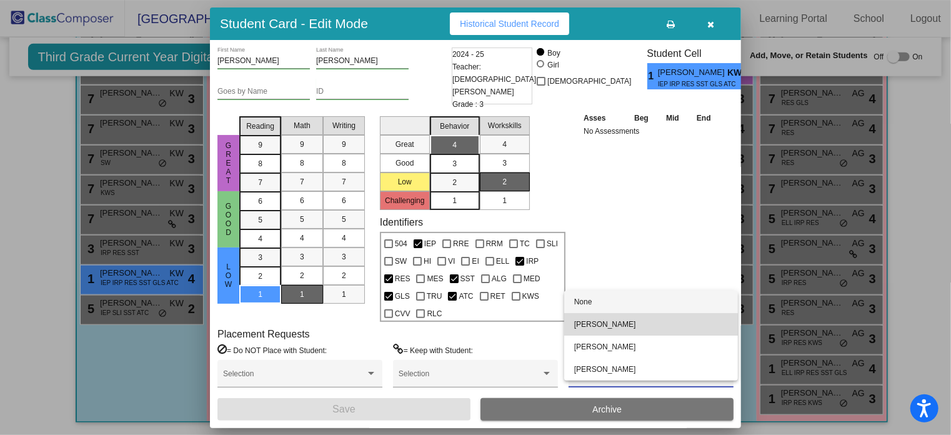
click at [595, 327] on span "[PERSON_NAME]" at bounding box center [651, 324] width 154 height 22
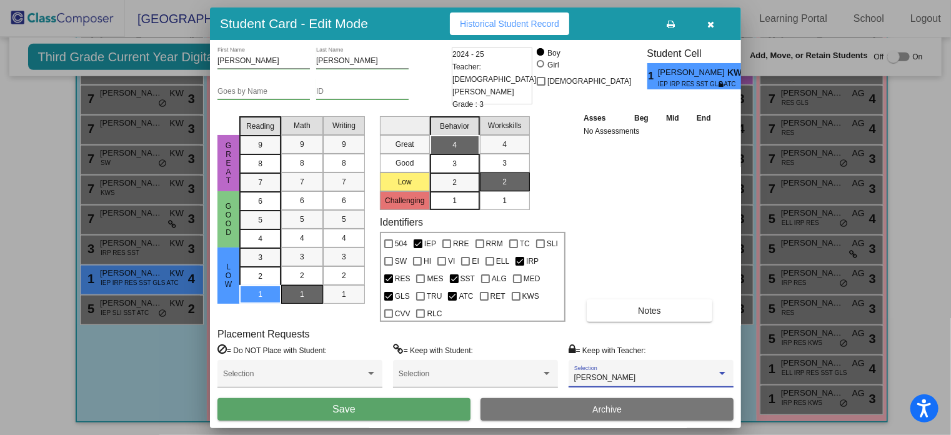
click at [435, 411] on button "Save" at bounding box center [343, 409] width 253 height 22
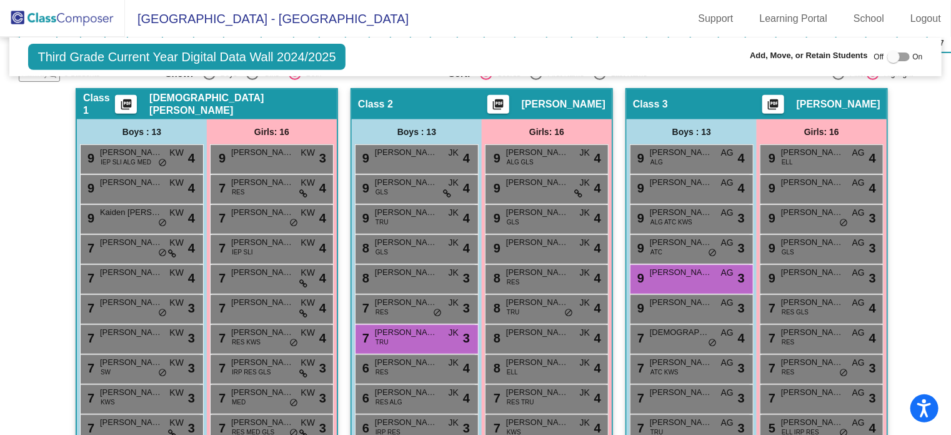
scroll to position [108, 0]
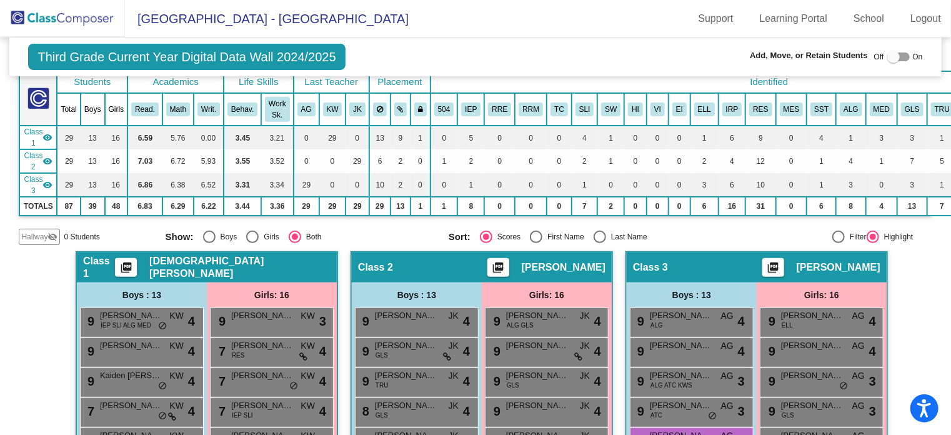
click at [71, 57] on span "Third Grade Current Year Digital Data Wall 2024/2025" at bounding box center [186, 57] width 317 height 26
click at [52, 20] on img at bounding box center [62, 18] width 125 height 37
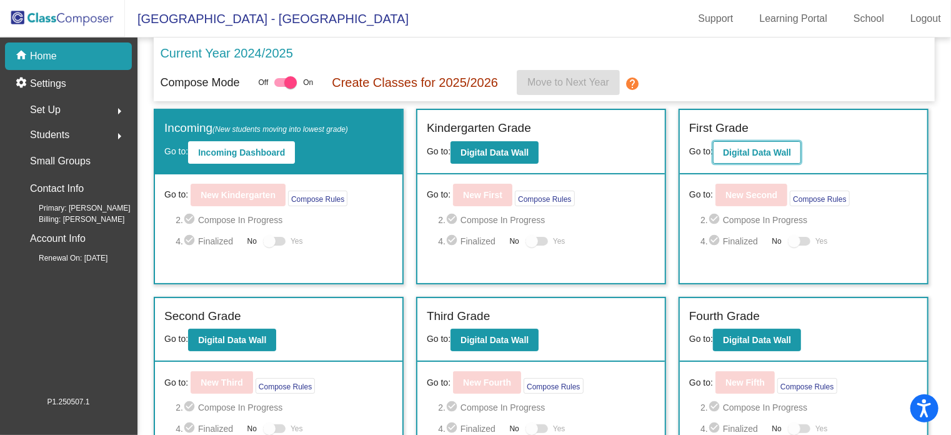
click at [746, 144] on button "Digital Data Wall" at bounding box center [757, 152] width 88 height 22
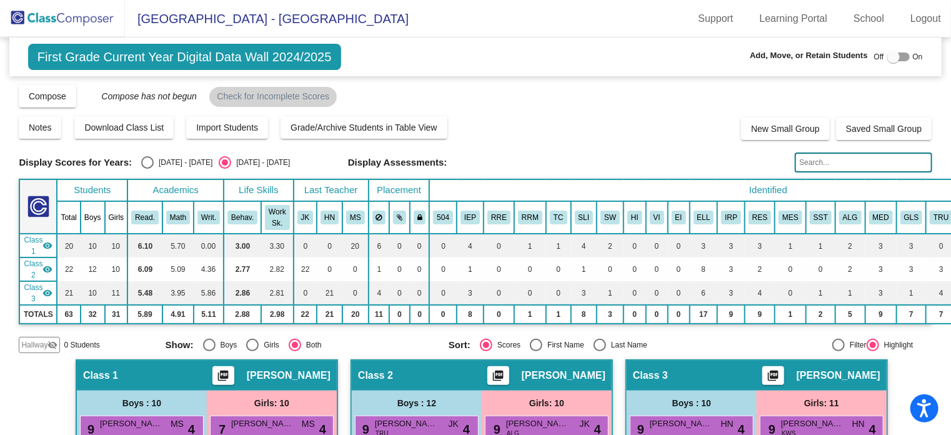
click at [813, 163] on input "text" at bounding box center [863, 162] width 137 height 20
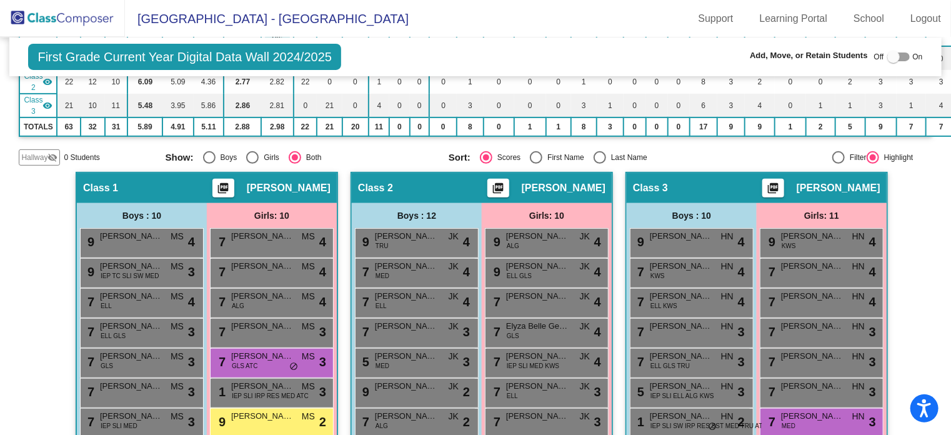
scroll to position [250, 0]
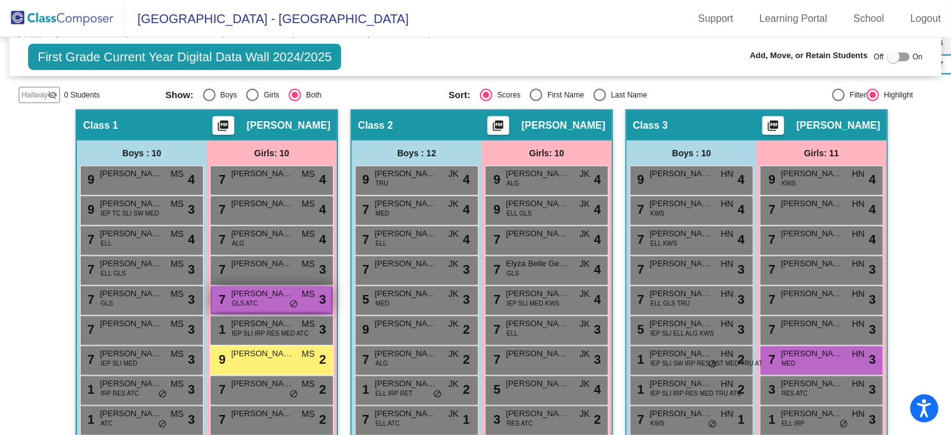
click at [242, 299] on span "GLS ATC" at bounding box center [245, 303] width 26 height 9
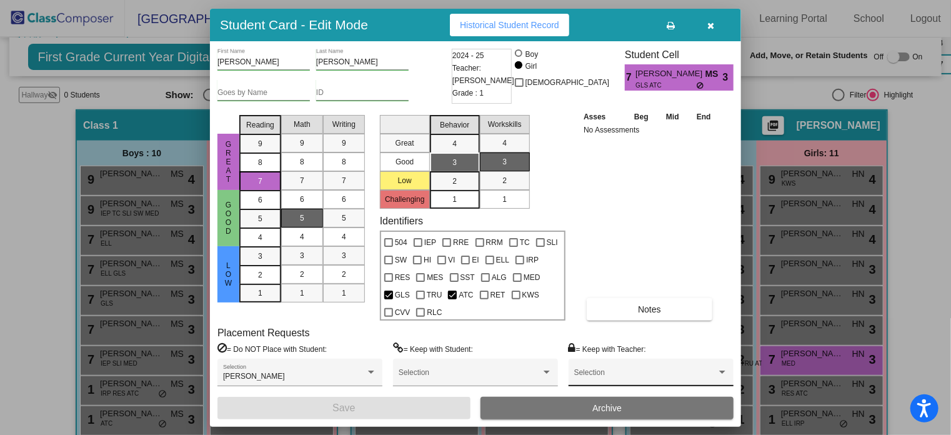
click at [586, 370] on div "Selection" at bounding box center [651, 375] width 154 height 22
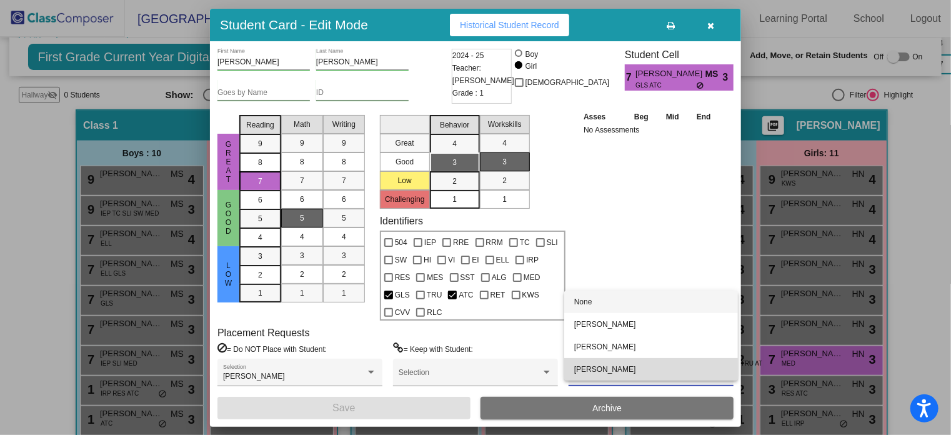
click at [585, 371] on span "[PERSON_NAME]" at bounding box center [651, 369] width 154 height 22
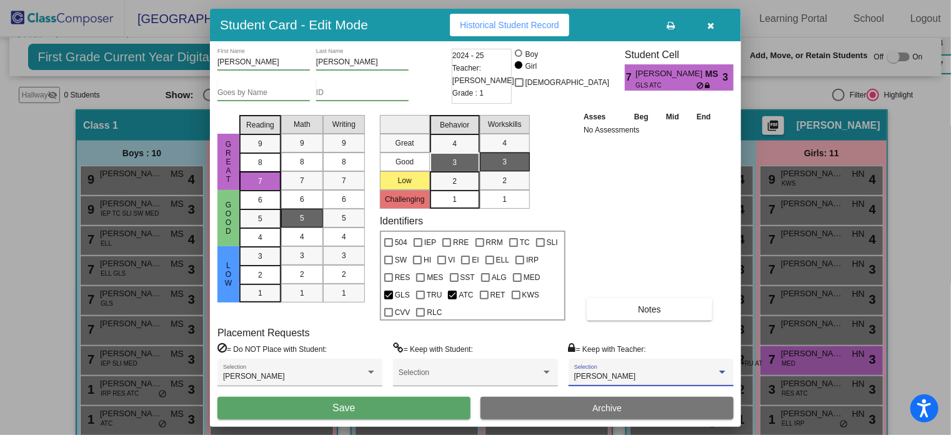
click at [369, 410] on button "Save" at bounding box center [343, 408] width 253 height 22
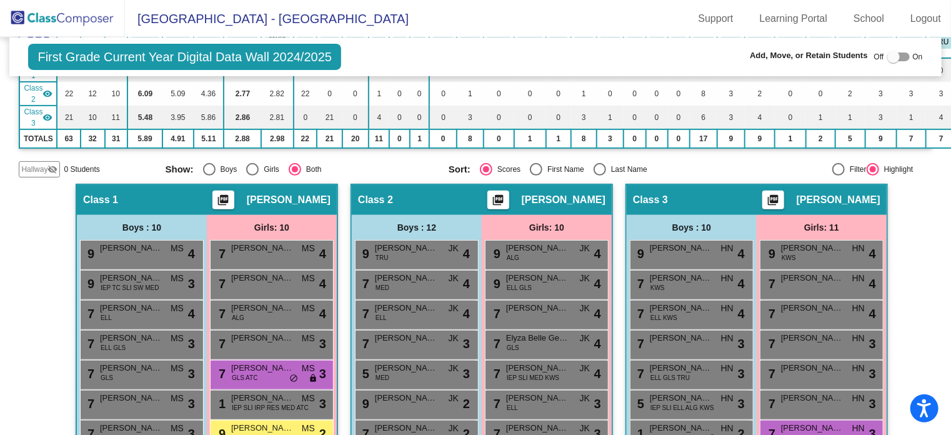
scroll to position [0, 0]
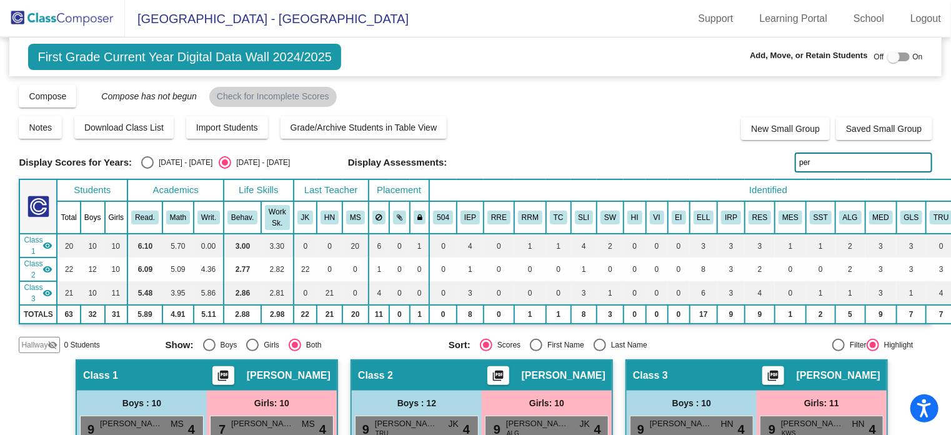
click at [805, 157] on input "per" at bounding box center [863, 162] width 137 height 20
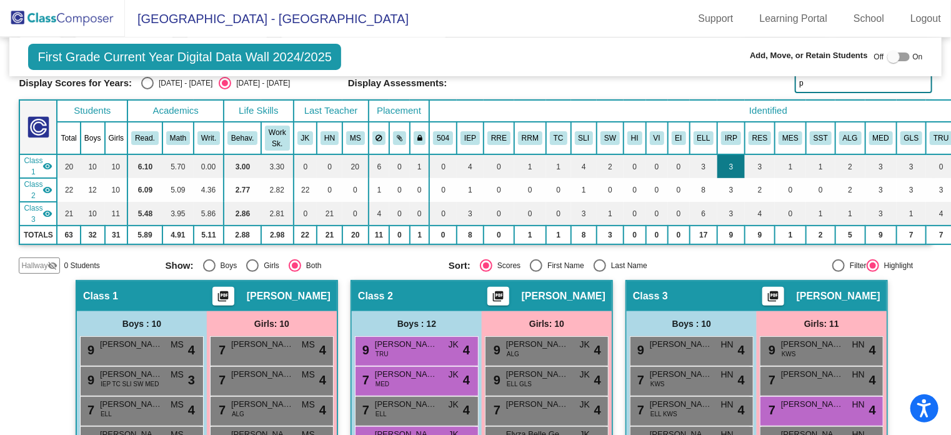
scroll to position [187, 0]
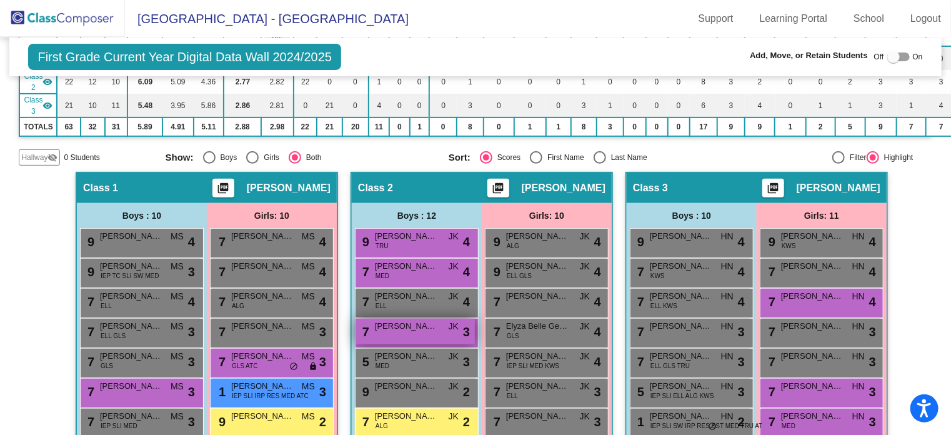
type input "p"
click at [397, 327] on span "[PERSON_NAME]" at bounding box center [406, 326] width 62 height 12
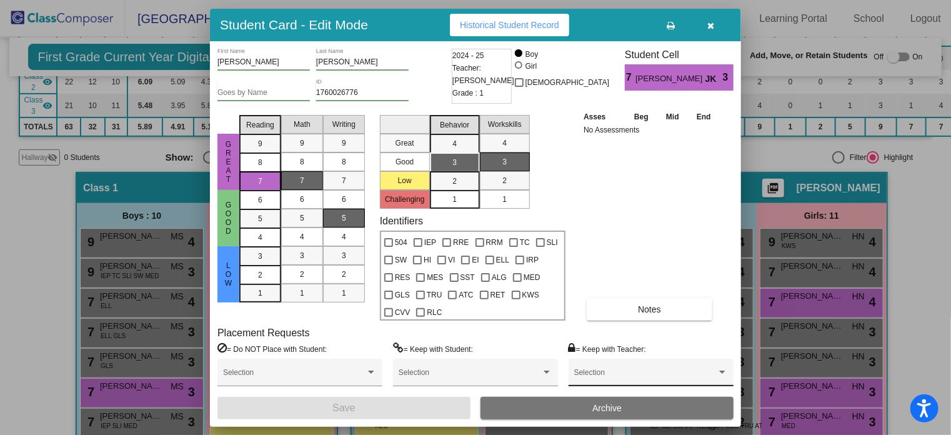
click at [590, 364] on div "Selection" at bounding box center [651, 375] width 154 height 22
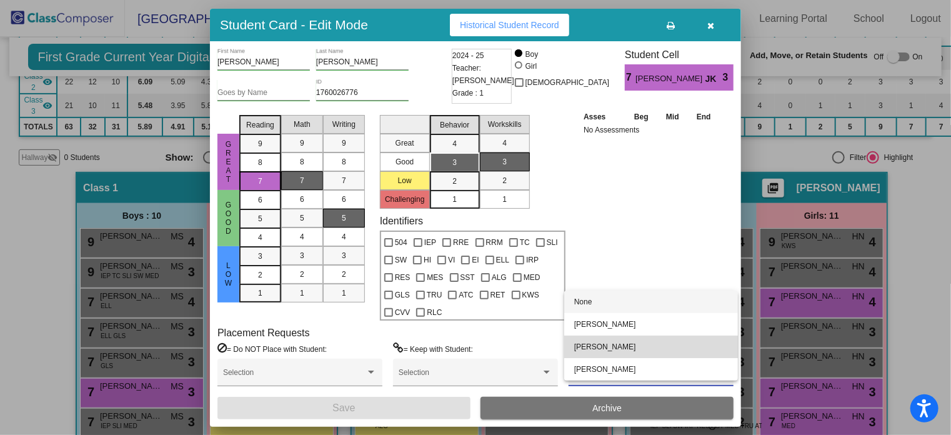
click at [590, 351] on span "[PERSON_NAME]" at bounding box center [651, 347] width 154 height 22
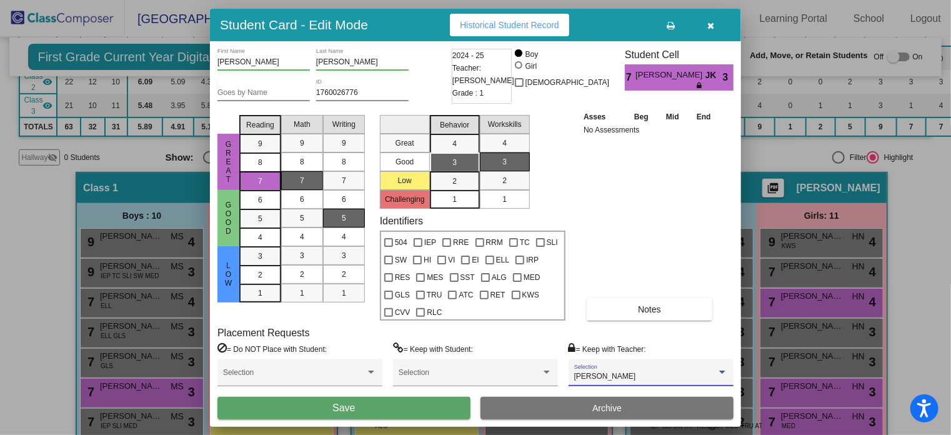
click at [432, 403] on button "Save" at bounding box center [343, 408] width 253 height 22
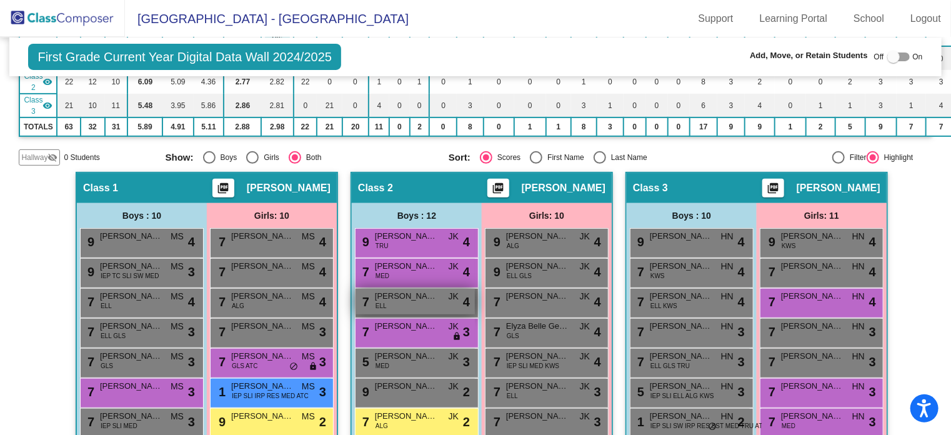
scroll to position [0, 0]
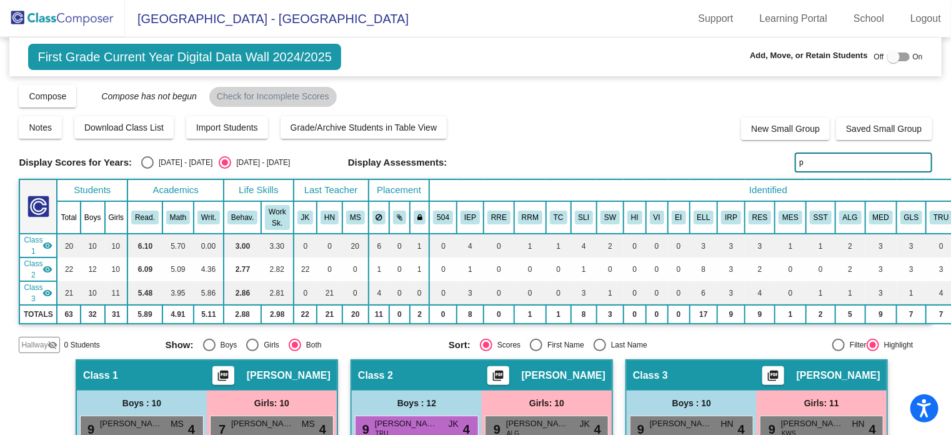
click at [90, 21] on img at bounding box center [62, 18] width 125 height 37
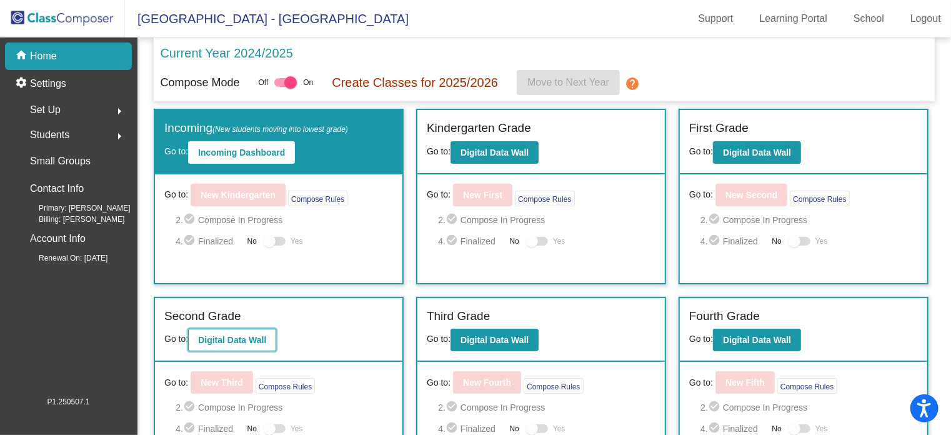
click at [249, 336] on b "Digital Data Wall" at bounding box center [232, 340] width 68 height 10
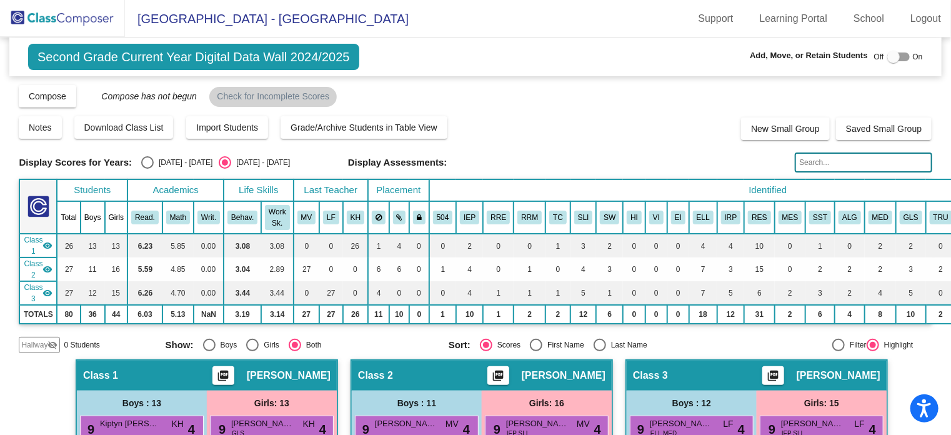
click at [74, 49] on span "Second Grade Current Year Digital Data Wall 2024/2025" at bounding box center [193, 57] width 331 height 26
click at [65, 21] on img at bounding box center [62, 18] width 125 height 37
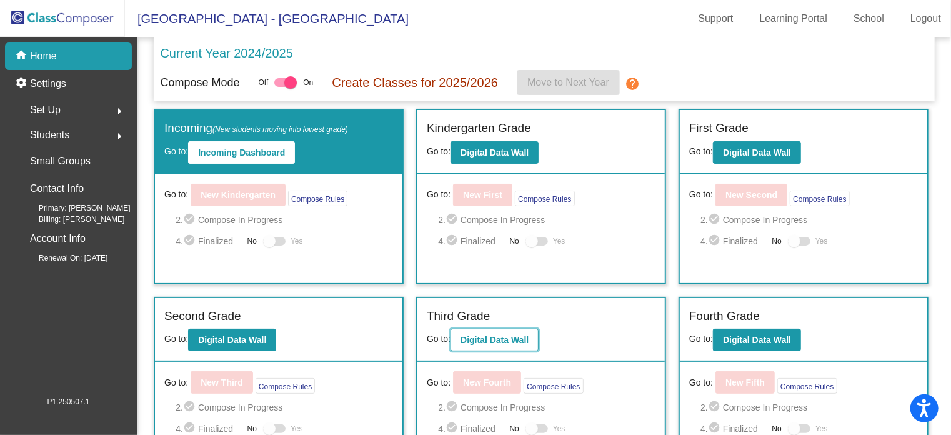
click at [482, 337] on b "Digital Data Wall" at bounding box center [495, 340] width 68 height 10
click at [232, 341] on b "Digital Data Wall" at bounding box center [232, 340] width 68 height 10
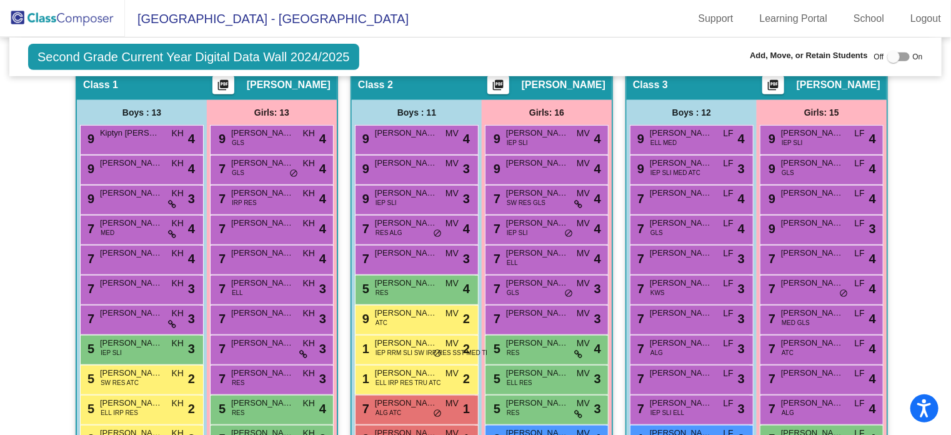
scroll to position [312, 0]
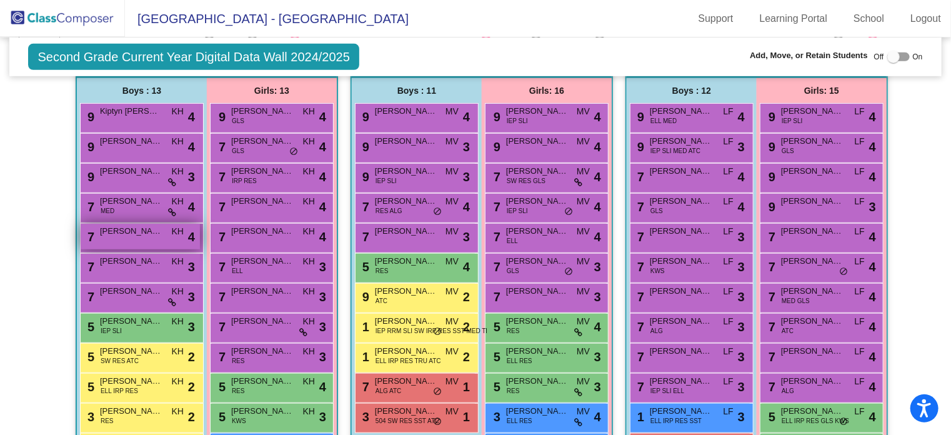
click at [125, 225] on span "[PERSON_NAME]" at bounding box center [131, 231] width 62 height 12
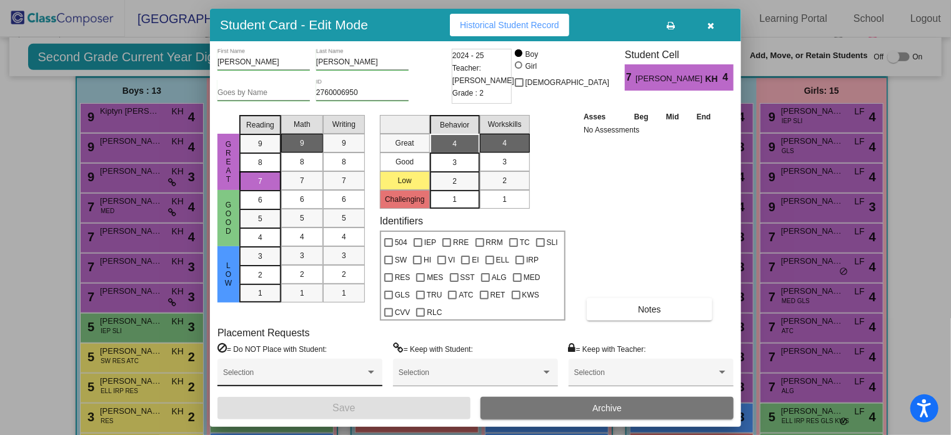
click at [354, 370] on div "Selection" at bounding box center [300, 375] width 154 height 22
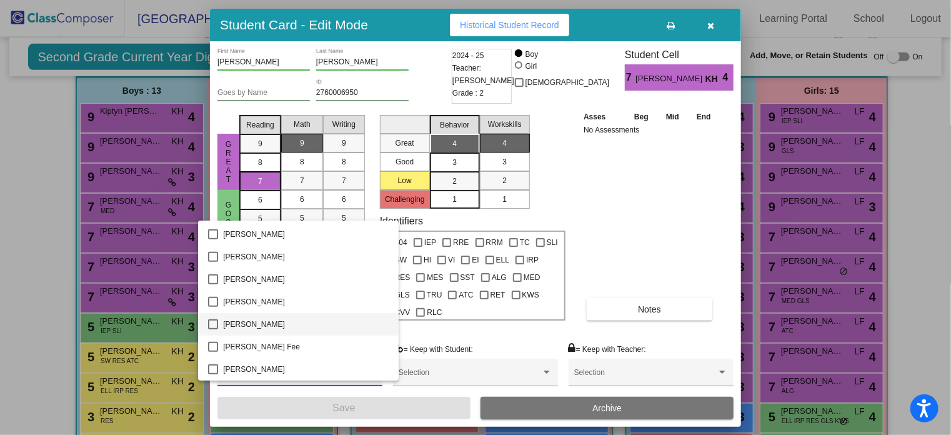
click at [257, 319] on span "[PERSON_NAME]" at bounding box center [306, 324] width 166 height 22
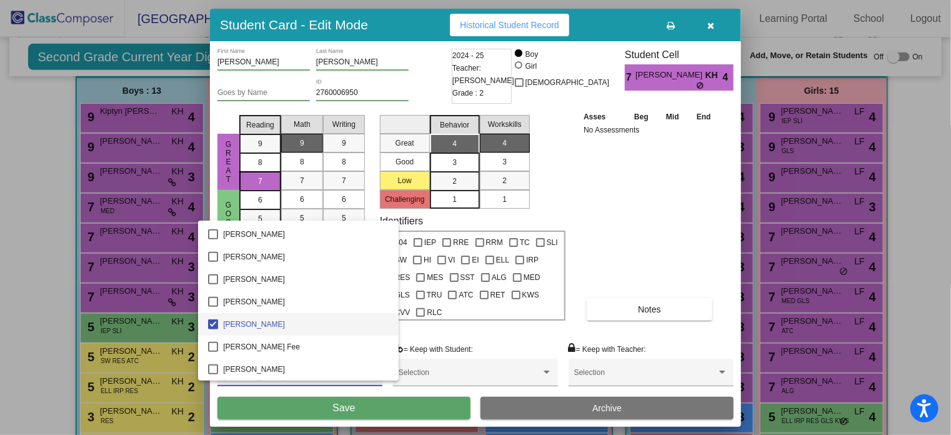
click at [597, 370] on div at bounding box center [475, 217] width 951 height 435
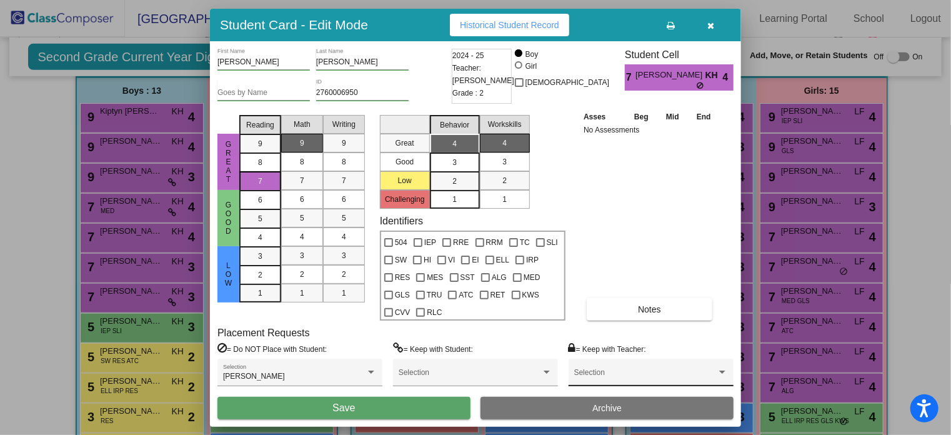
click at [599, 369] on div "Selection" at bounding box center [651, 375] width 154 height 22
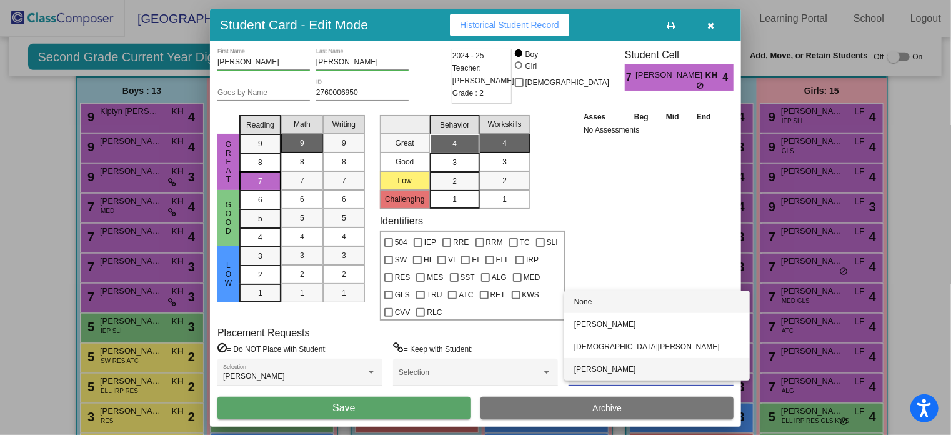
click at [598, 368] on span "[PERSON_NAME]" at bounding box center [657, 369] width 166 height 22
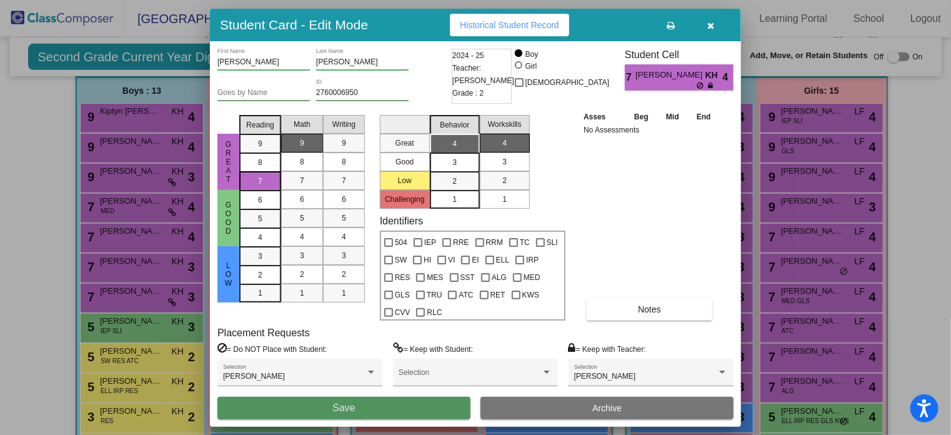
click at [382, 404] on button "Save" at bounding box center [343, 408] width 253 height 22
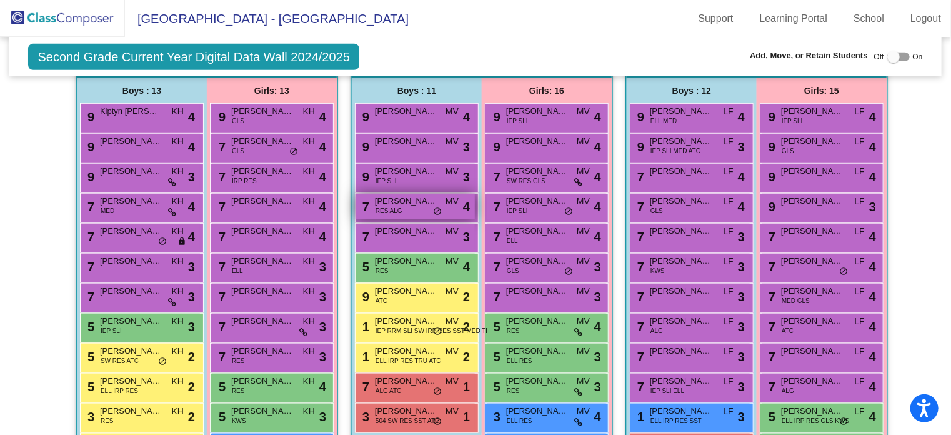
scroll to position [0, 0]
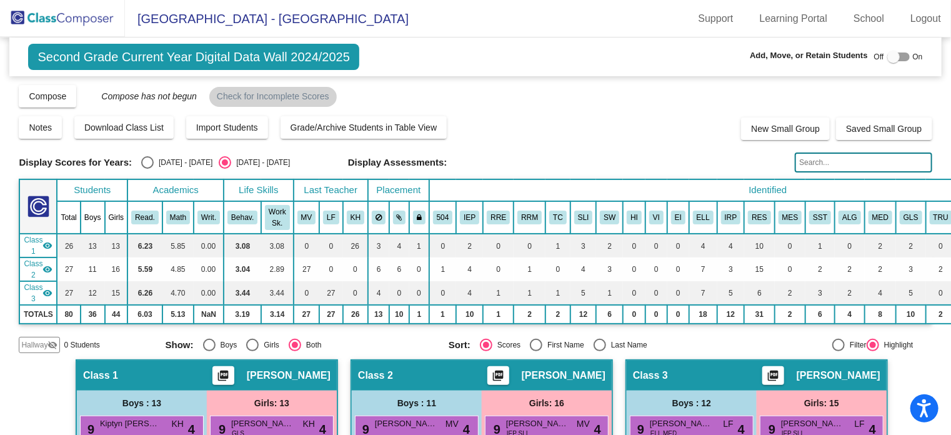
click at [86, 17] on img at bounding box center [62, 18] width 125 height 37
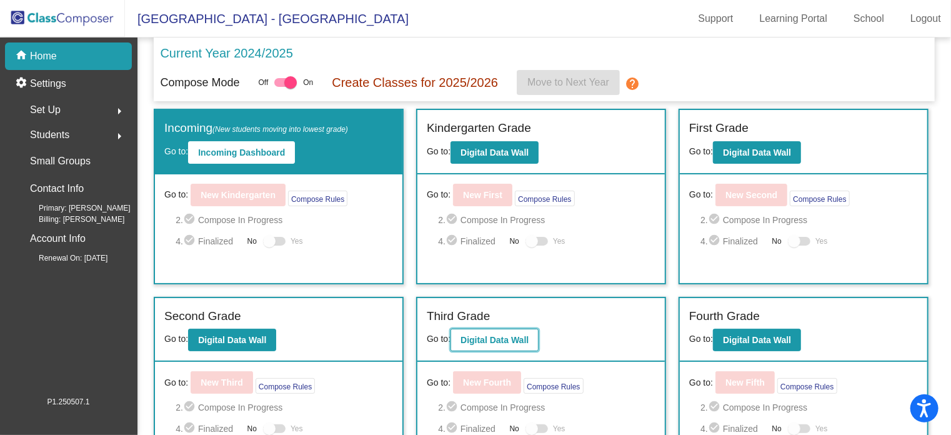
click at [526, 336] on b "Digital Data Wall" at bounding box center [495, 340] width 68 height 10
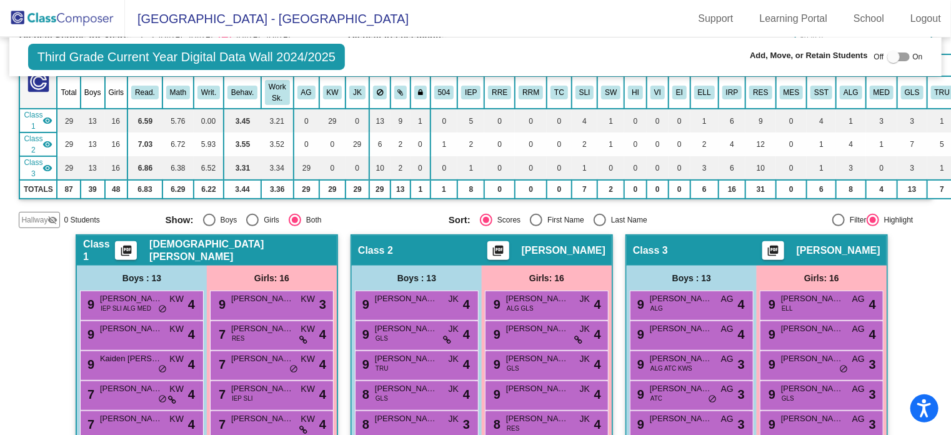
scroll to position [187, 0]
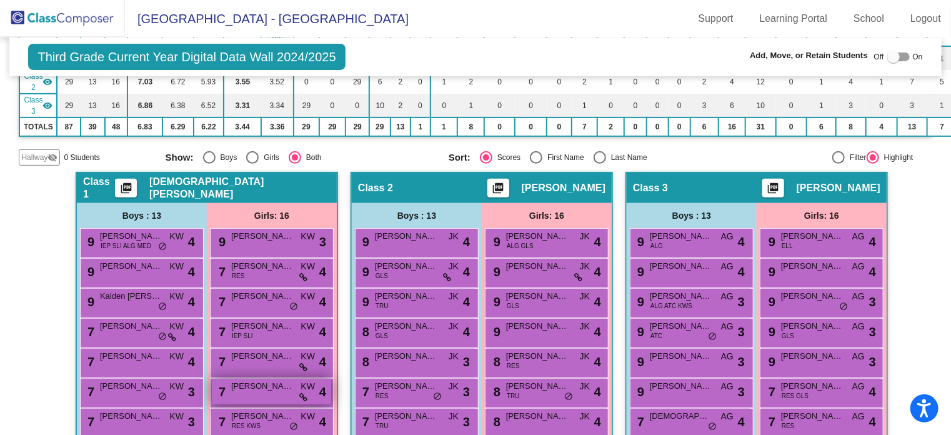
click at [280, 387] on span "[PERSON_NAME]" at bounding box center [262, 386] width 62 height 12
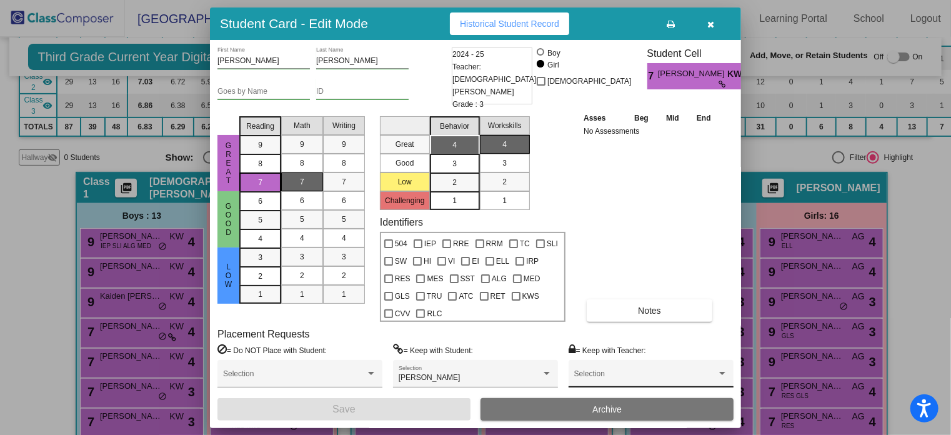
click at [596, 369] on div "Selection" at bounding box center [651, 377] width 154 height 22
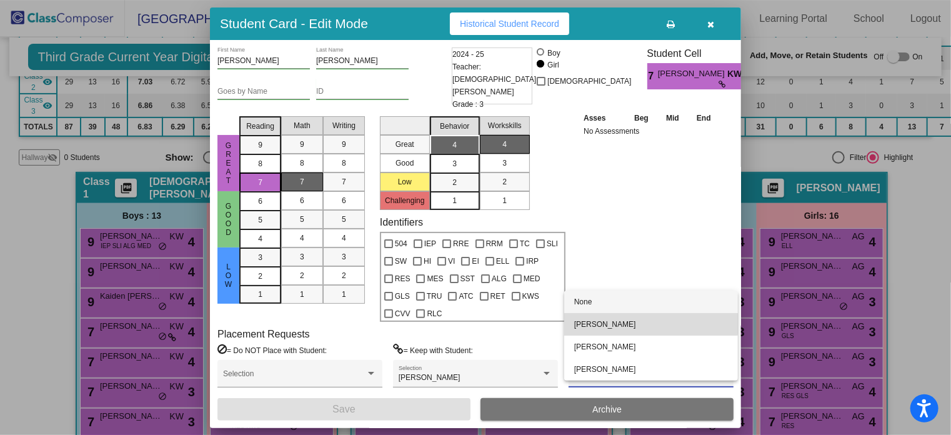
click at [589, 321] on span "[PERSON_NAME]" at bounding box center [651, 324] width 154 height 22
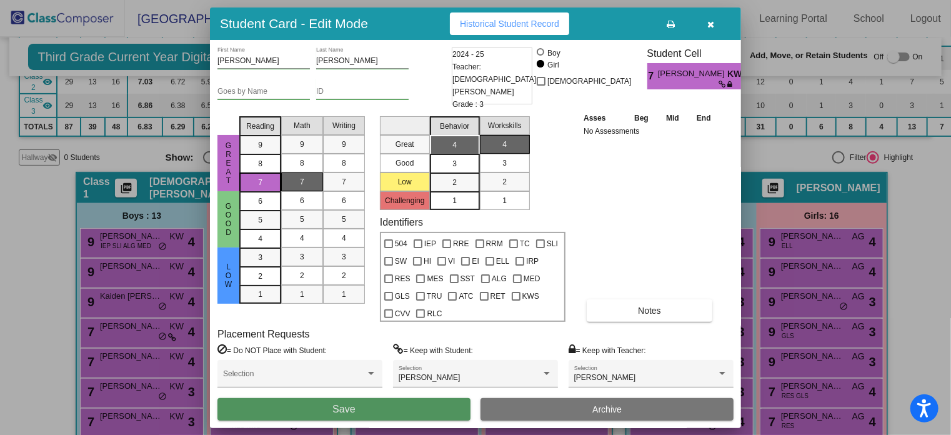
click at [405, 406] on button "Save" at bounding box center [343, 409] width 253 height 22
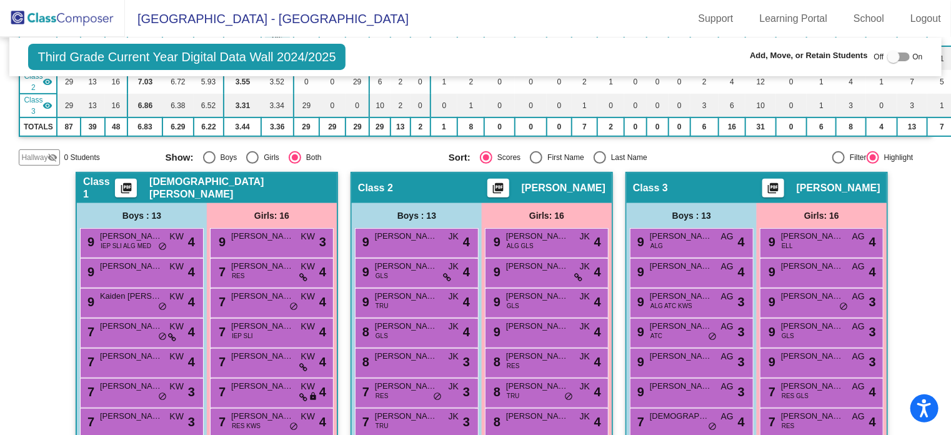
click at [49, 17] on img at bounding box center [62, 18] width 125 height 37
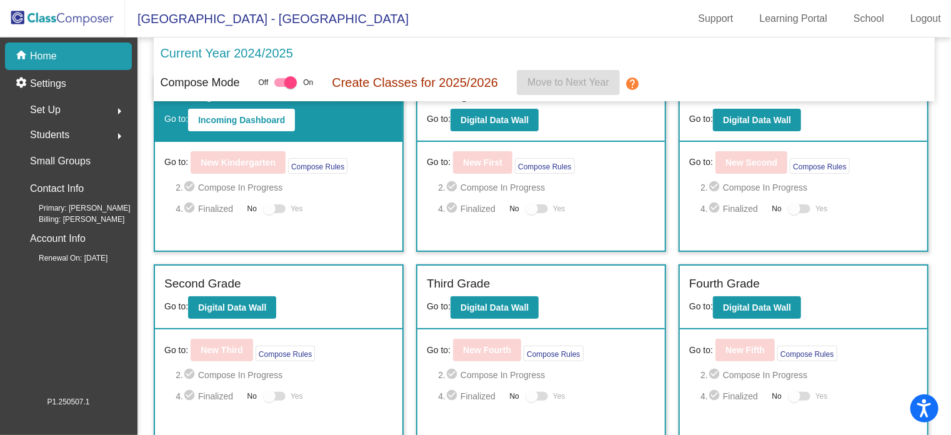
scroll to position [62, 0]
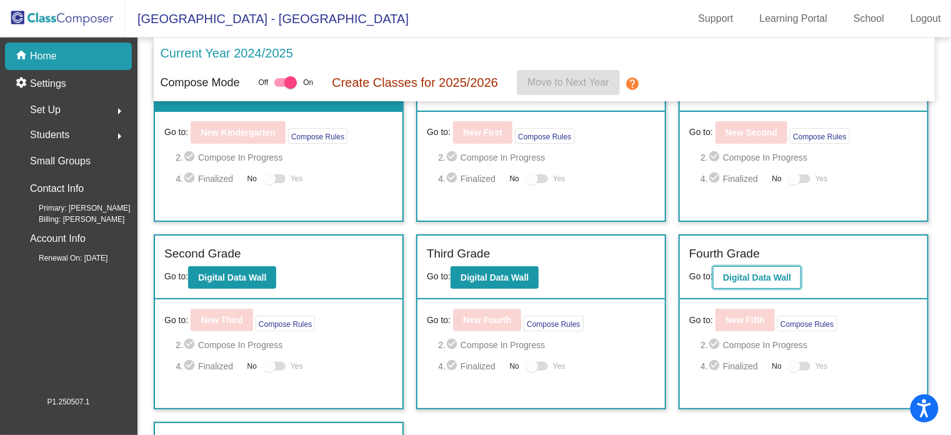
click at [723, 272] on b "Digital Data Wall" at bounding box center [757, 277] width 68 height 10
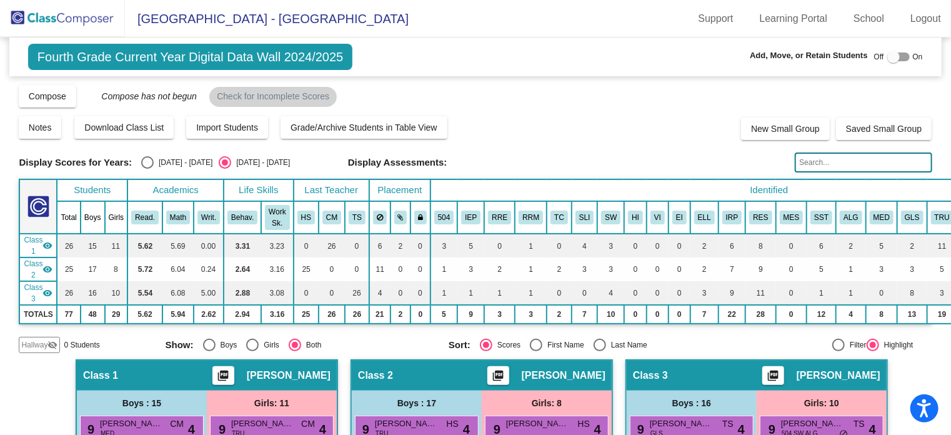
drag, startPoint x: 807, startPoint y: 161, endPoint x: 802, endPoint y: 158, distance: 6.4
click at [807, 161] on input "text" at bounding box center [863, 162] width 137 height 20
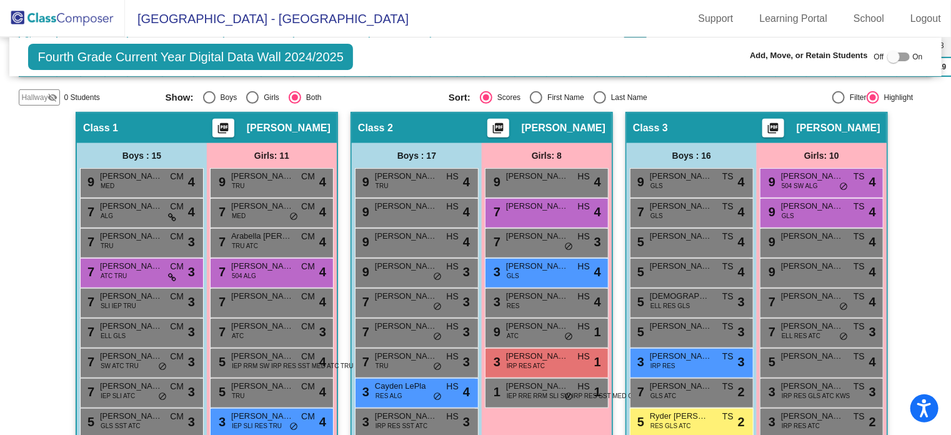
scroll to position [250, 0]
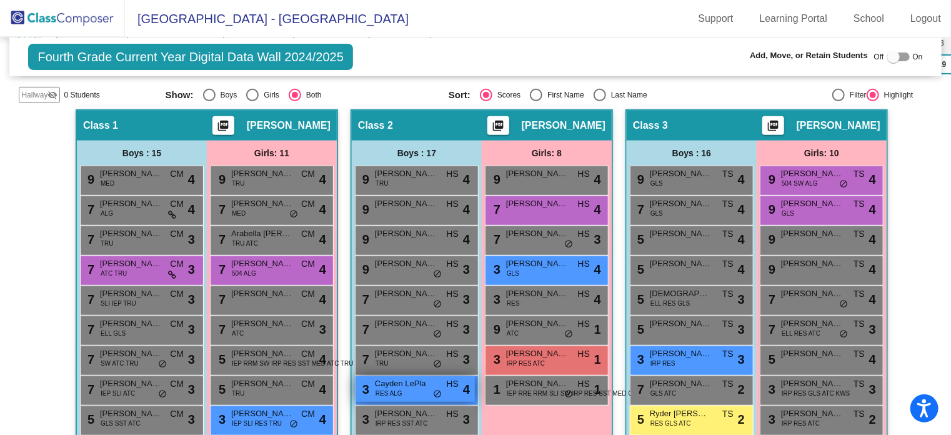
type input "le"
click at [377, 382] on span "Cayden LePla" at bounding box center [406, 383] width 62 height 12
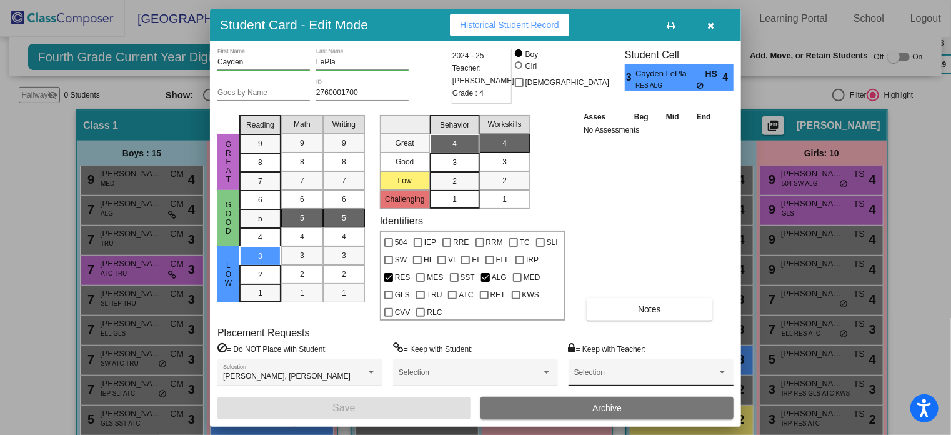
click at [606, 372] on span at bounding box center [645, 376] width 142 height 9
click at [607, 372] on span "[PERSON_NAME]" at bounding box center [651, 369] width 154 height 22
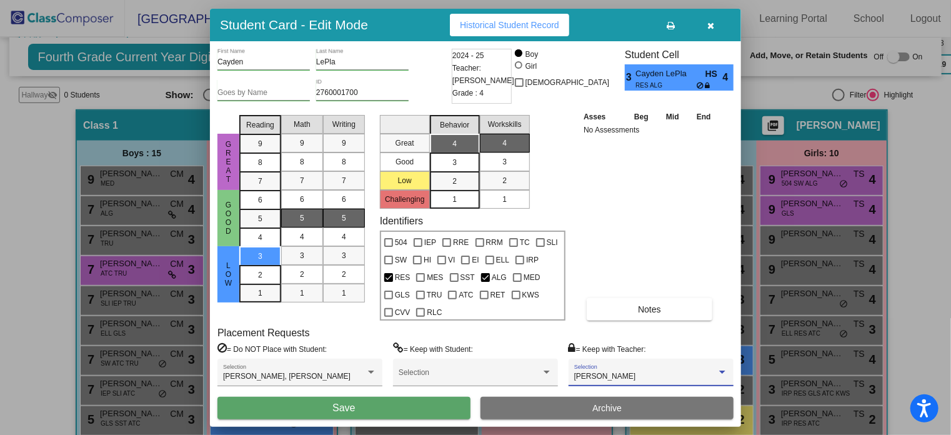
click at [381, 409] on button "Save" at bounding box center [343, 408] width 253 height 22
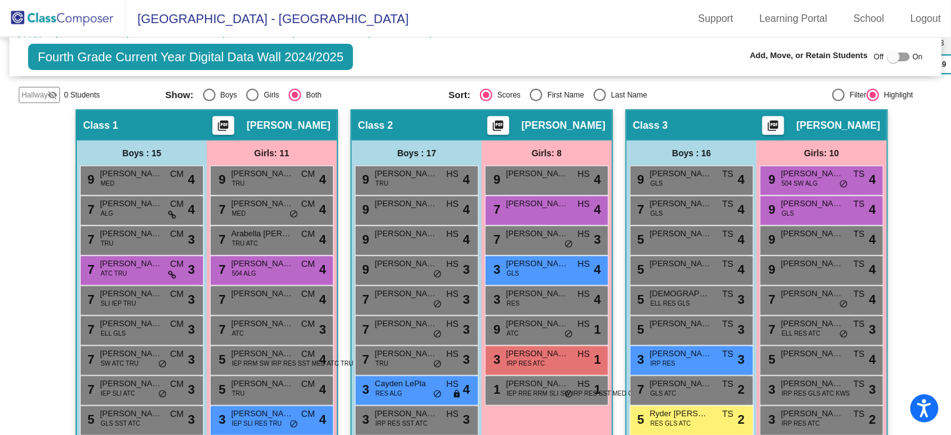
scroll to position [0, 0]
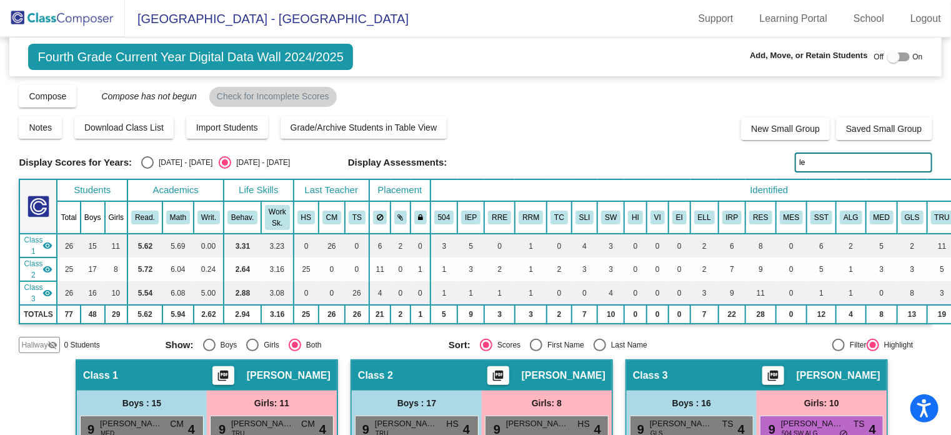
click at [59, 24] on img at bounding box center [62, 18] width 125 height 37
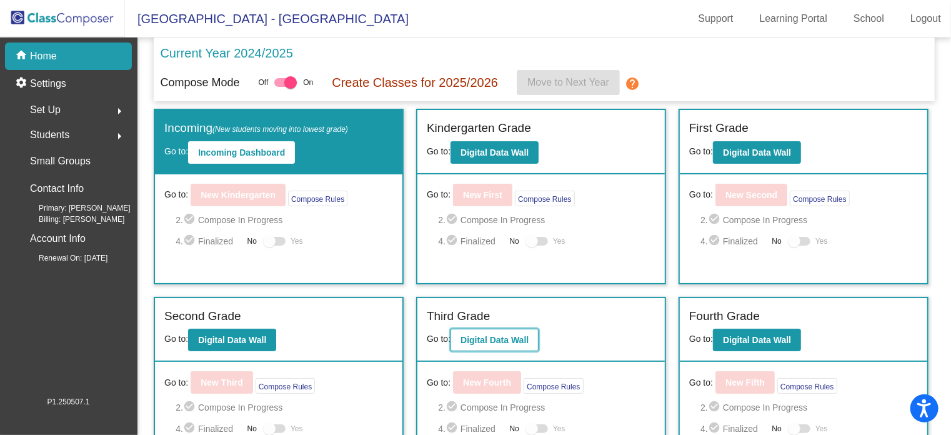
click at [459, 333] on button "Digital Data Wall" at bounding box center [495, 340] width 88 height 22
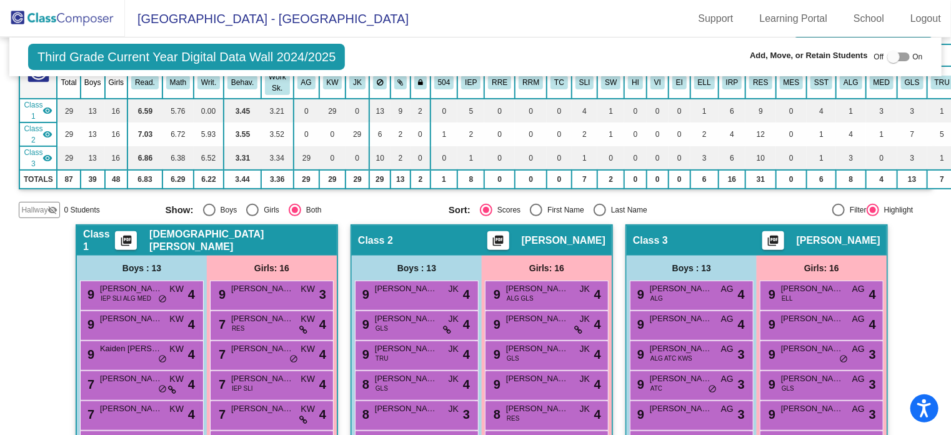
scroll to position [250, 0]
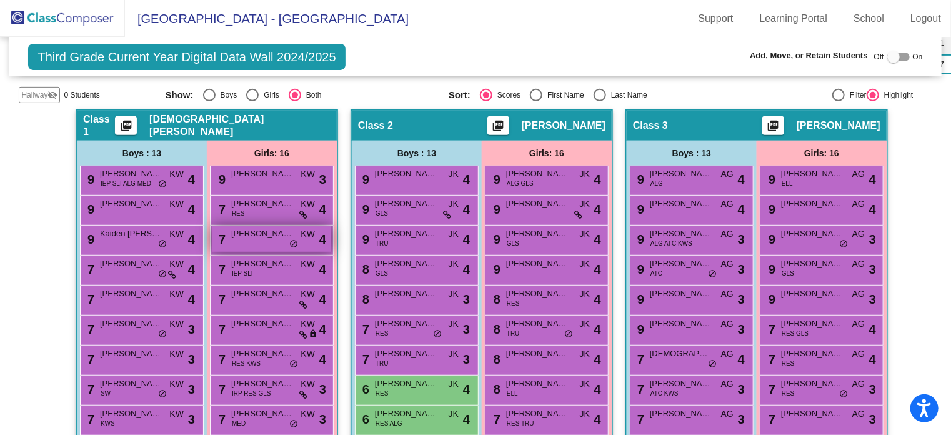
click at [260, 242] on div "7 [PERSON_NAME] KW lock do_not_disturb_alt 4" at bounding box center [271, 239] width 119 height 26
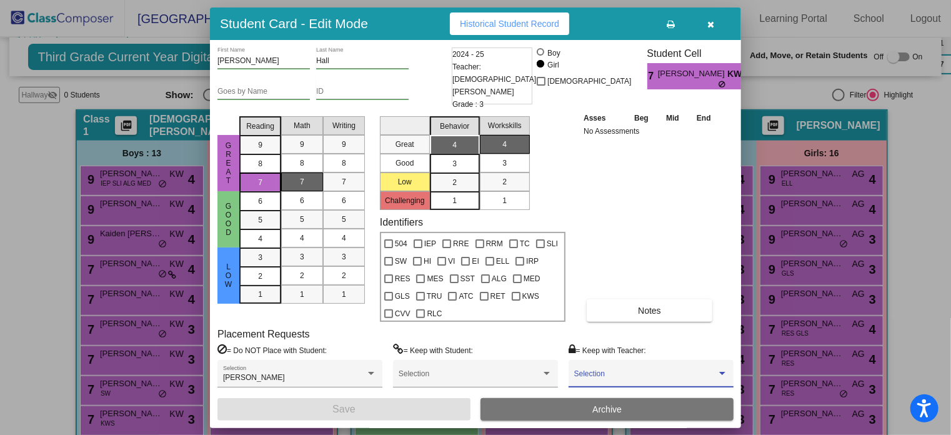
click at [591, 377] on span at bounding box center [645, 378] width 142 height 9
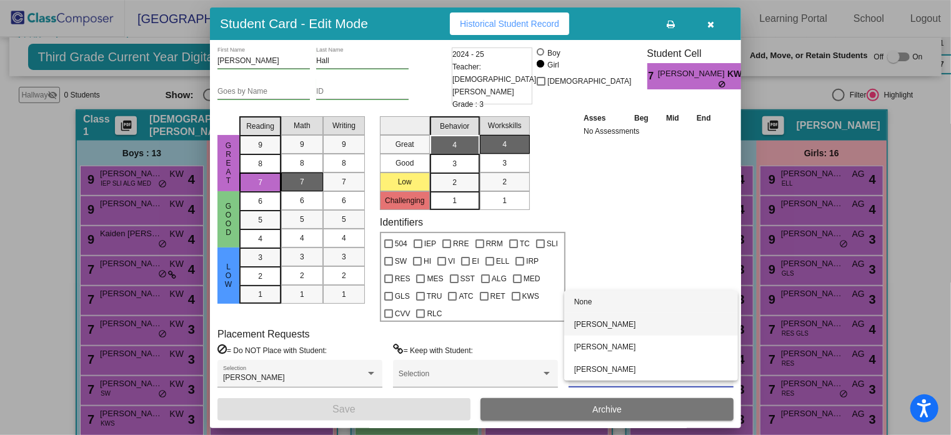
click at [591, 329] on span "[PERSON_NAME]" at bounding box center [651, 324] width 154 height 22
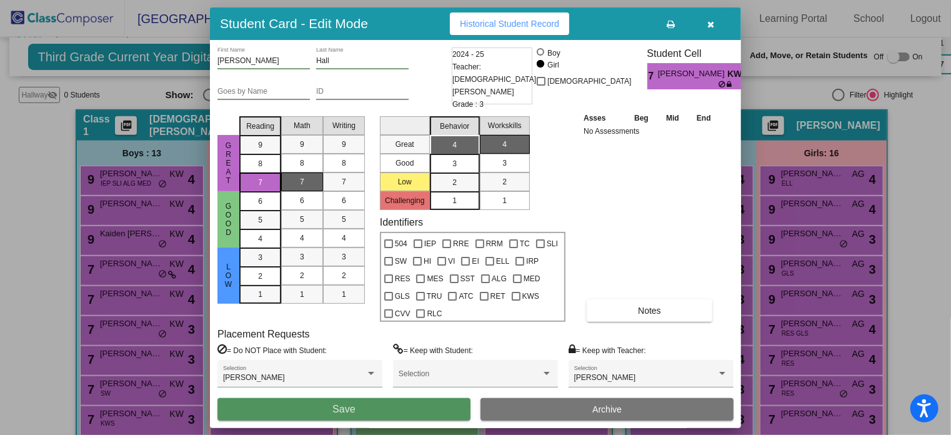
click at [402, 417] on button "Save" at bounding box center [343, 409] width 253 height 22
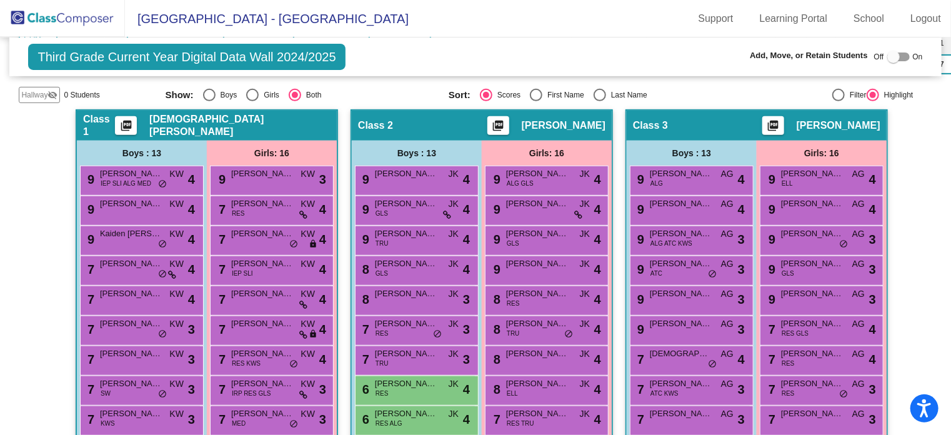
click at [47, 22] on img at bounding box center [62, 18] width 125 height 37
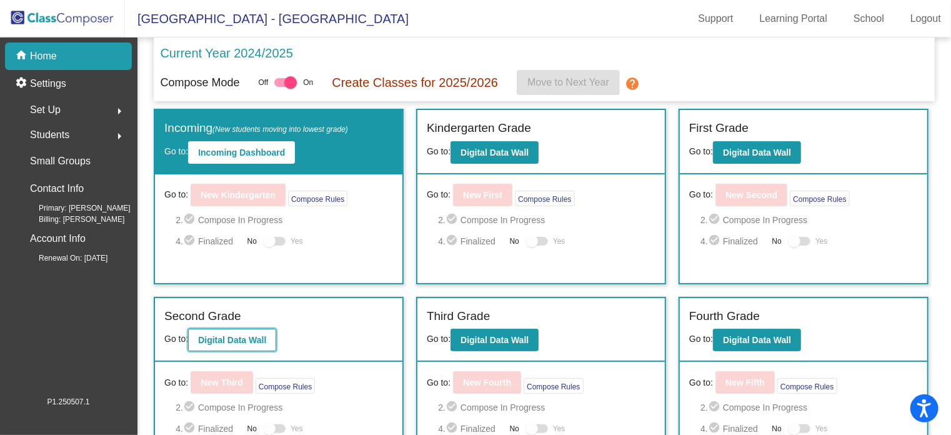
click at [242, 338] on b "Digital Data Wall" at bounding box center [232, 340] width 68 height 10
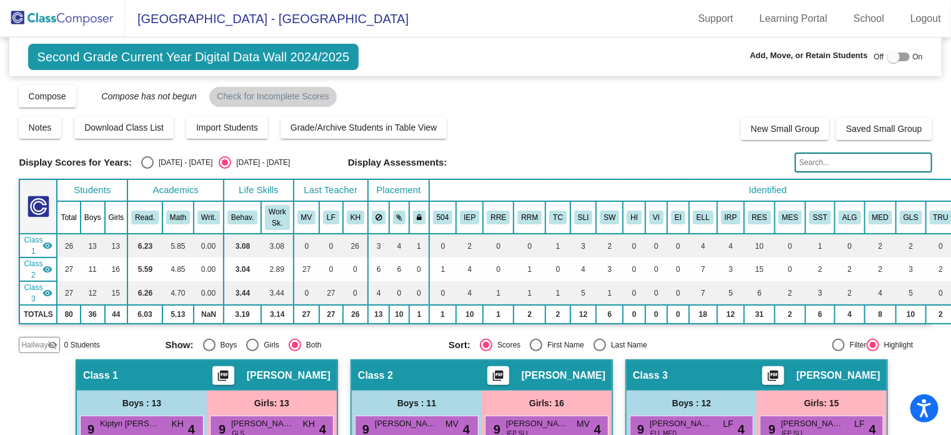
click at [889, 167] on input "text" at bounding box center [863, 162] width 137 height 20
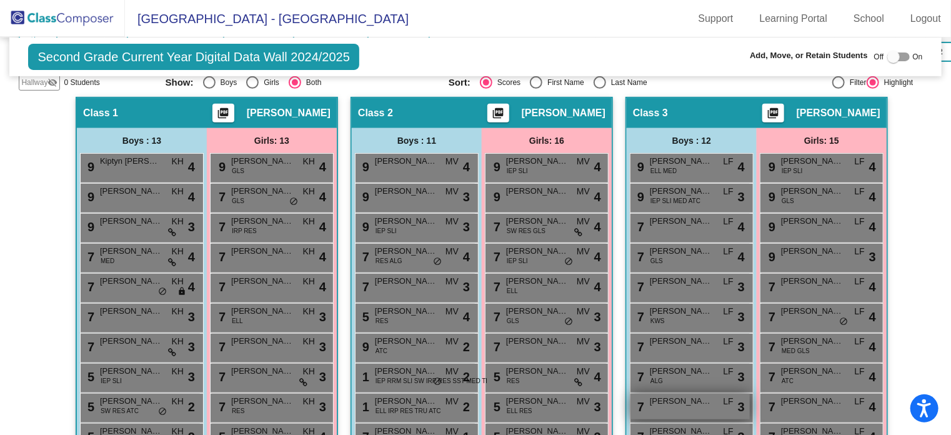
scroll to position [171, 0]
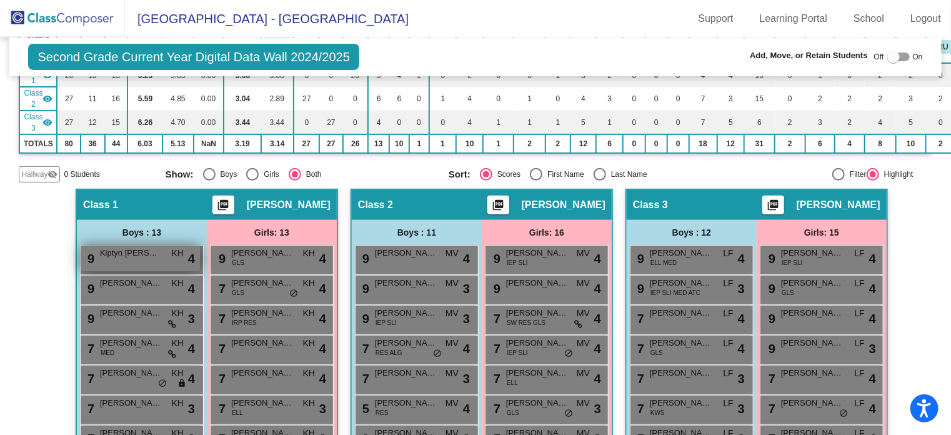
type input "gim"
click at [102, 257] on div "9 Kiptyn [PERSON_NAME] lock do_not_disturb_alt 4" at bounding box center [140, 259] width 119 height 26
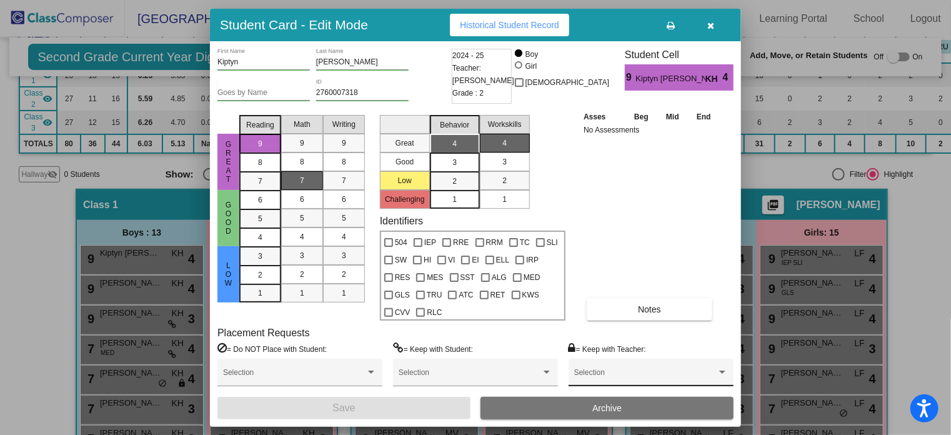
click at [624, 367] on div "Selection" at bounding box center [651, 375] width 154 height 22
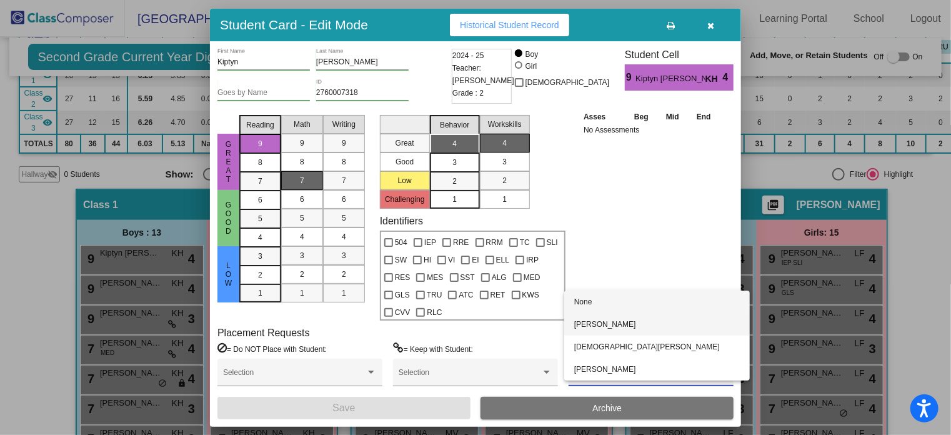
click at [615, 329] on span "[PERSON_NAME]" at bounding box center [657, 324] width 166 height 22
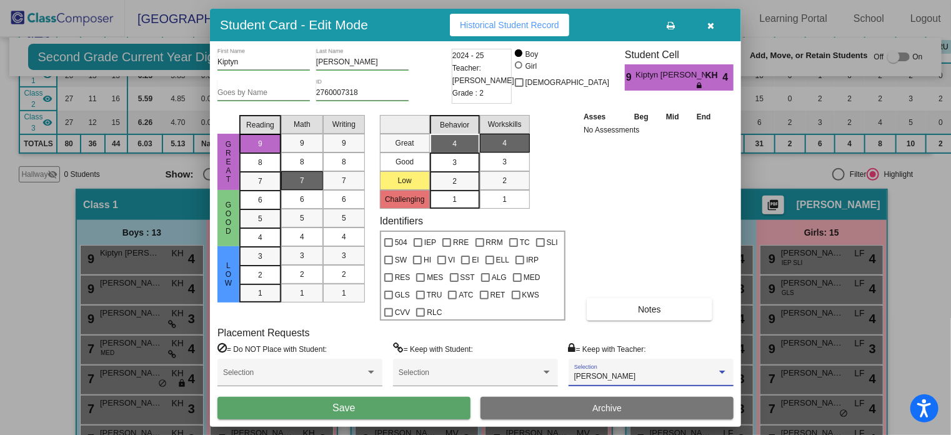
click at [412, 407] on button "Save" at bounding box center [343, 408] width 253 height 22
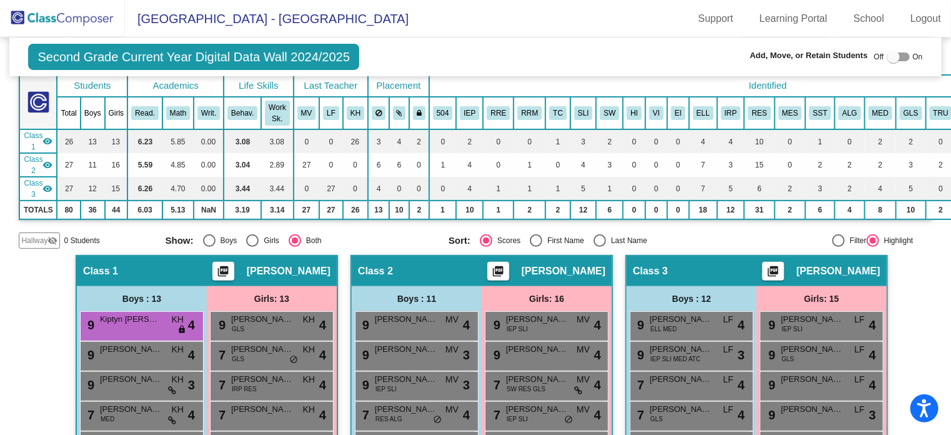
scroll to position [0, 0]
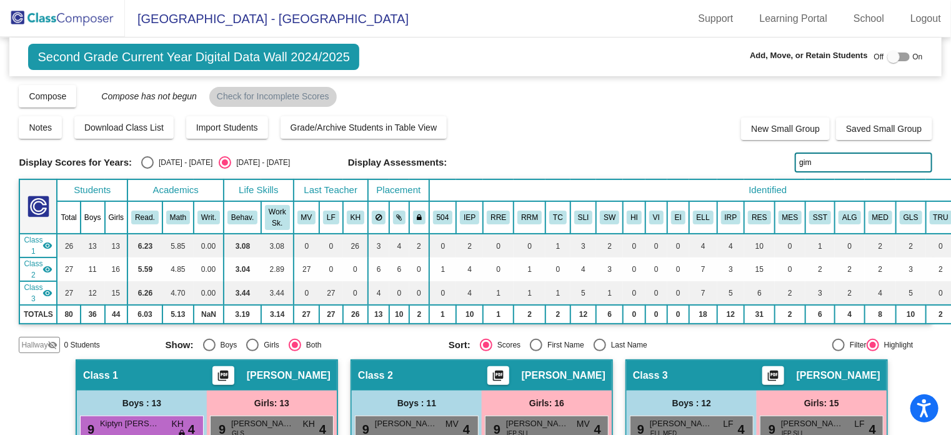
click at [49, 14] on img at bounding box center [62, 18] width 125 height 37
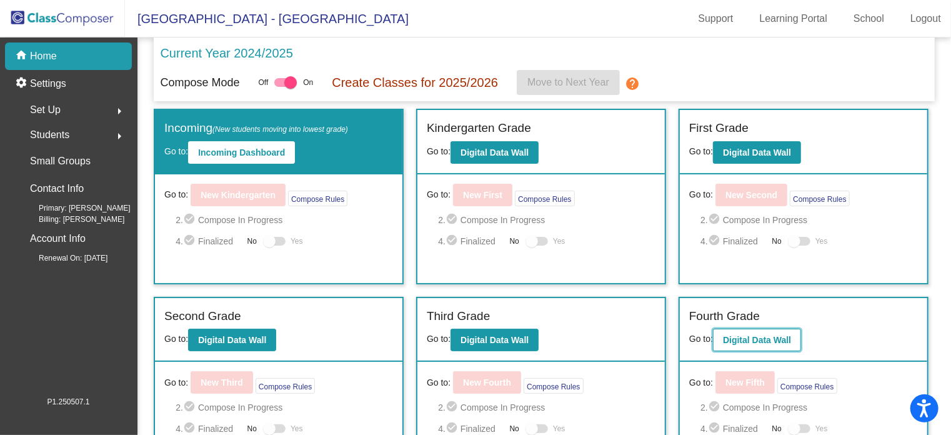
click at [737, 336] on b "Digital Data Wall" at bounding box center [757, 340] width 68 height 10
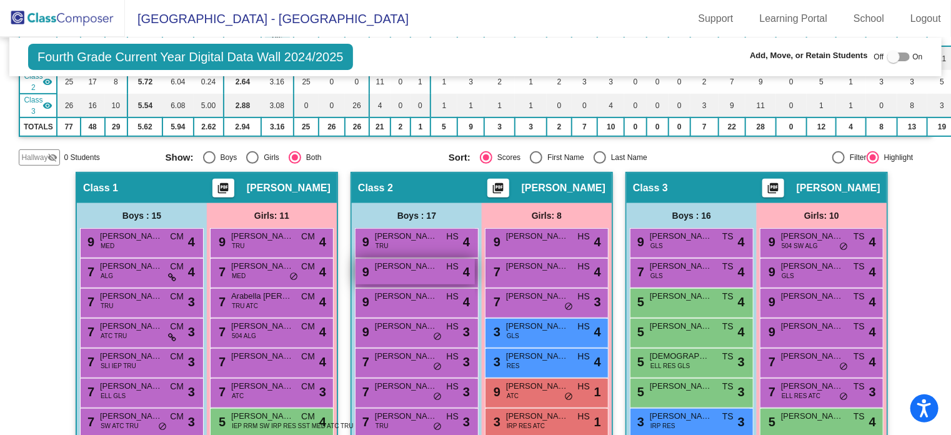
scroll to position [250, 0]
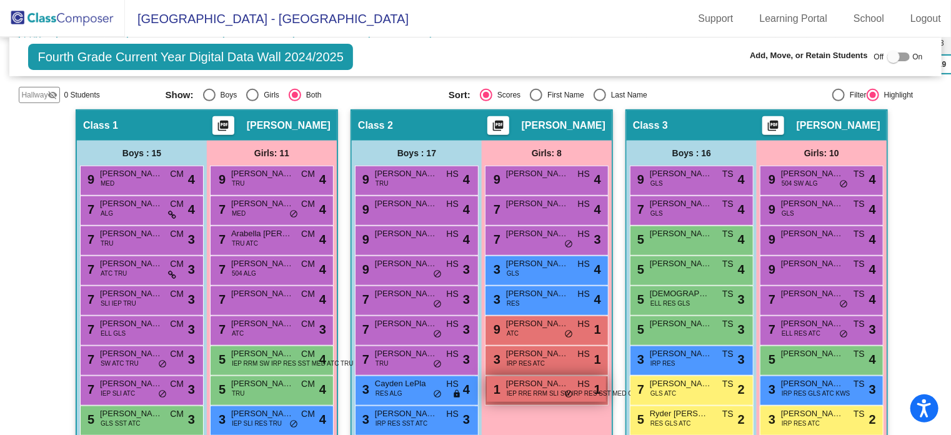
click at [517, 389] on span "IEP RRE RRM SLI SW IRP RES SST MED GLS TRU ATC" at bounding box center [588, 393] width 162 height 9
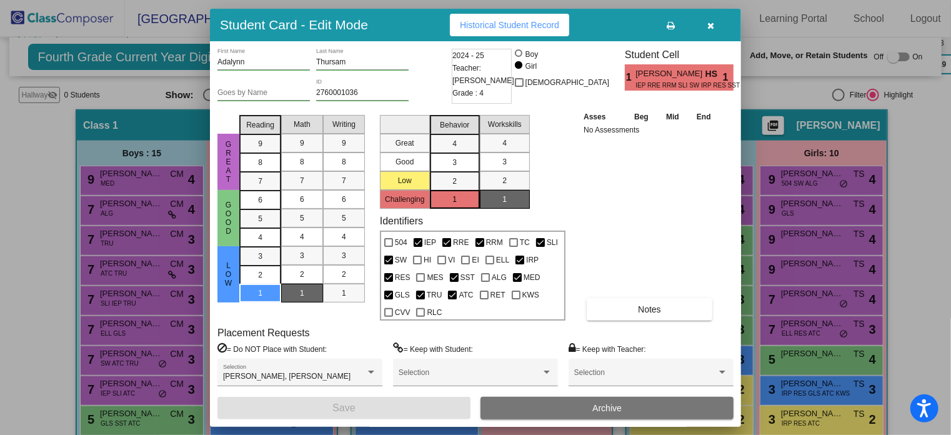
click at [902, 169] on div at bounding box center [475, 217] width 951 height 435
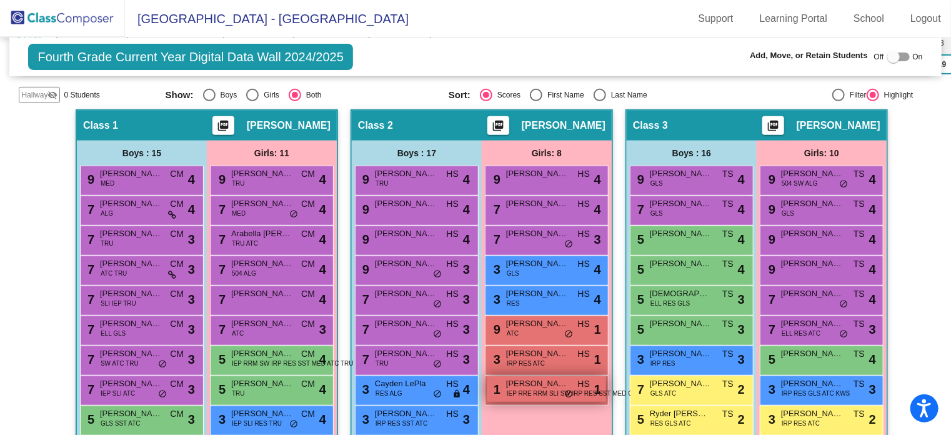
click at [510, 389] on span "IEP RRE RRM SLI SW IRP RES SST MED GLS TRU ATC" at bounding box center [588, 393] width 162 height 9
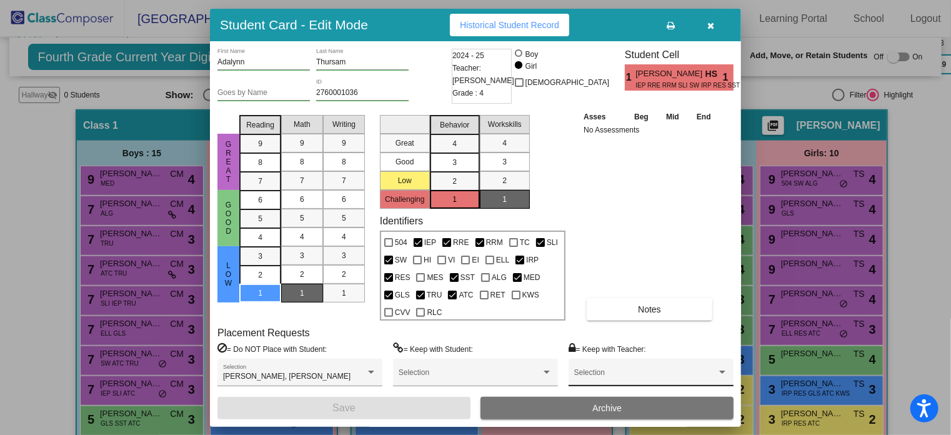
click at [602, 372] on span at bounding box center [645, 376] width 142 height 9
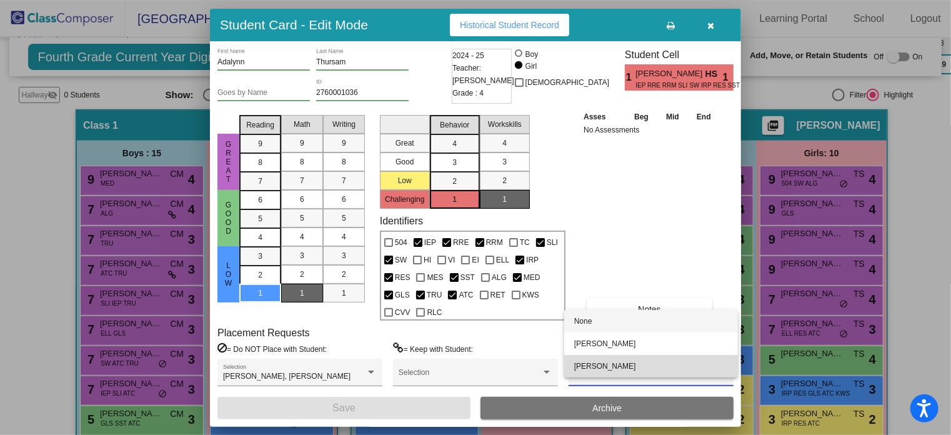
click at [602, 371] on span "[PERSON_NAME]" at bounding box center [651, 366] width 154 height 22
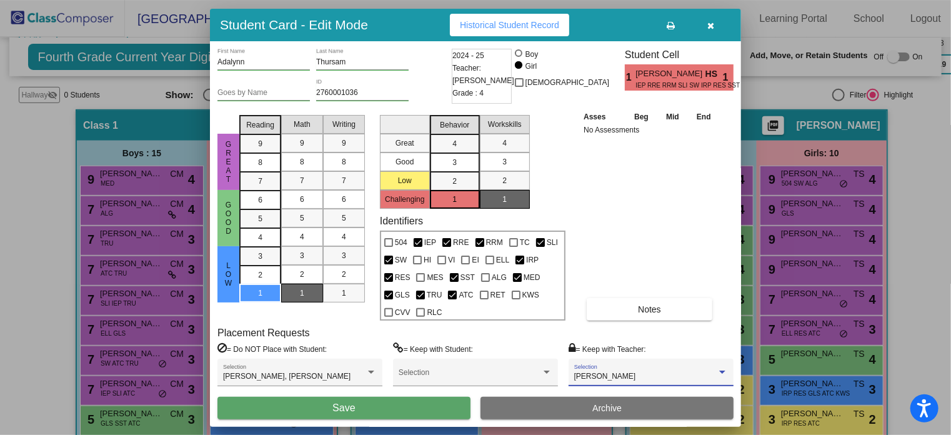
click at [400, 402] on button "Save" at bounding box center [343, 408] width 253 height 22
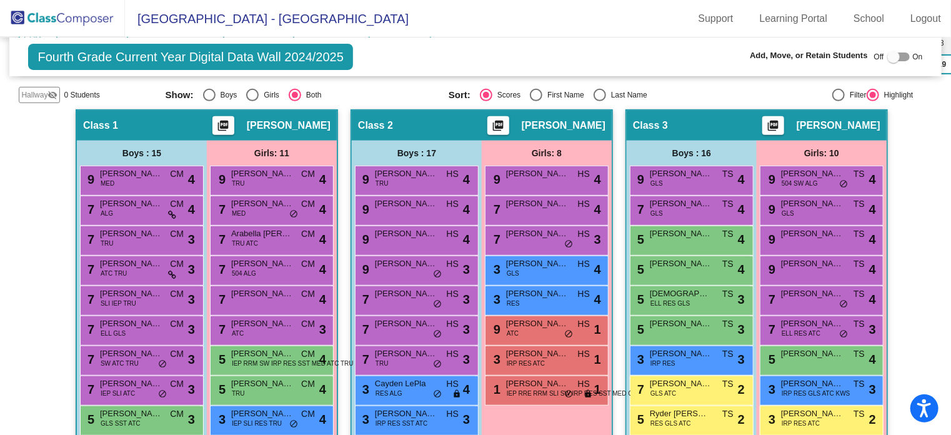
click at [79, 21] on img at bounding box center [62, 18] width 125 height 37
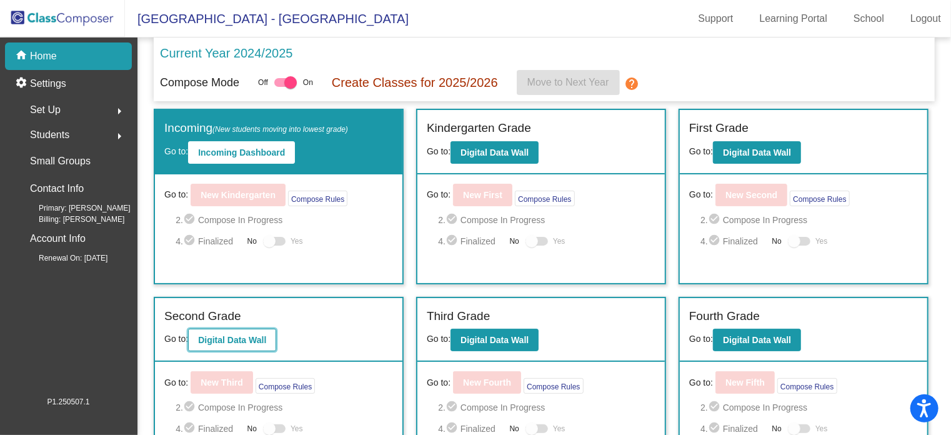
click at [245, 338] on b "Digital Data Wall" at bounding box center [232, 340] width 68 height 10
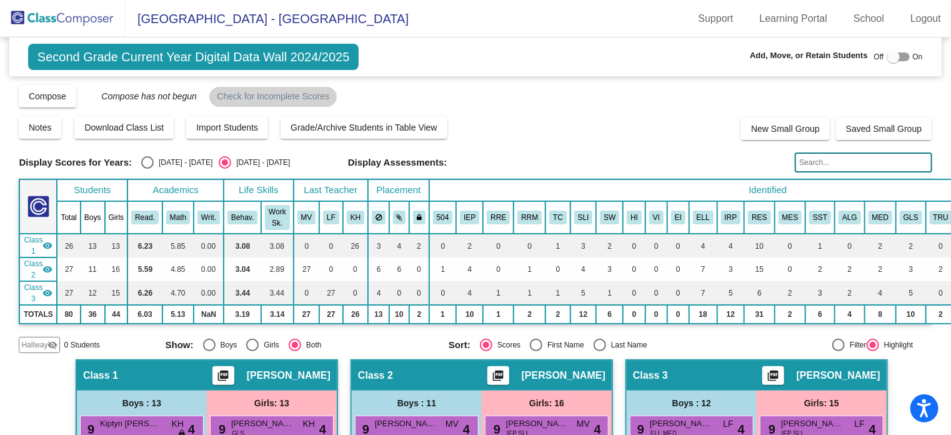
drag, startPoint x: 831, startPoint y: 168, endPoint x: 817, endPoint y: 162, distance: 15.1
click at [829, 168] on input "text" at bounding box center [863, 162] width 137 height 20
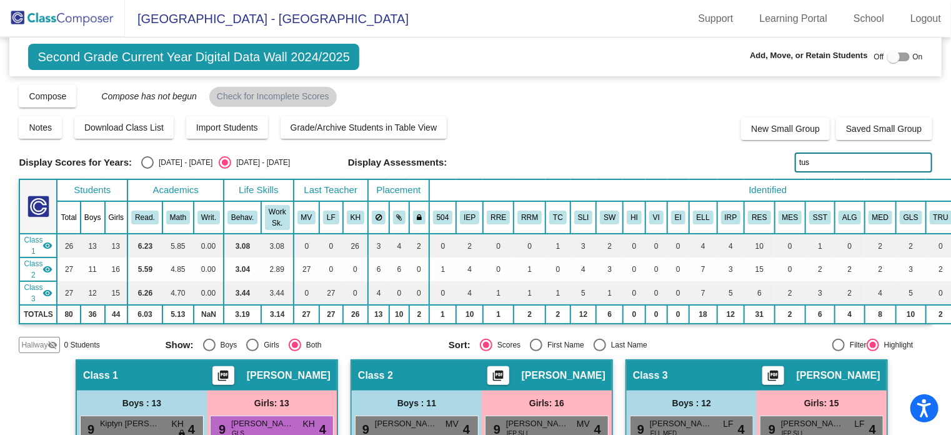
scroll to position [62, 0]
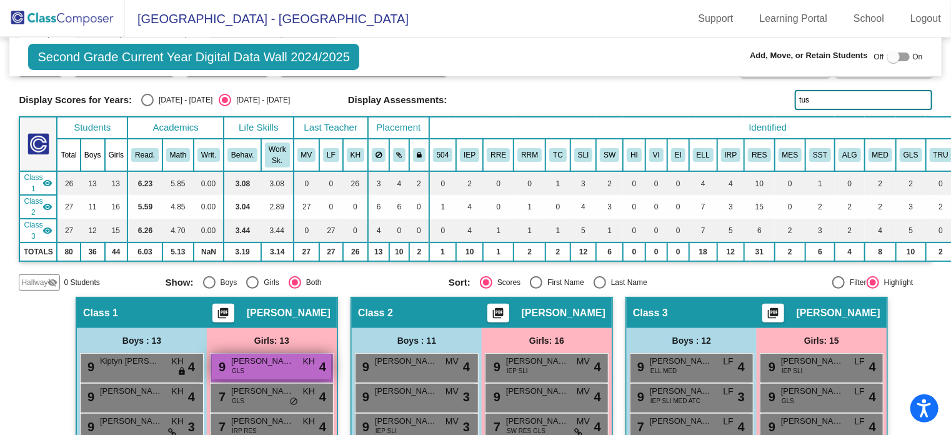
type input "tus"
click at [269, 366] on div "9 [PERSON_NAME] Tuscany GLS KH lock do_not_disturb_alt 4" at bounding box center [271, 367] width 119 height 26
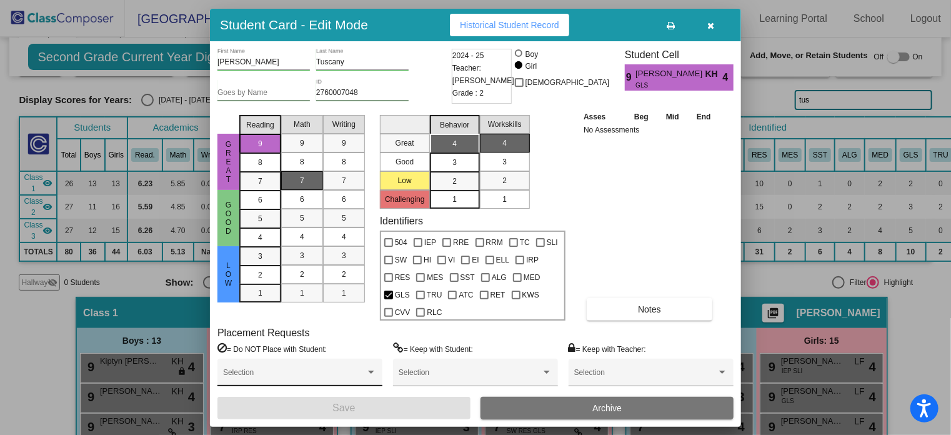
click at [322, 369] on div "Selection" at bounding box center [300, 375] width 154 height 22
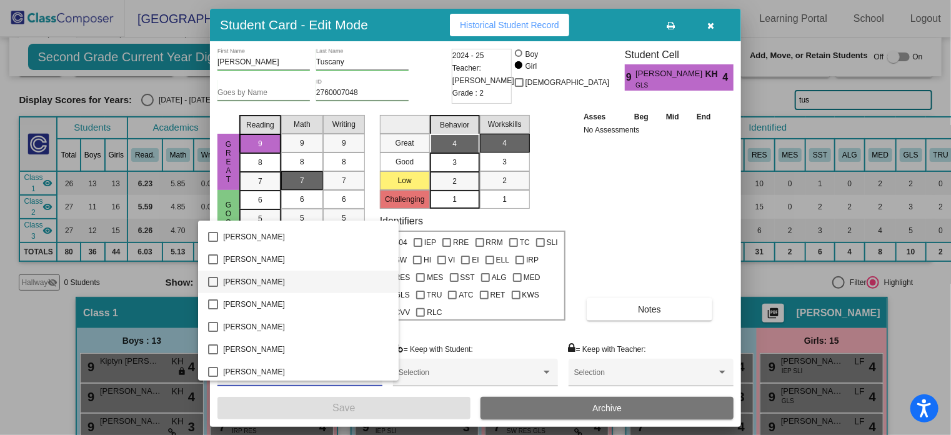
scroll to position [125, 0]
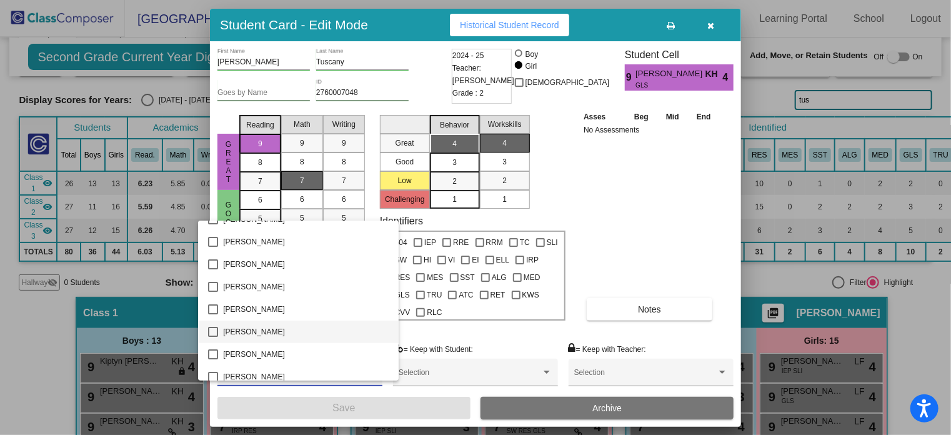
click at [267, 332] on span "[PERSON_NAME]" at bounding box center [306, 332] width 166 height 22
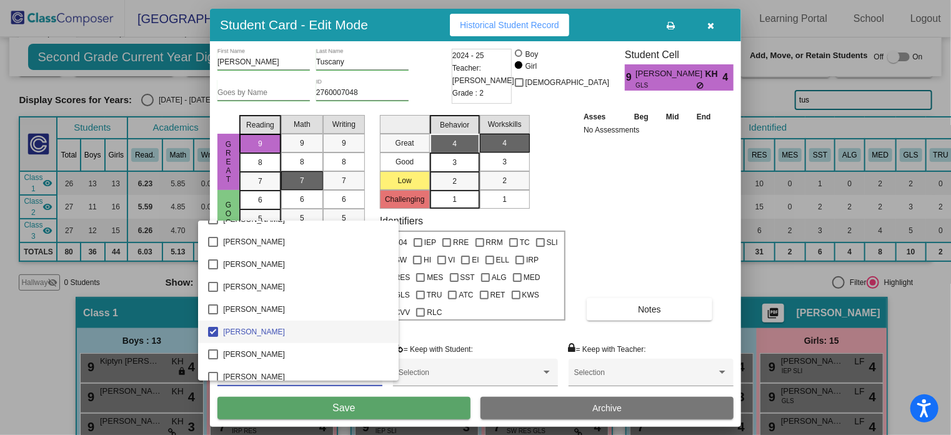
click at [589, 379] on div at bounding box center [475, 217] width 951 height 435
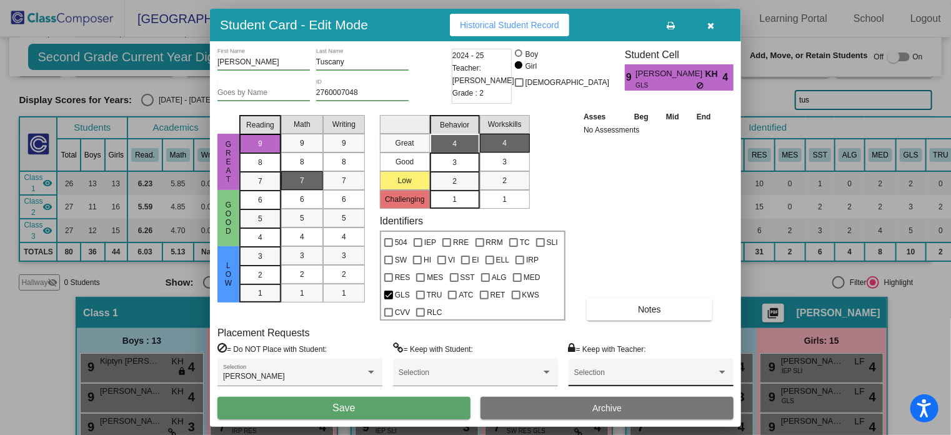
click at [641, 371] on div "Selection" at bounding box center [651, 375] width 154 height 22
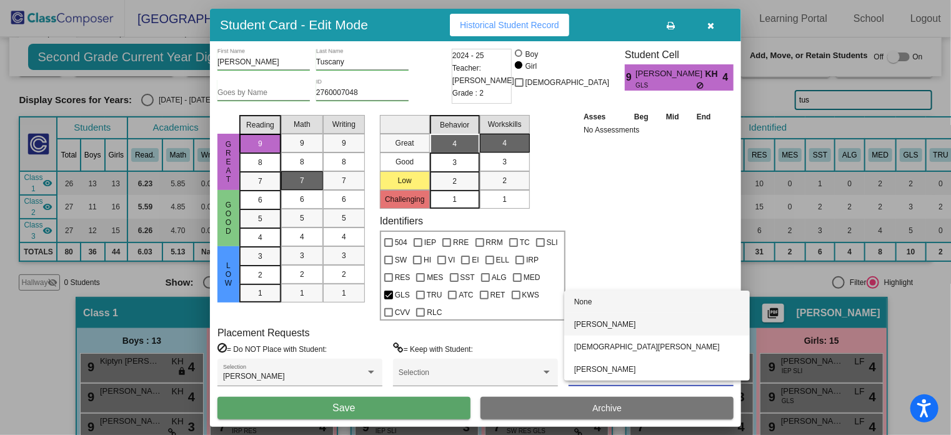
drag, startPoint x: 630, startPoint y: 332, endPoint x: 623, endPoint y: 332, distance: 6.9
click at [630, 331] on span "[PERSON_NAME]" at bounding box center [657, 324] width 166 height 22
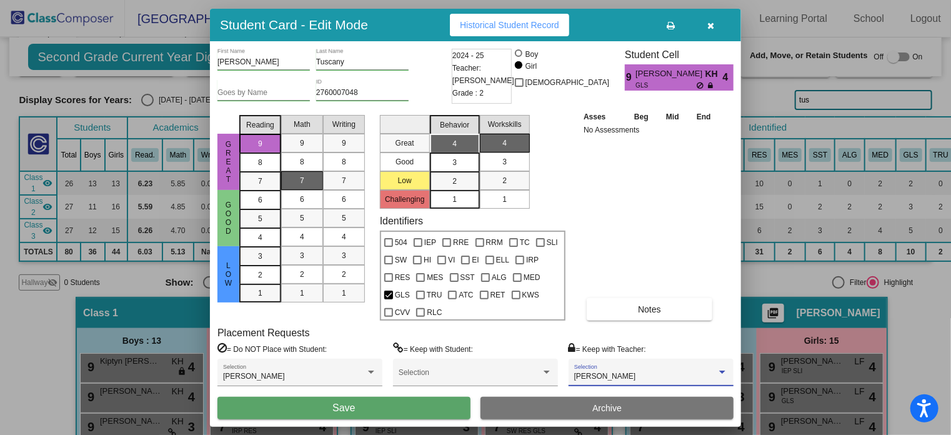
click at [607, 373] on span "[PERSON_NAME]" at bounding box center [605, 376] width 62 height 9
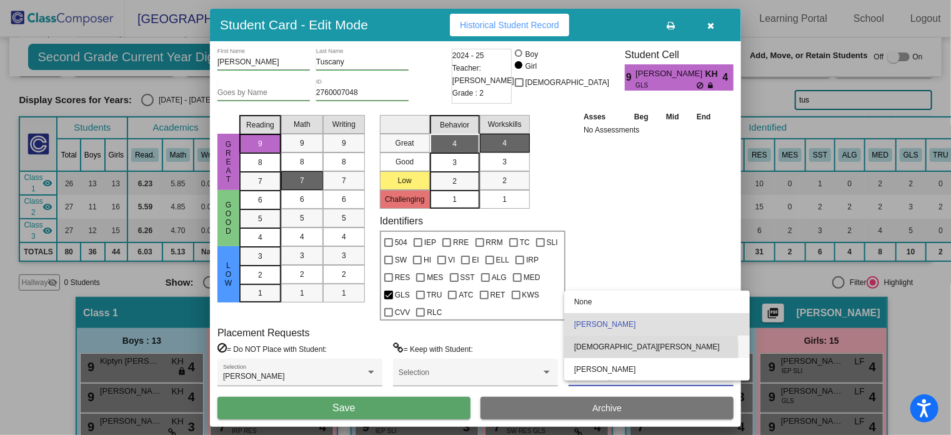
click at [611, 349] on span "[DEMOGRAPHIC_DATA][PERSON_NAME]" at bounding box center [657, 347] width 166 height 22
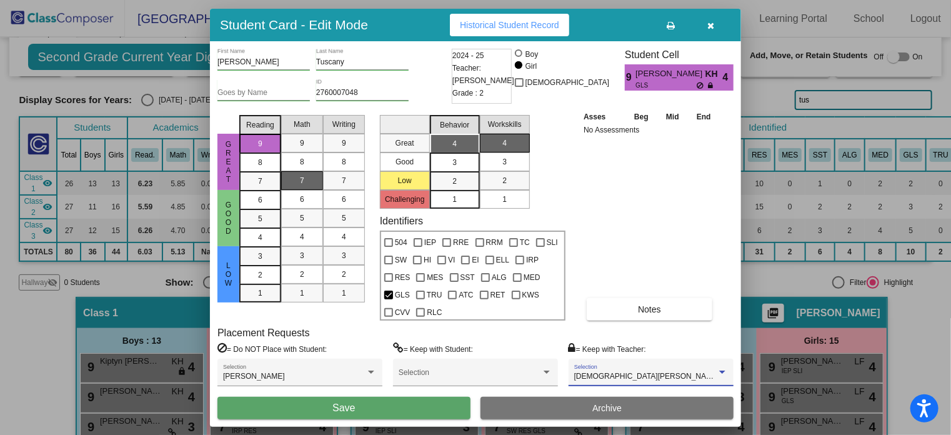
click at [346, 404] on span "Save" at bounding box center [343, 407] width 22 height 11
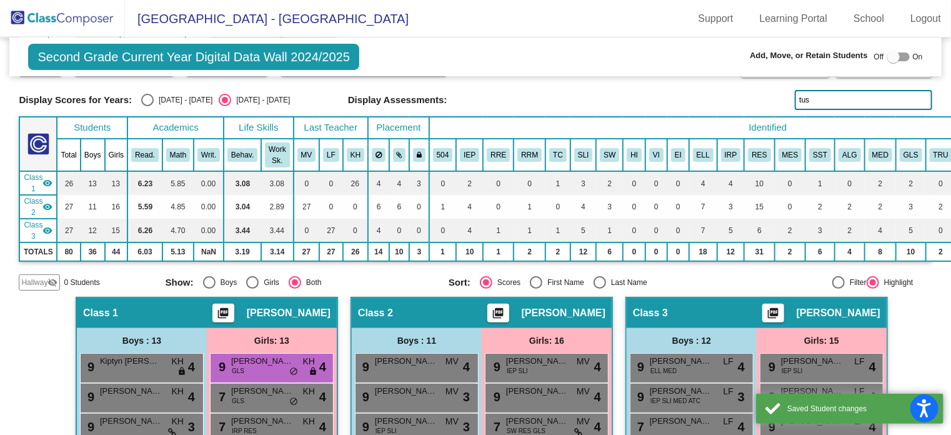
click at [54, 19] on img at bounding box center [62, 18] width 125 height 37
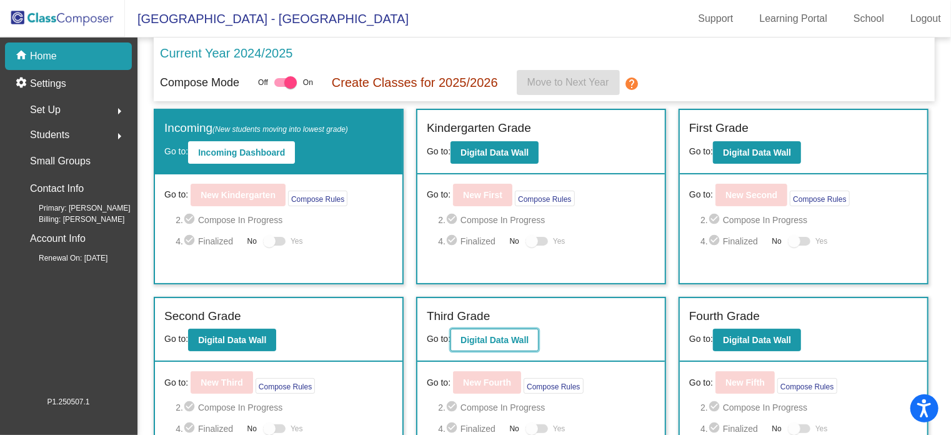
click at [511, 335] on b "Digital Data Wall" at bounding box center [495, 340] width 68 height 10
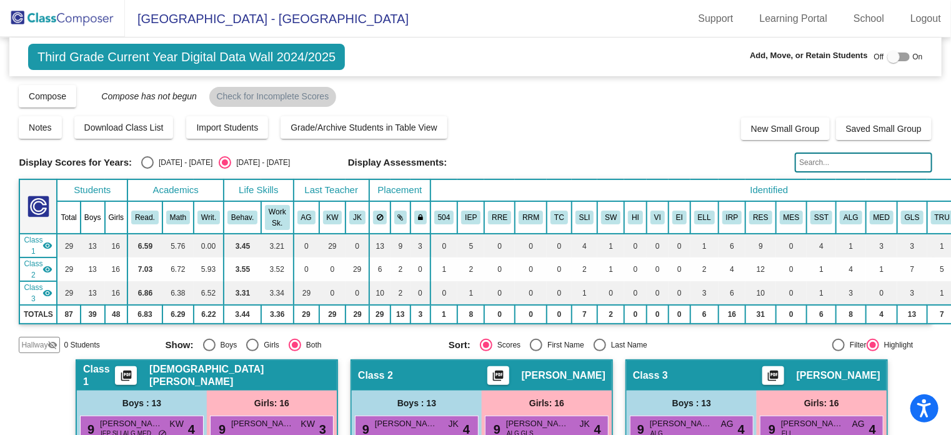
click at [817, 165] on input "text" at bounding box center [863, 162] width 137 height 20
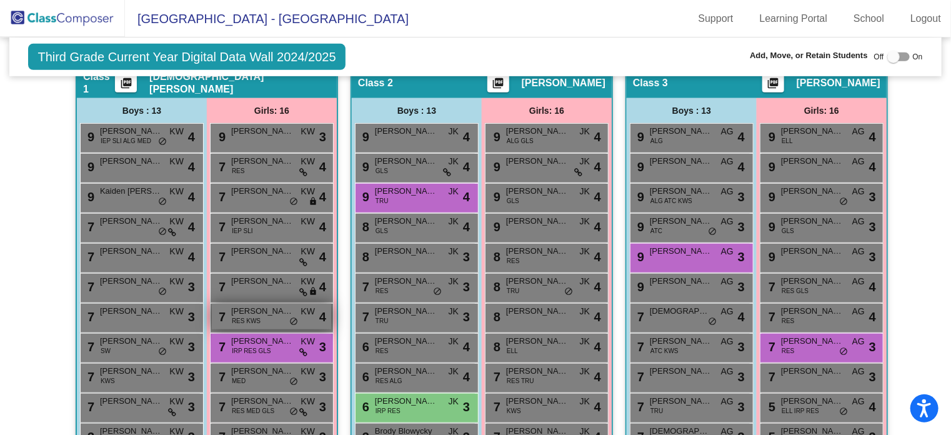
scroll to position [312, 0]
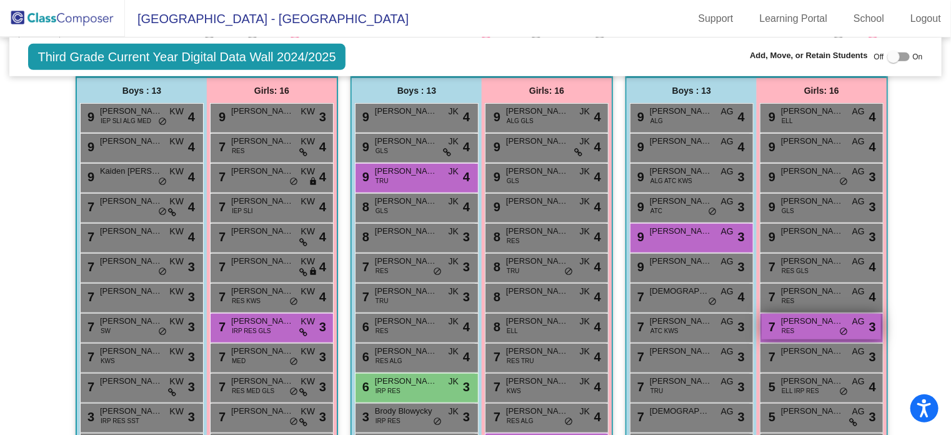
type input "sh"
click at [815, 320] on span "[PERSON_NAME]" at bounding box center [812, 321] width 62 height 12
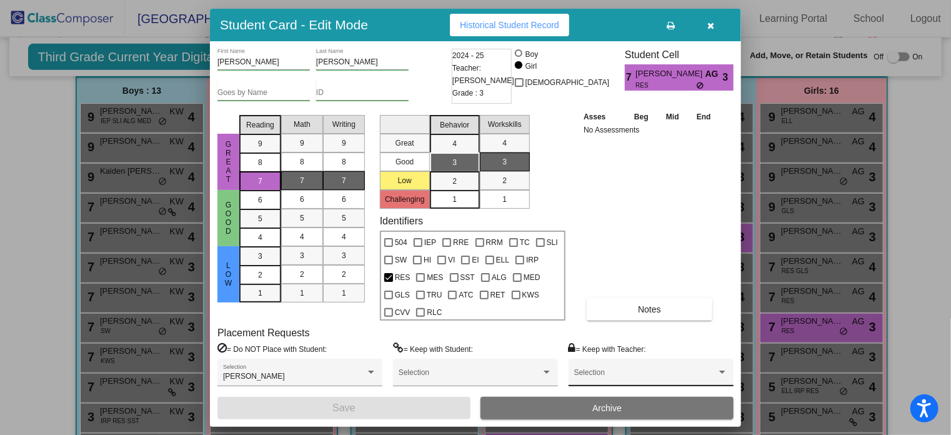
click at [646, 367] on div "Selection" at bounding box center [651, 375] width 154 height 22
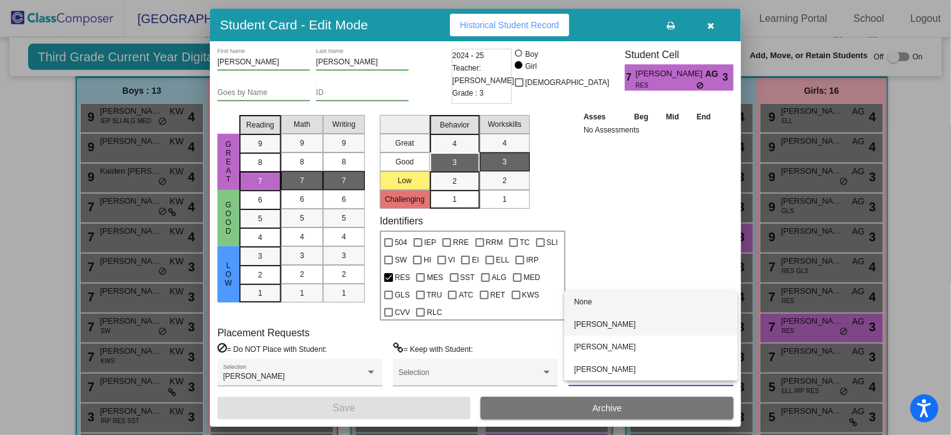
click at [649, 332] on span "[PERSON_NAME]" at bounding box center [651, 324] width 154 height 22
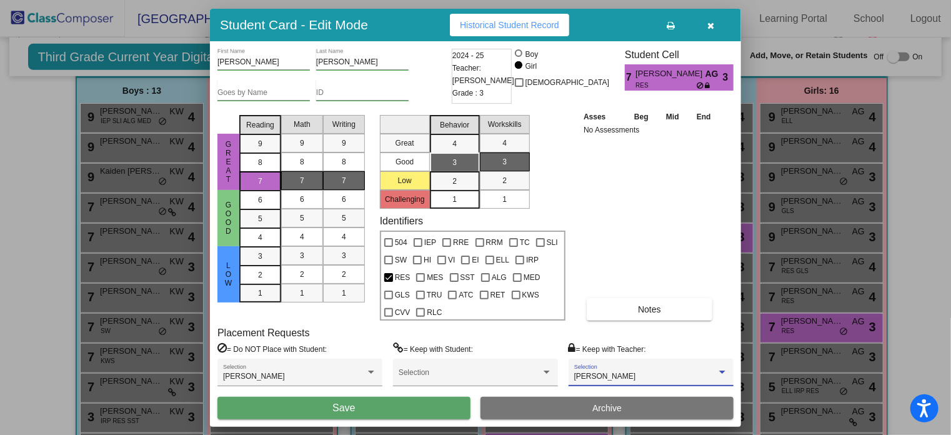
click at [409, 411] on button "Save" at bounding box center [343, 408] width 253 height 22
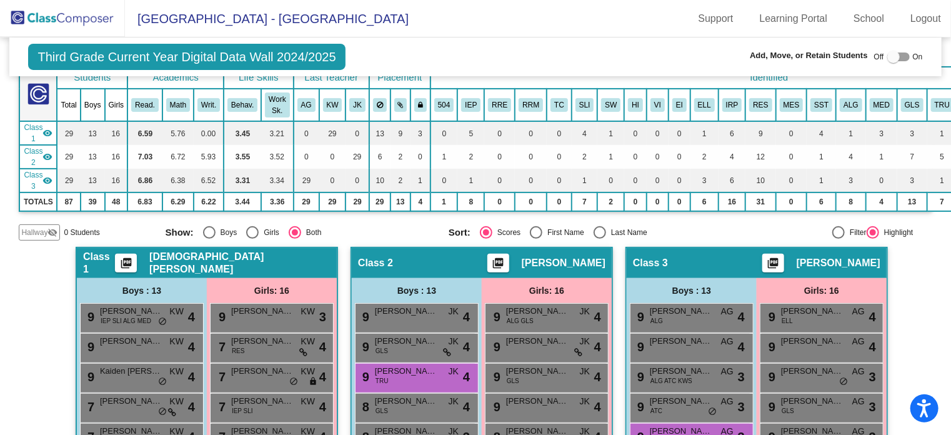
scroll to position [0, 0]
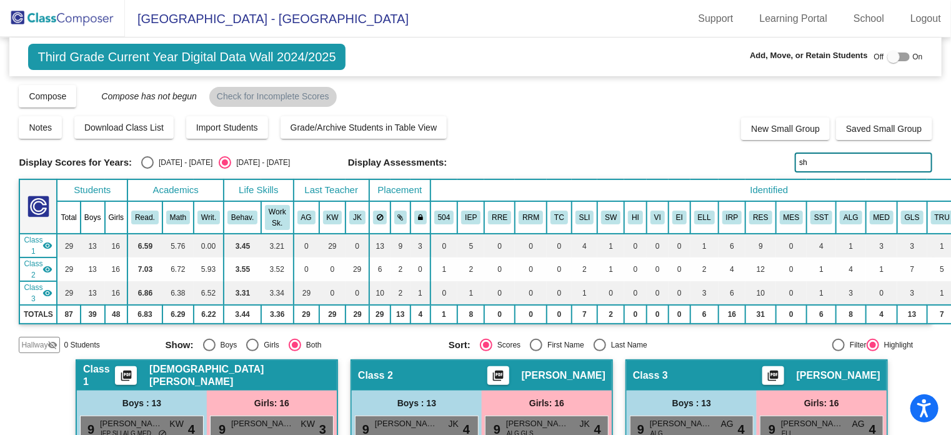
click at [68, 14] on img at bounding box center [62, 18] width 125 height 37
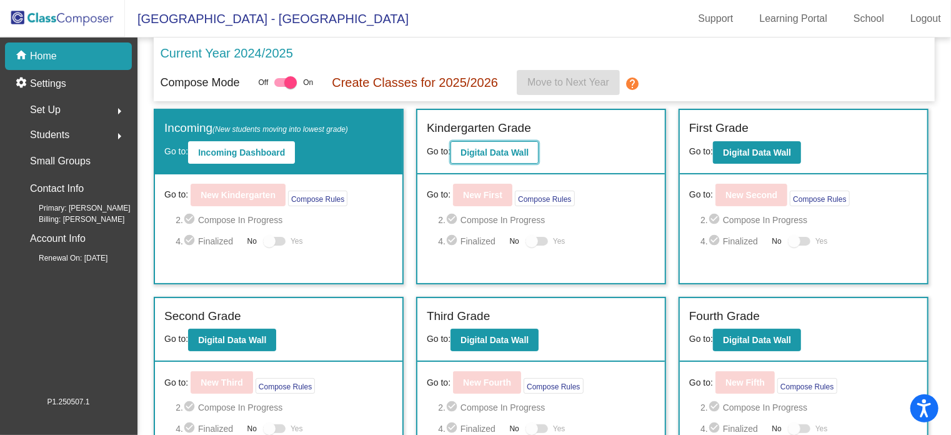
click at [505, 151] on b "Digital Data Wall" at bounding box center [495, 152] width 68 height 10
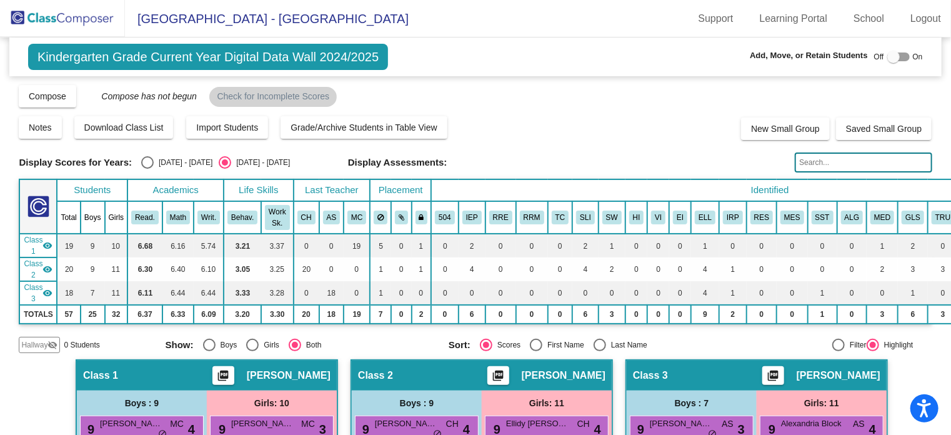
click at [804, 162] on input "text" at bounding box center [863, 162] width 137 height 20
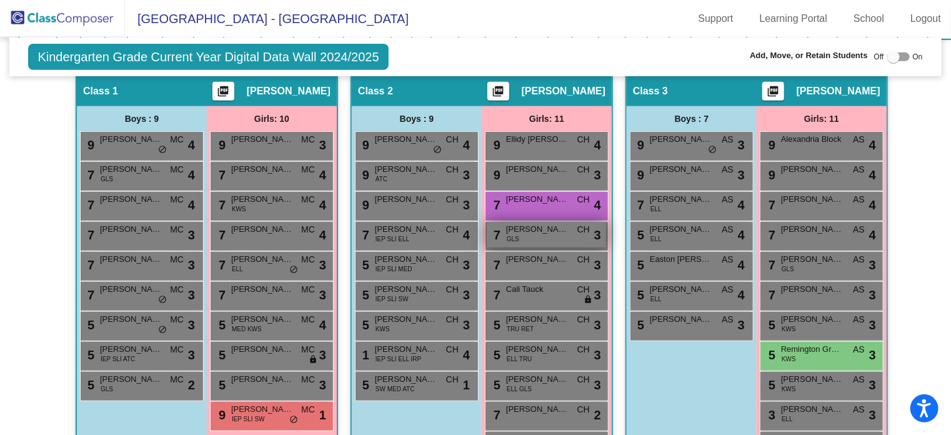
scroll to position [333, 0]
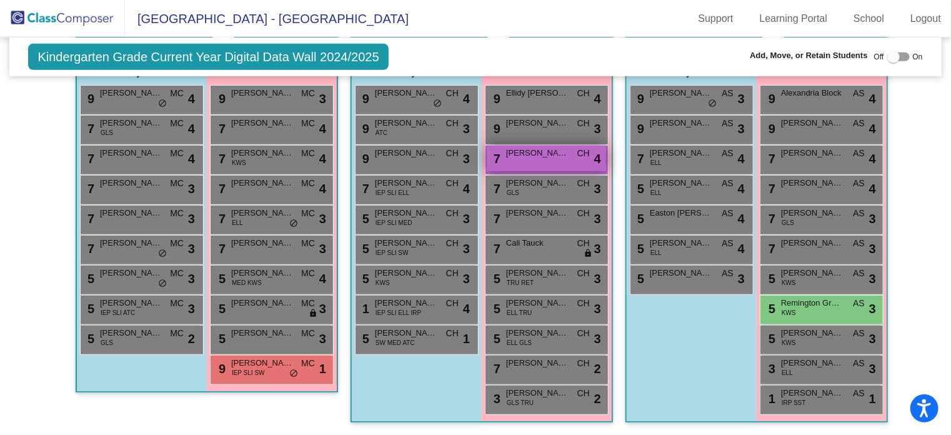
type input "ran"
click at [531, 154] on div "7 [PERSON_NAME] CH lock do_not_disturb_alt 4" at bounding box center [546, 159] width 119 height 26
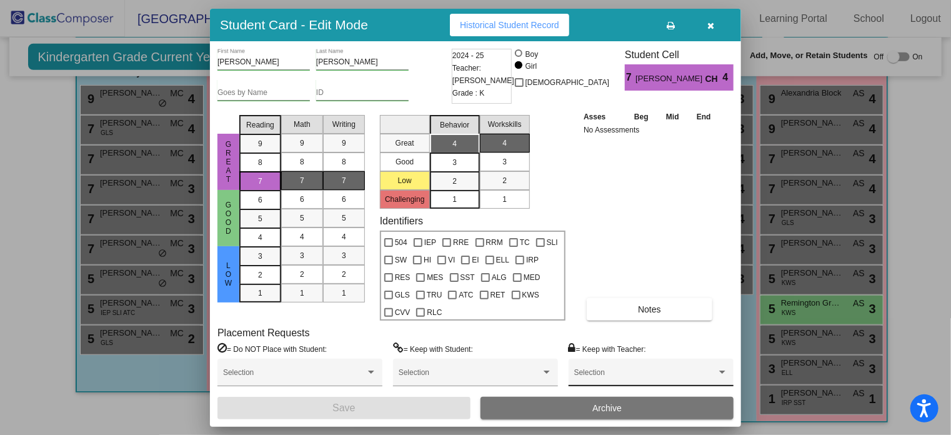
click at [579, 371] on div "Selection" at bounding box center [651, 375] width 154 height 22
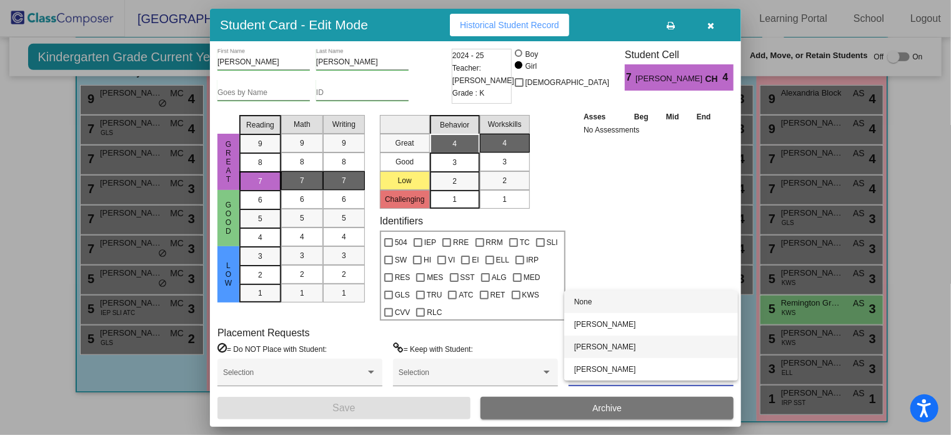
click at [582, 342] on span "[PERSON_NAME]" at bounding box center [651, 347] width 154 height 22
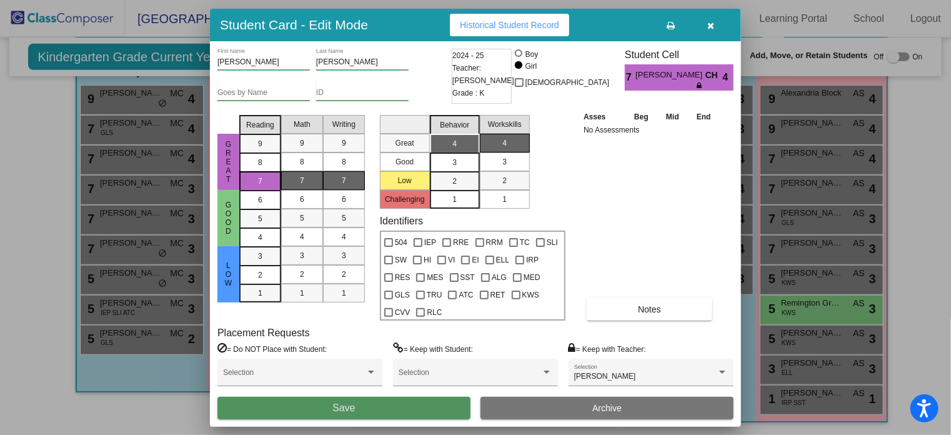
click at [440, 405] on button "Save" at bounding box center [343, 408] width 253 height 22
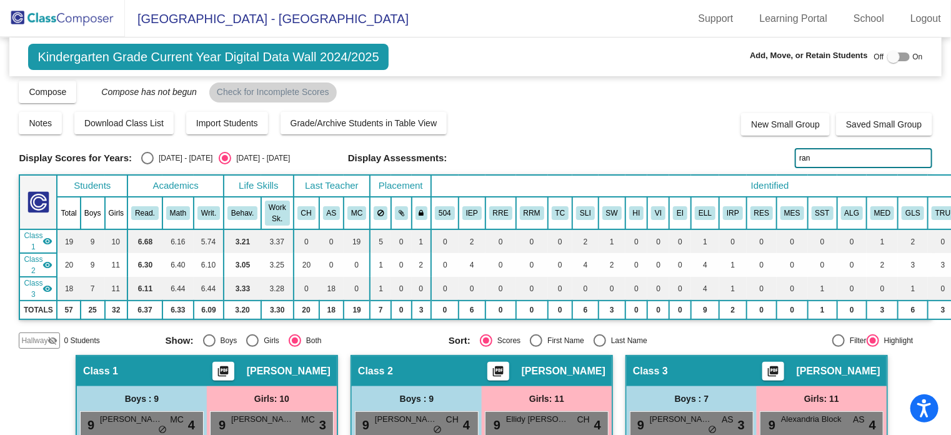
scroll to position [0, 0]
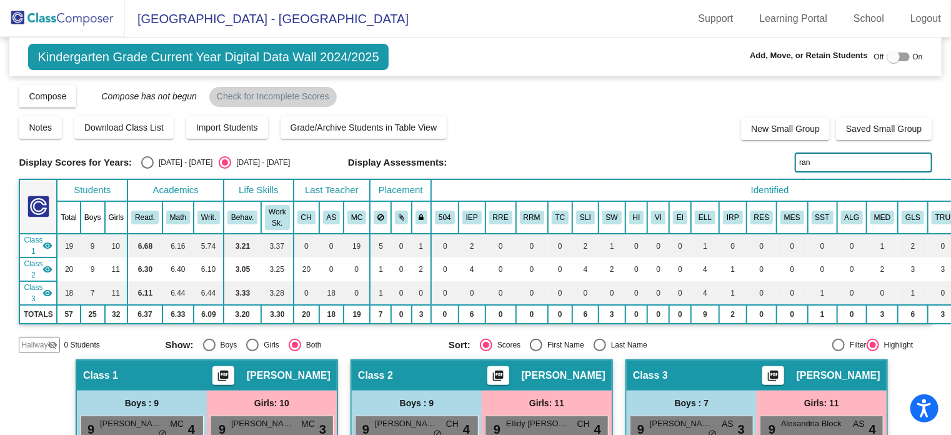
click at [75, 9] on img at bounding box center [62, 18] width 125 height 37
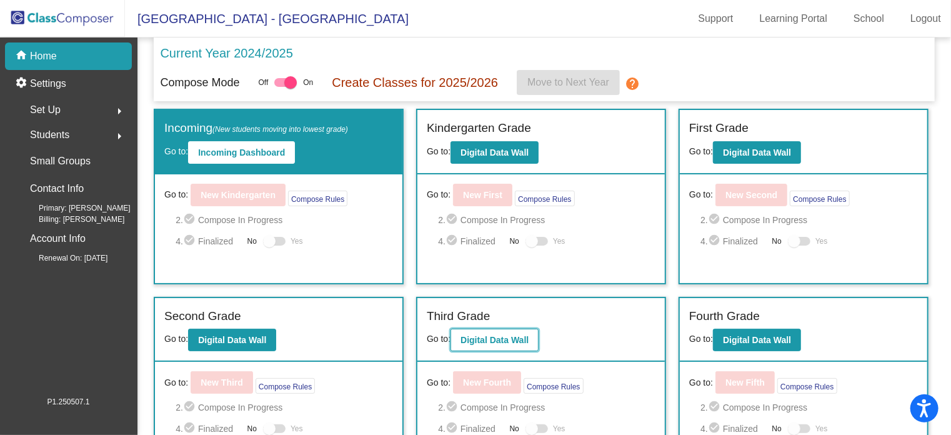
click at [497, 344] on button "Digital Data Wall" at bounding box center [495, 340] width 88 height 22
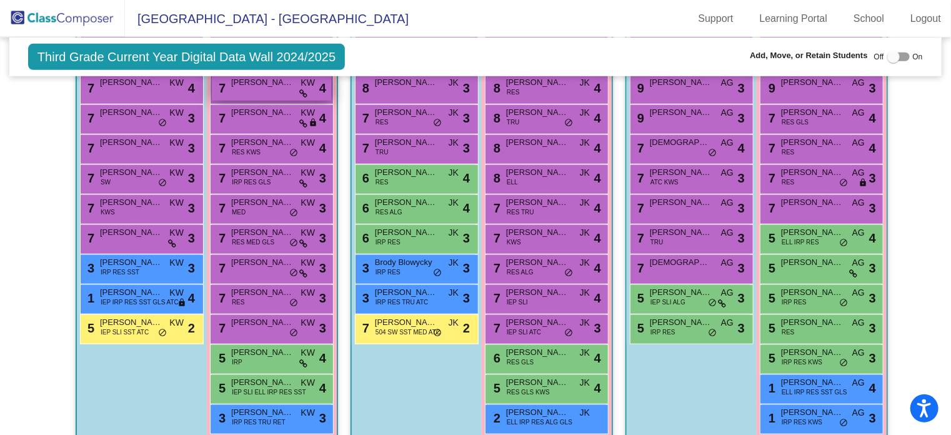
scroll to position [483, 0]
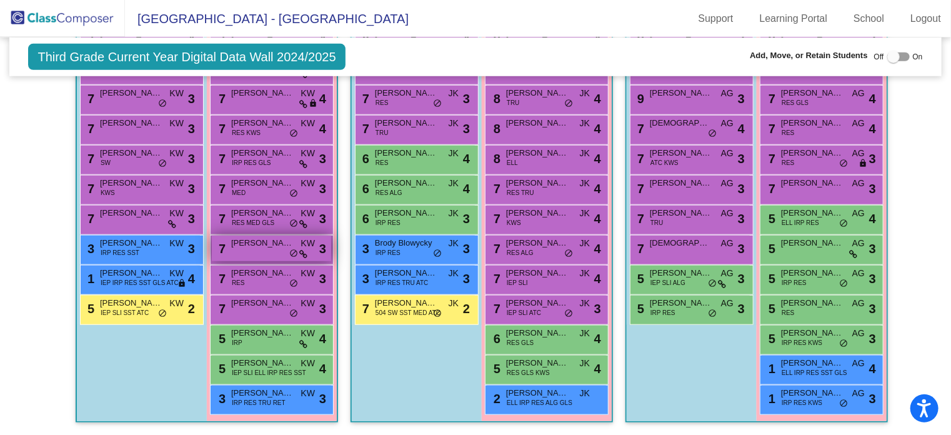
click at [252, 244] on div "7 [PERSON_NAME] KW lock do_not_disturb_alt 3" at bounding box center [271, 249] width 119 height 26
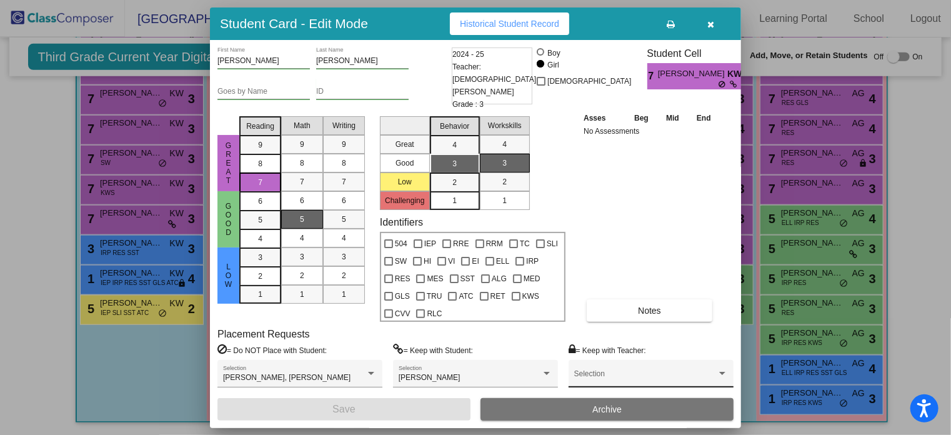
click at [572, 372] on div "Selection" at bounding box center [651, 374] width 165 height 28
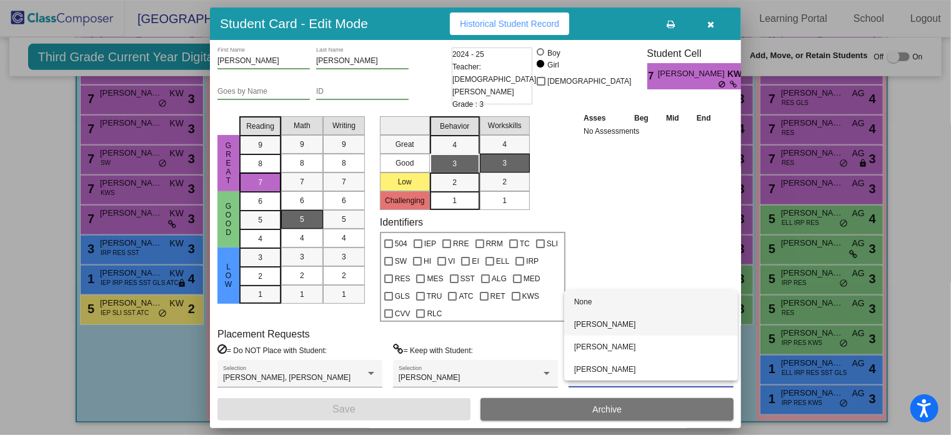
click at [577, 329] on span "[PERSON_NAME]" at bounding box center [651, 324] width 154 height 22
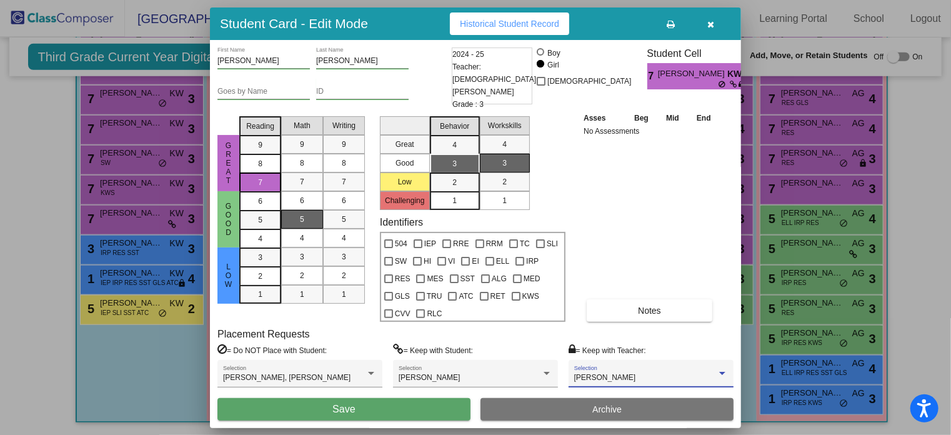
click at [446, 409] on button "Save" at bounding box center [343, 409] width 253 height 22
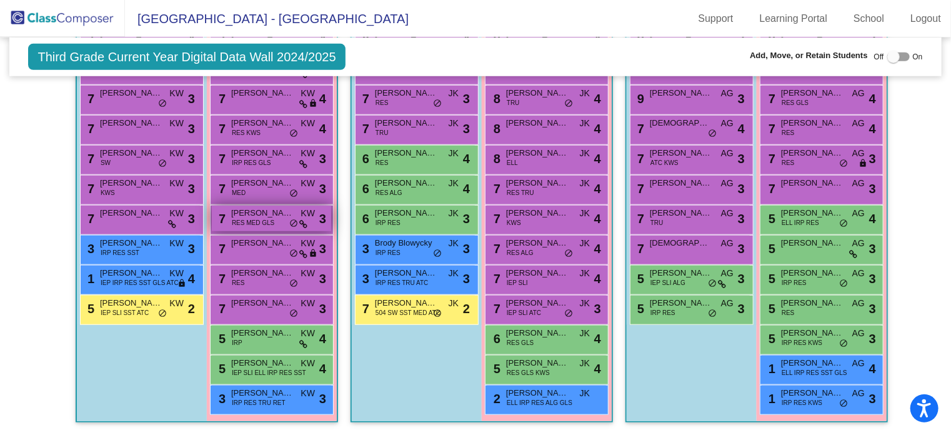
click at [263, 218] on span "RES MED GLS" at bounding box center [253, 222] width 42 height 9
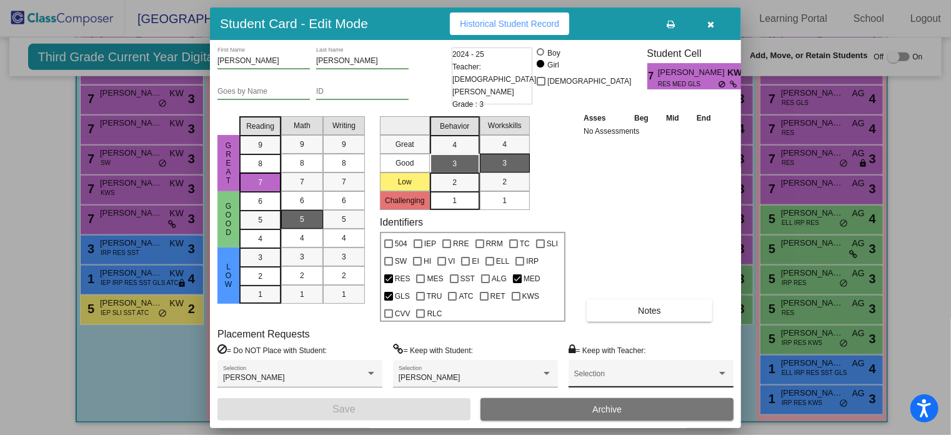
click at [642, 370] on div "Selection" at bounding box center [651, 377] width 154 height 22
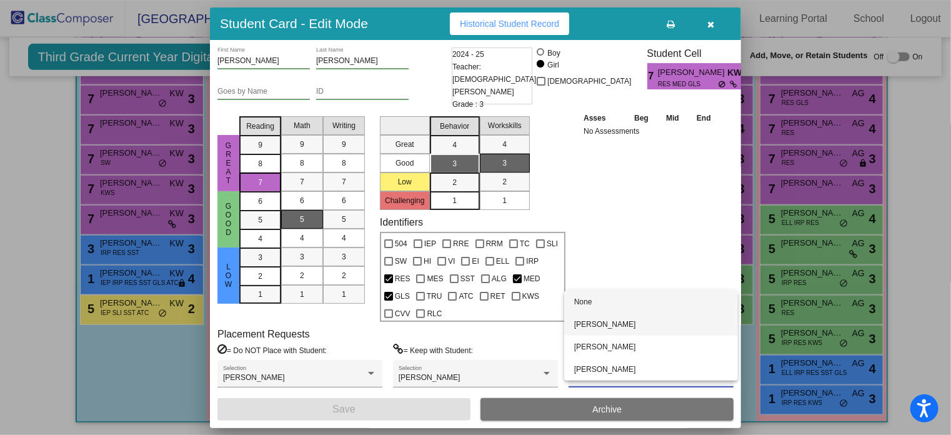
click at [631, 329] on span "[PERSON_NAME]" at bounding box center [651, 324] width 154 height 22
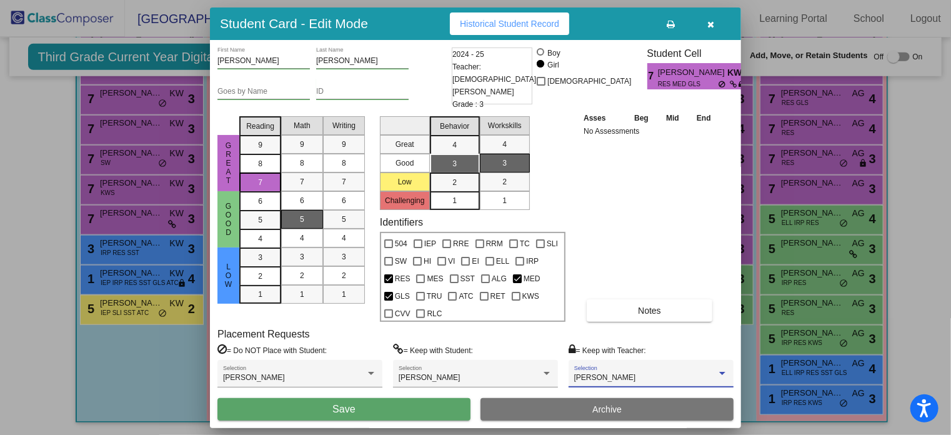
click at [417, 404] on button "Save" at bounding box center [343, 409] width 253 height 22
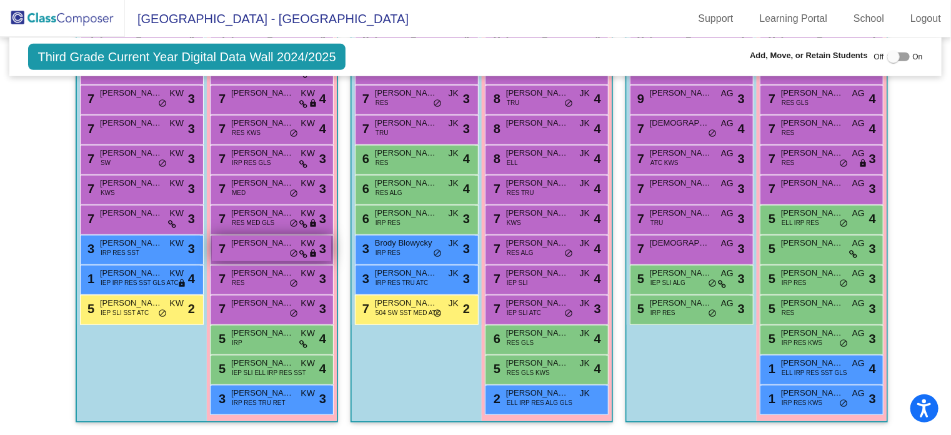
click at [262, 242] on span "[PERSON_NAME]" at bounding box center [262, 243] width 62 height 12
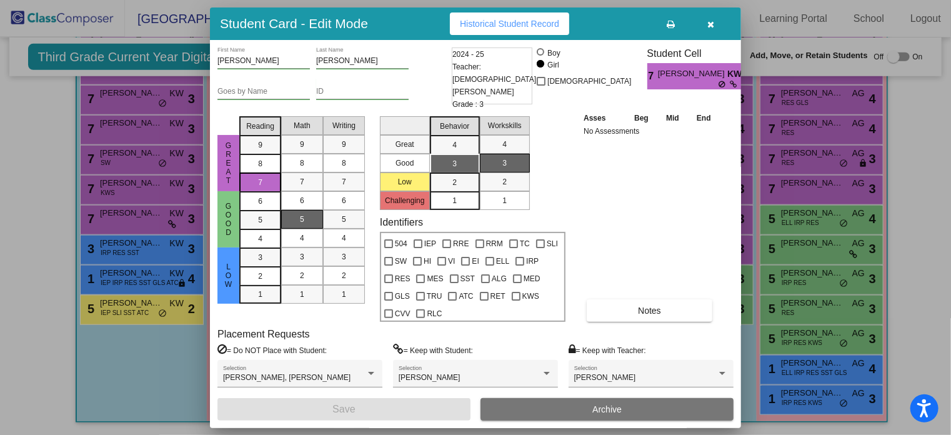
click at [19, 329] on div at bounding box center [475, 217] width 951 height 435
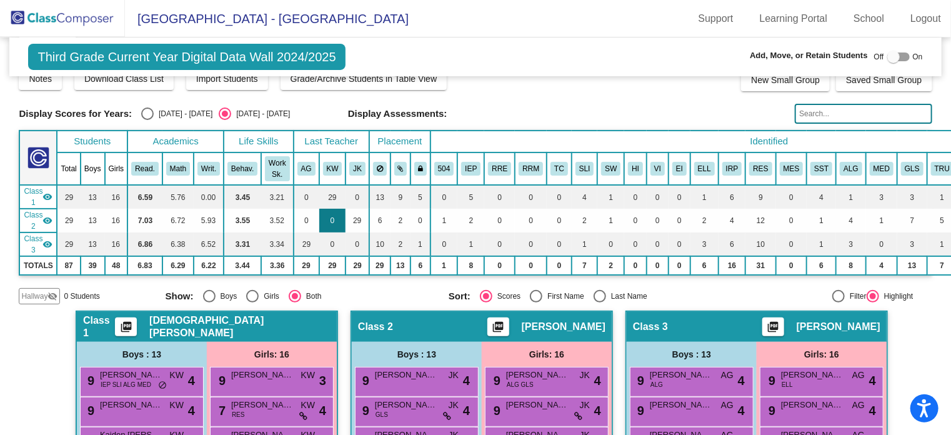
scroll to position [0, 0]
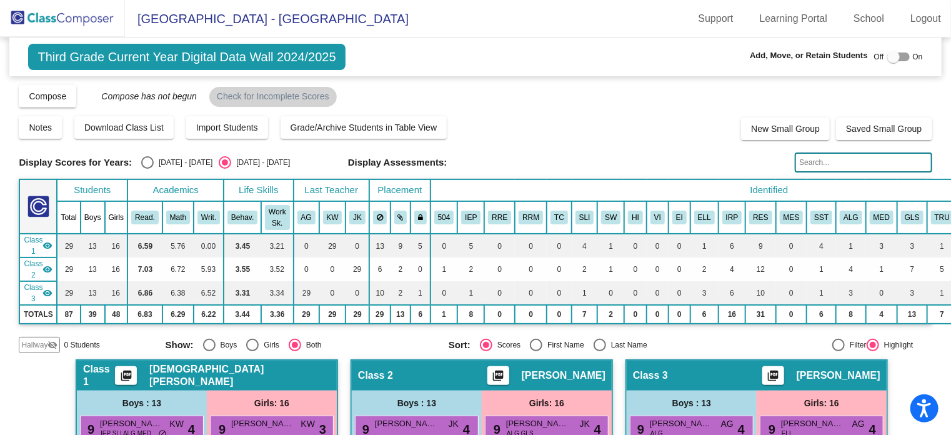
click at [37, 19] on img at bounding box center [62, 18] width 125 height 37
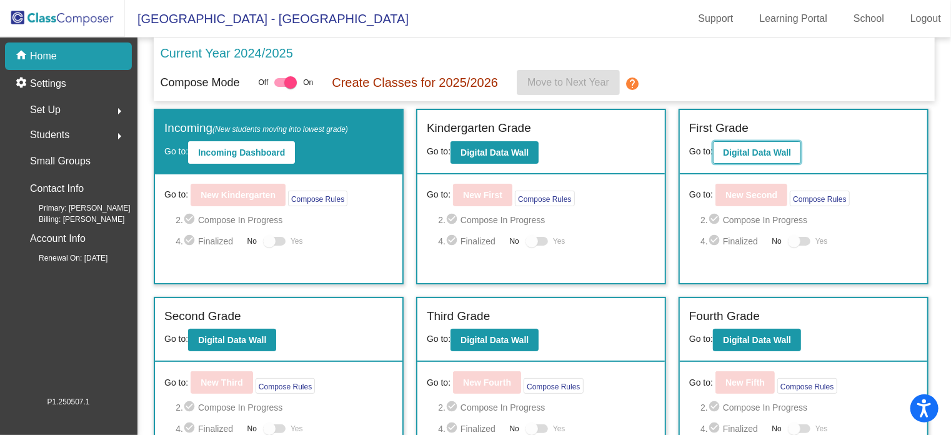
click at [731, 147] on b "Digital Data Wall" at bounding box center [757, 152] width 68 height 10
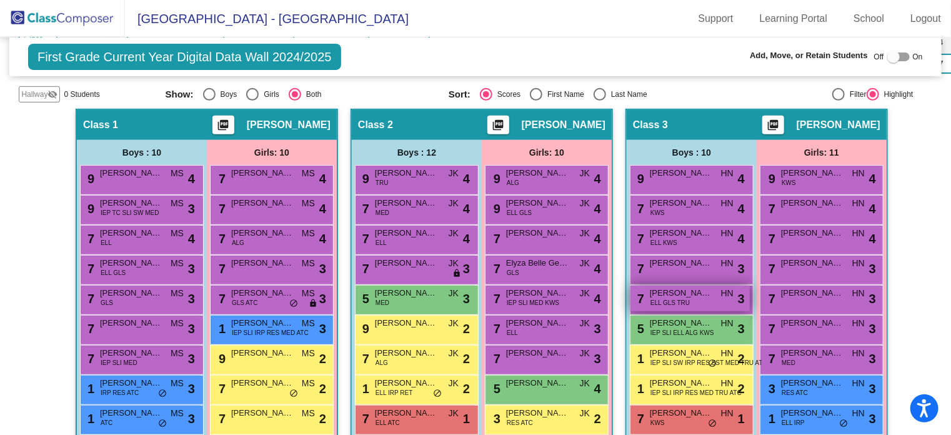
scroll to position [363, 0]
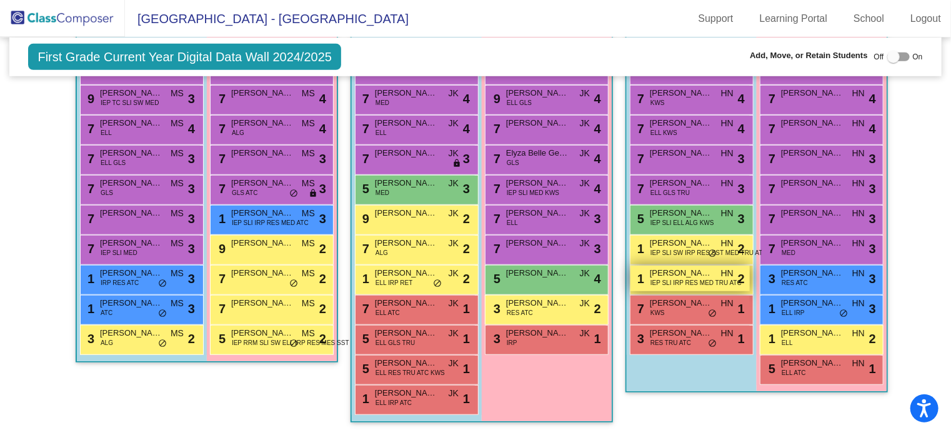
click at [669, 267] on span "[PERSON_NAME]" at bounding box center [681, 273] width 62 height 12
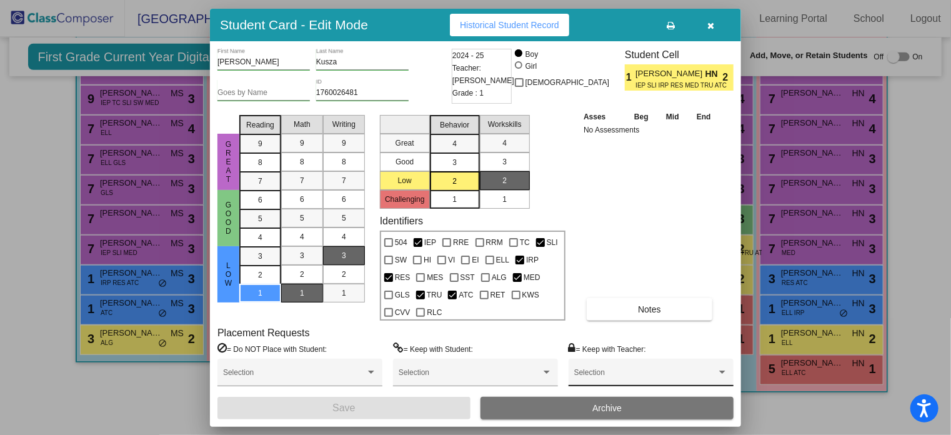
click at [641, 376] on span at bounding box center [645, 376] width 142 height 9
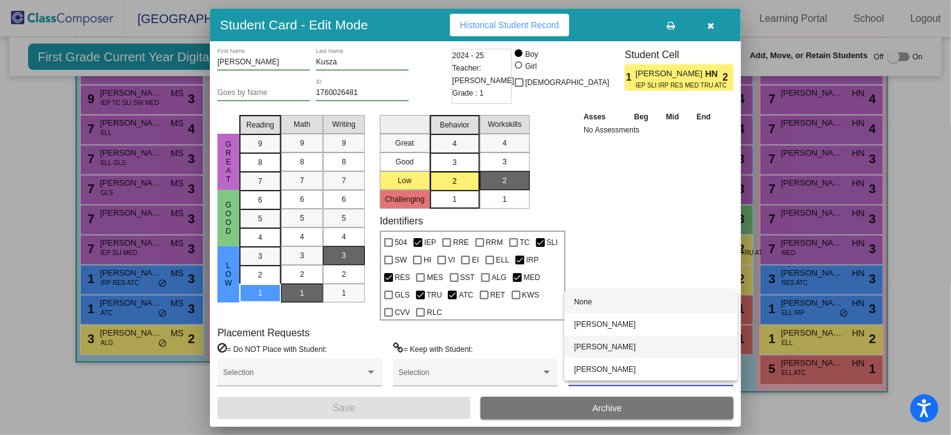
click at [639, 351] on span "[PERSON_NAME]" at bounding box center [651, 347] width 154 height 22
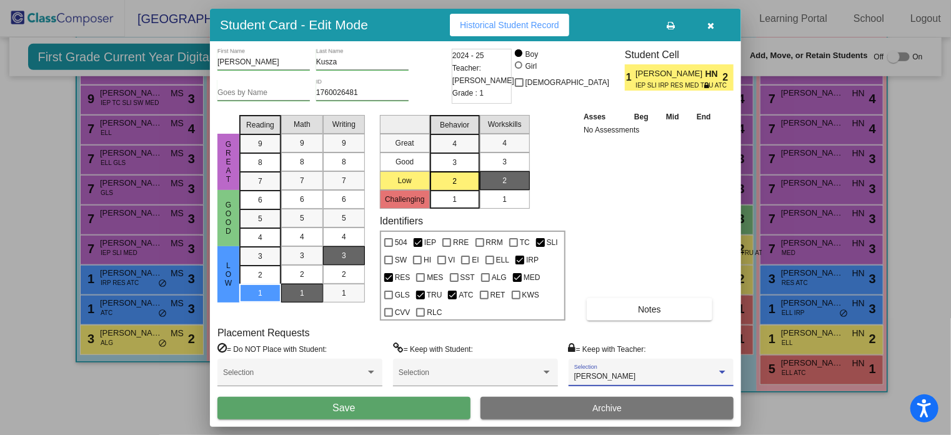
click at [429, 407] on button "Save" at bounding box center [343, 408] width 253 height 22
